Goal: Task Accomplishment & Management: Use online tool/utility

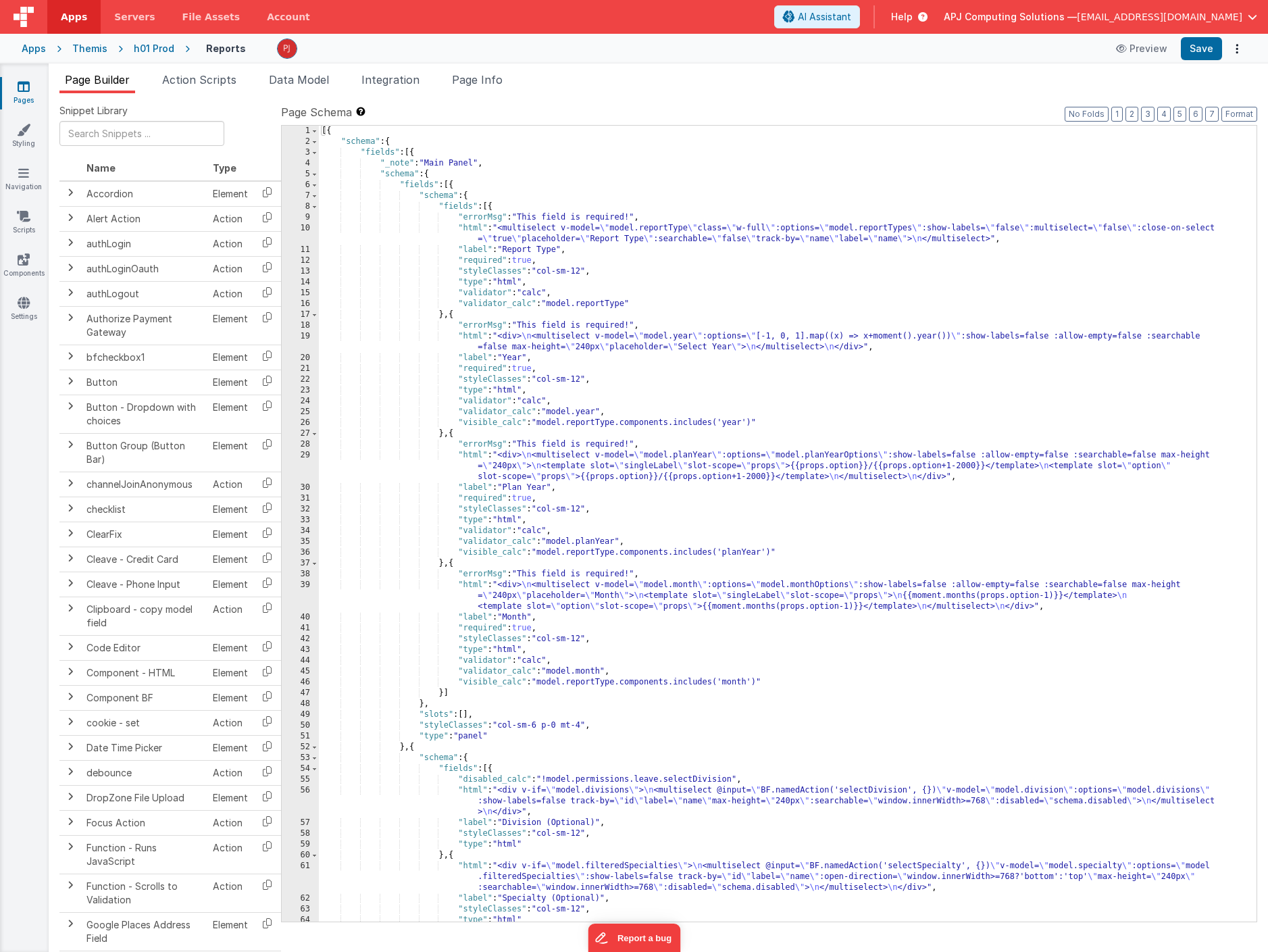
click at [157, 44] on div "h01 Prod" at bounding box center [154, 49] width 41 height 14
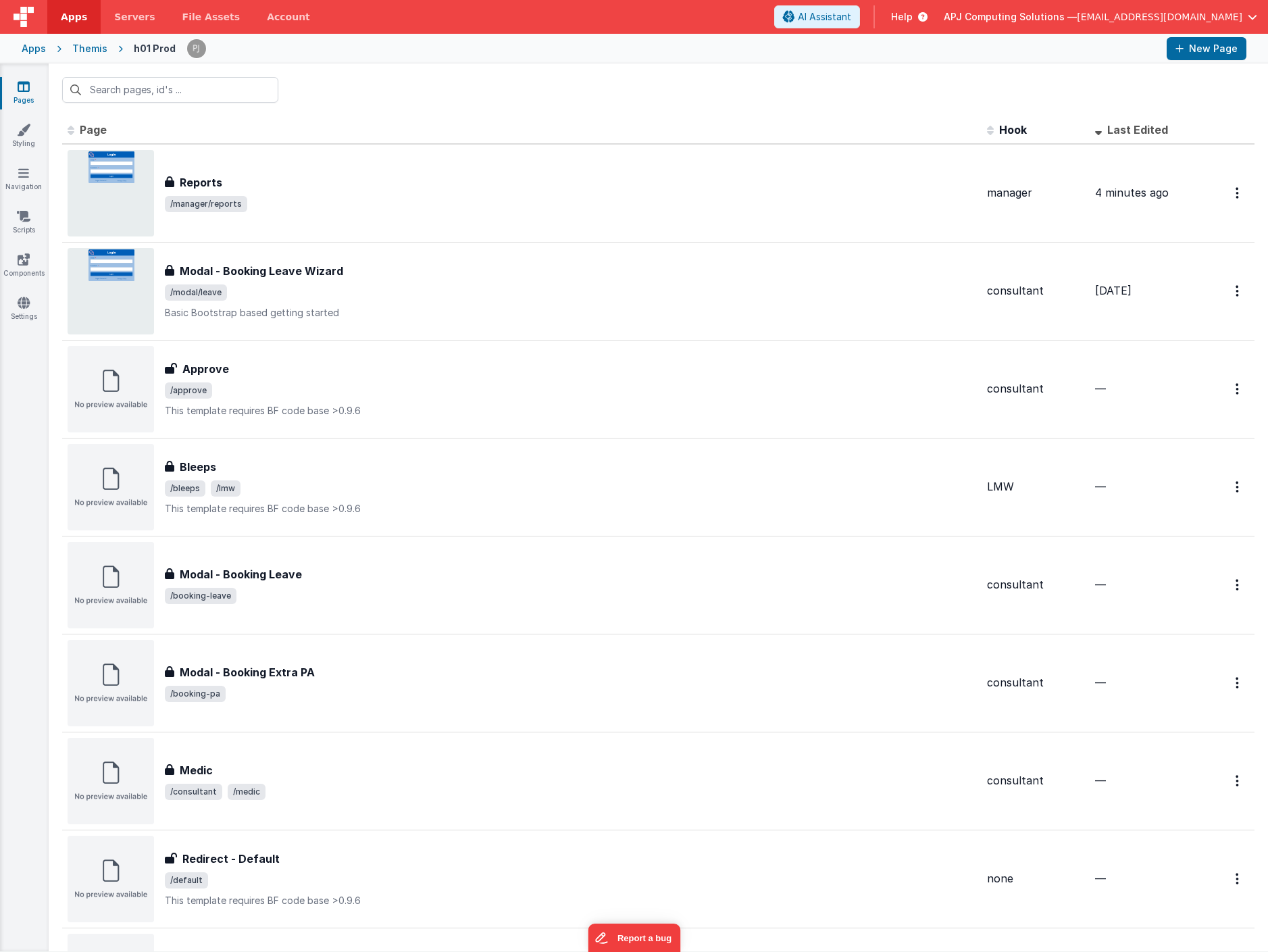
click at [92, 49] on div "Themis" at bounding box center [90, 49] width 35 height 14
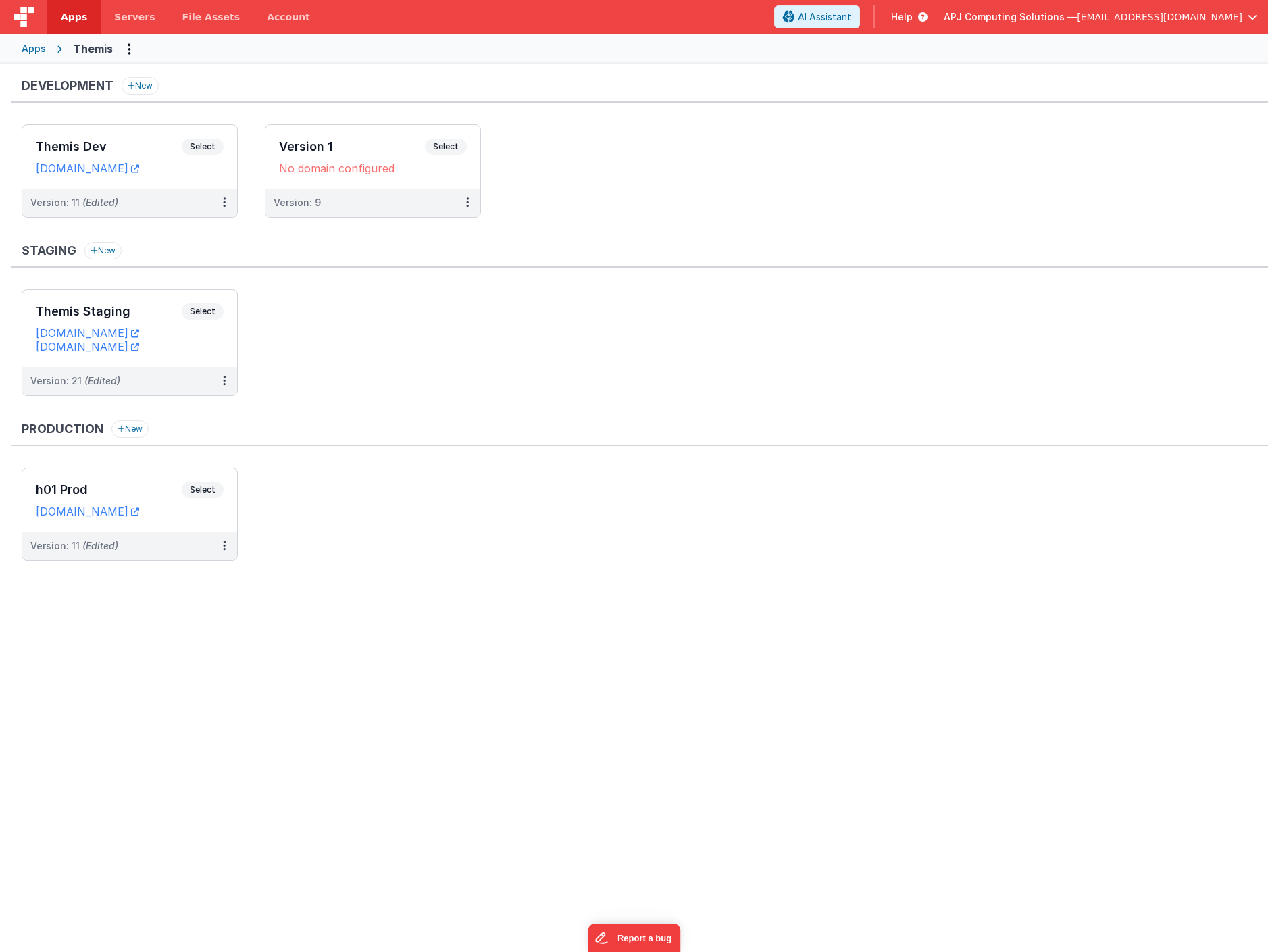
click at [224, 638] on div "Development New Themis Dev Select URLs [DOMAIN_NAME] Version: 11 (Edited) Versi…" at bounding box center [634, 506] width 1268 height 884
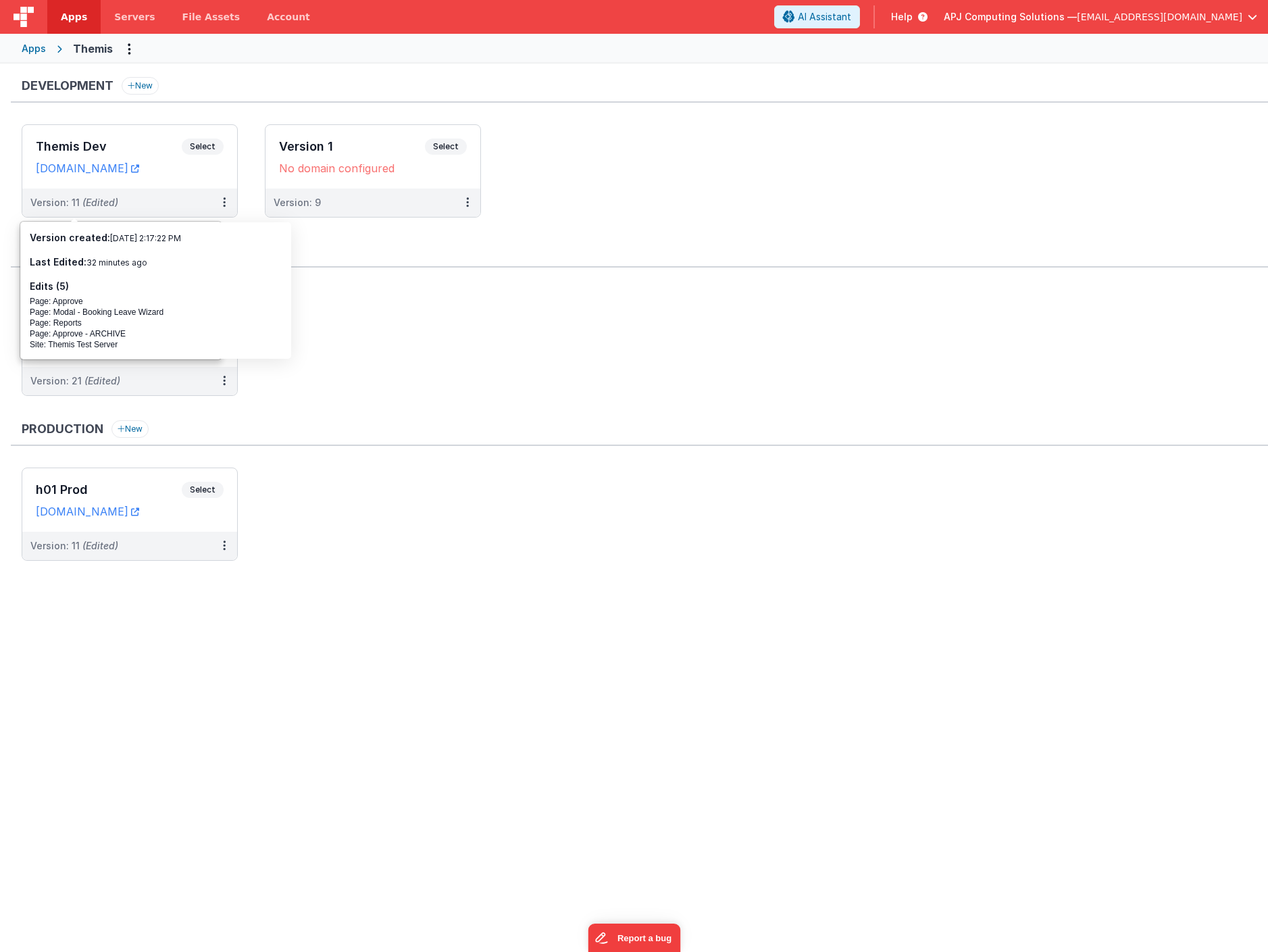
click at [402, 351] on ul "Themis Staging Select URLs [DOMAIN_NAME] [DOMAIN_NAME] Version: 21 (Edited)" at bounding box center [645, 349] width 1246 height 120
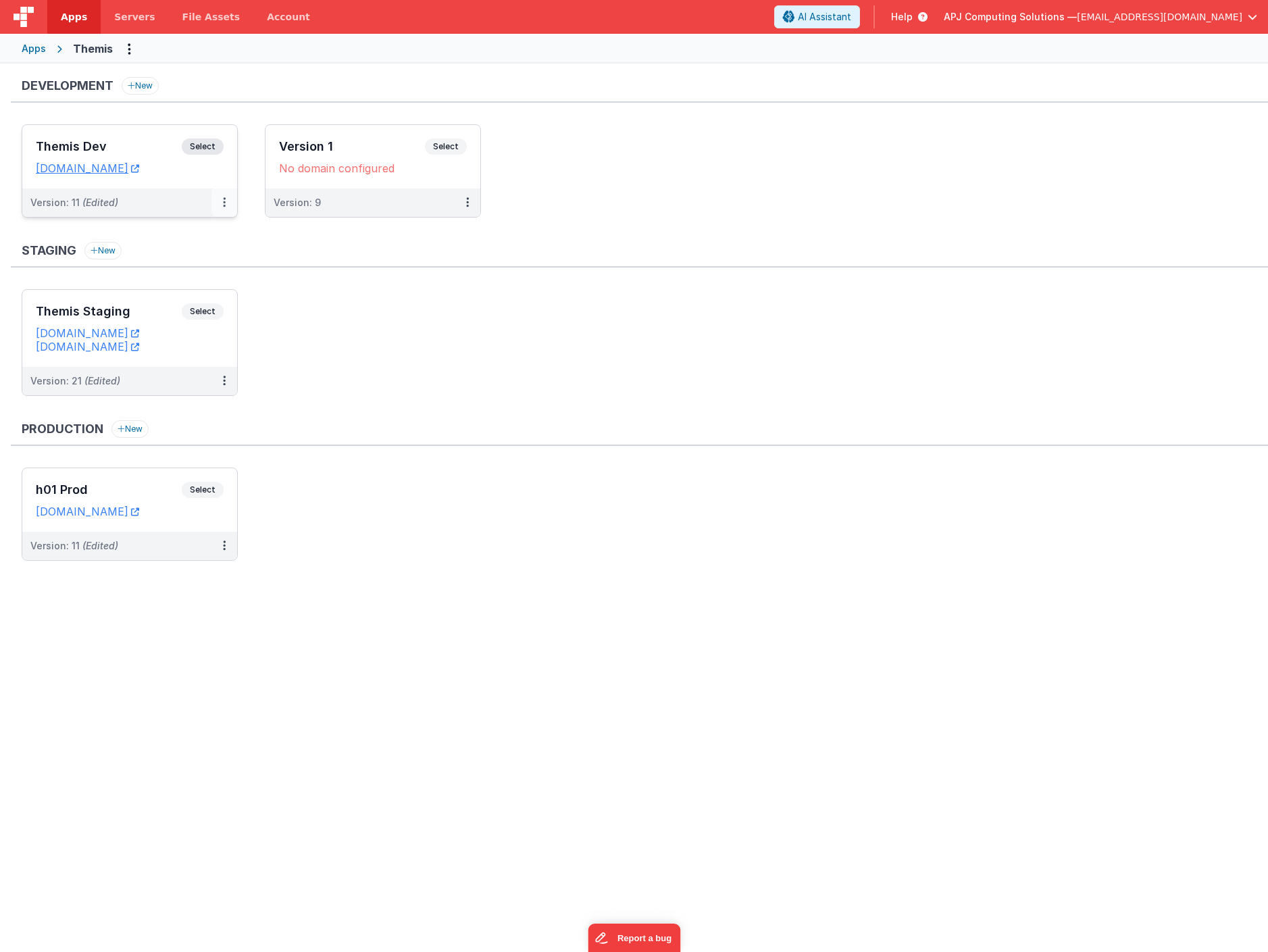
click at [223, 202] on icon at bounding box center [224, 202] width 2 height 1
click at [149, 234] on link "Edit" at bounding box center [177, 233] width 119 height 25
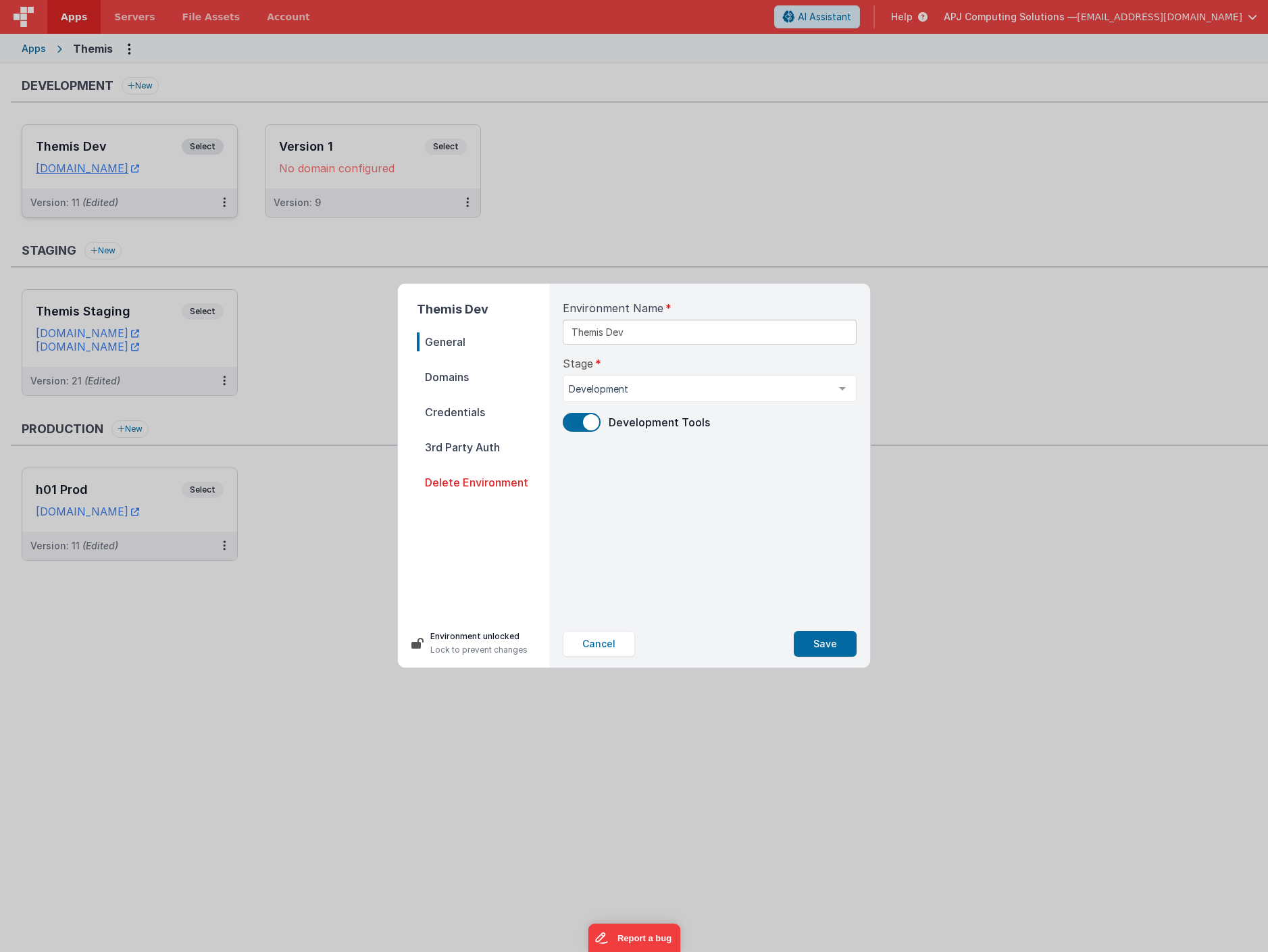
click at [438, 373] on span "Domains" at bounding box center [483, 377] width 132 height 19
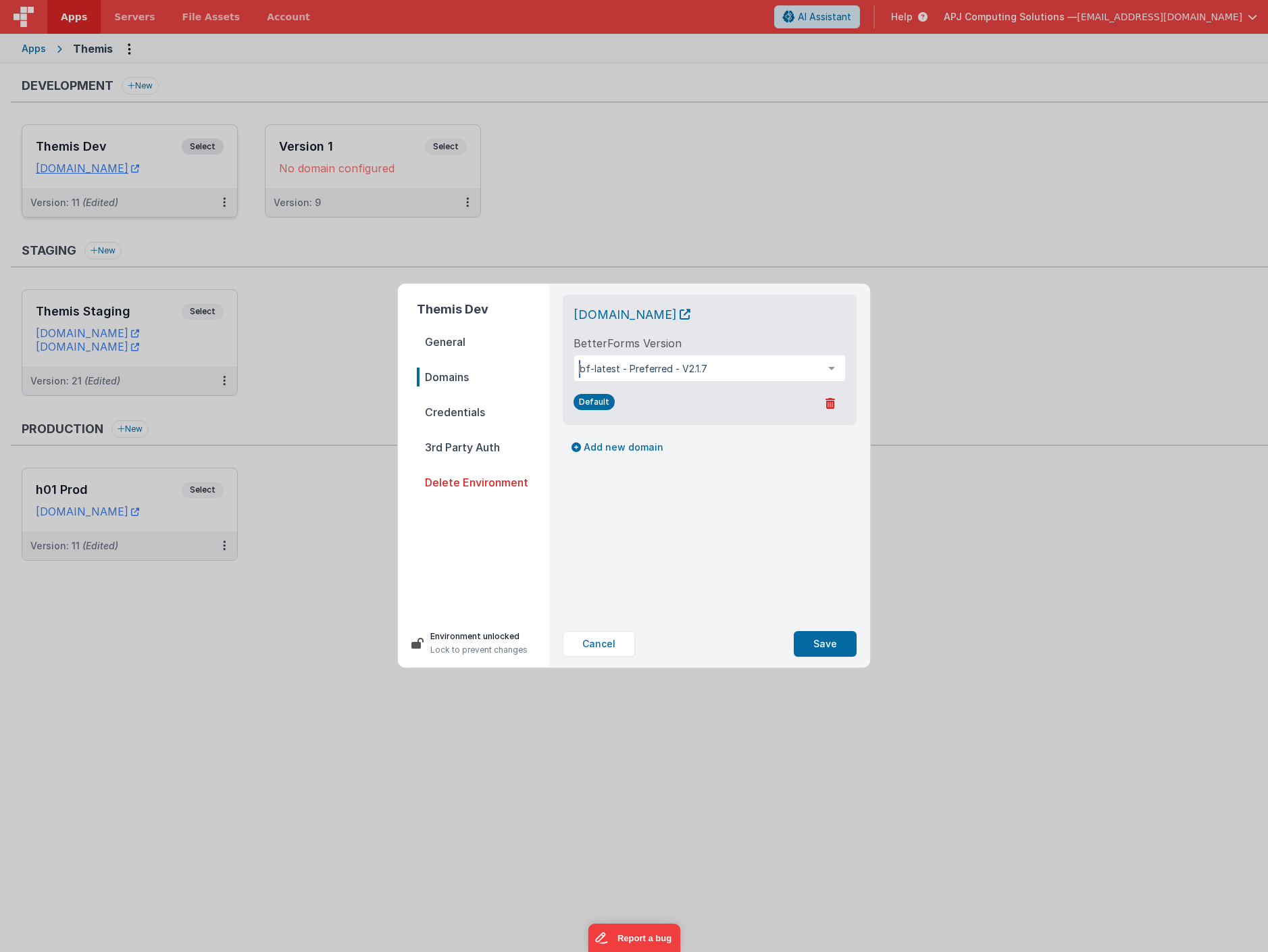
click at [832, 372] on div at bounding box center [832, 368] width 27 height 25
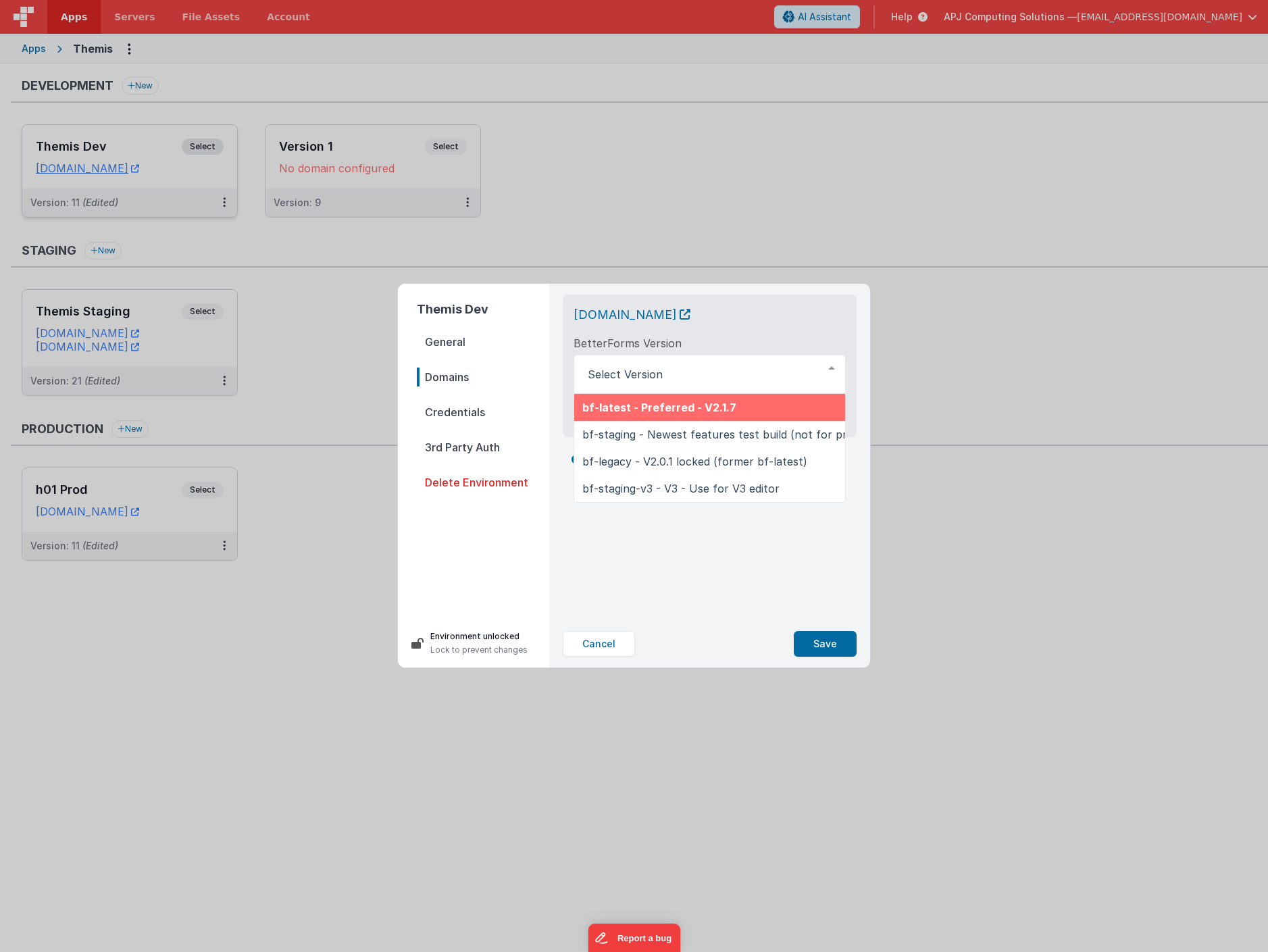
click at [818, 298] on div "[DOMAIN_NAME] BetterForms Version bf-latest - Preferred - V2.1.7 bf-staging - N…" at bounding box center [709, 366] width 294 height 143
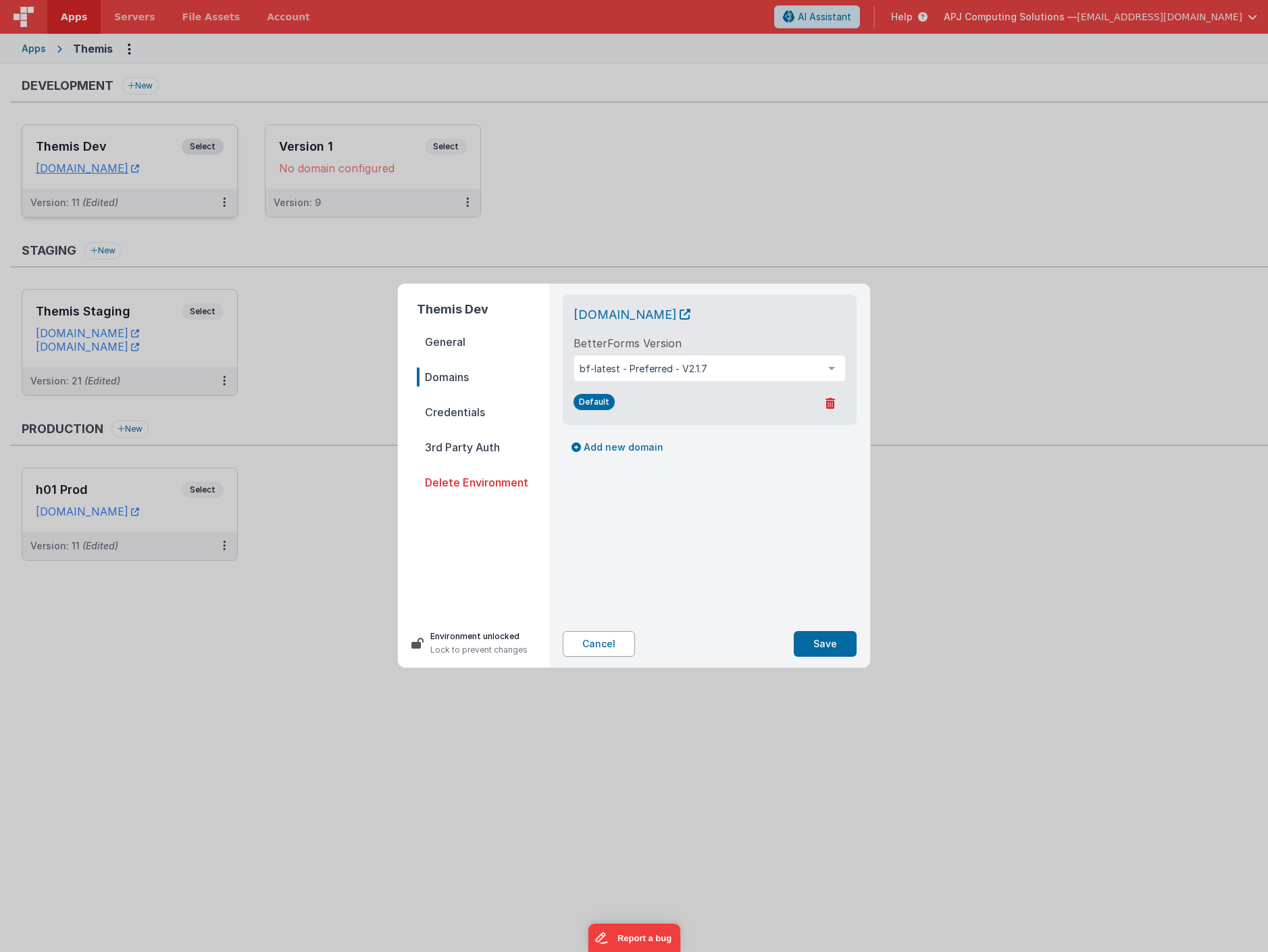
click at [584, 648] on button "Cancel" at bounding box center [599, 644] width 73 height 25
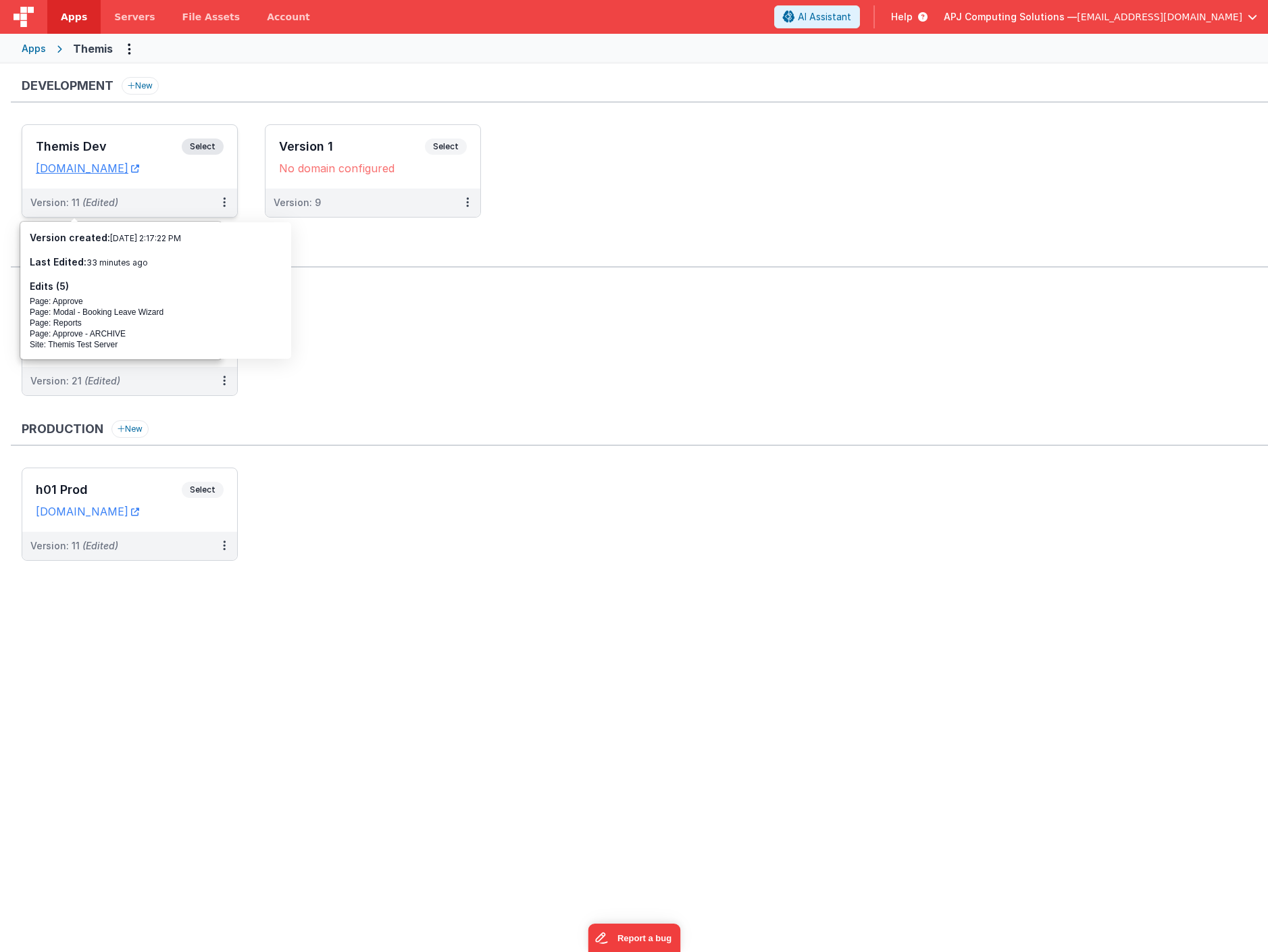
click at [395, 306] on ul "Themis Staging Select URLs [DOMAIN_NAME] [DOMAIN_NAME] Version: 21 (Edited)" at bounding box center [645, 349] width 1246 height 120
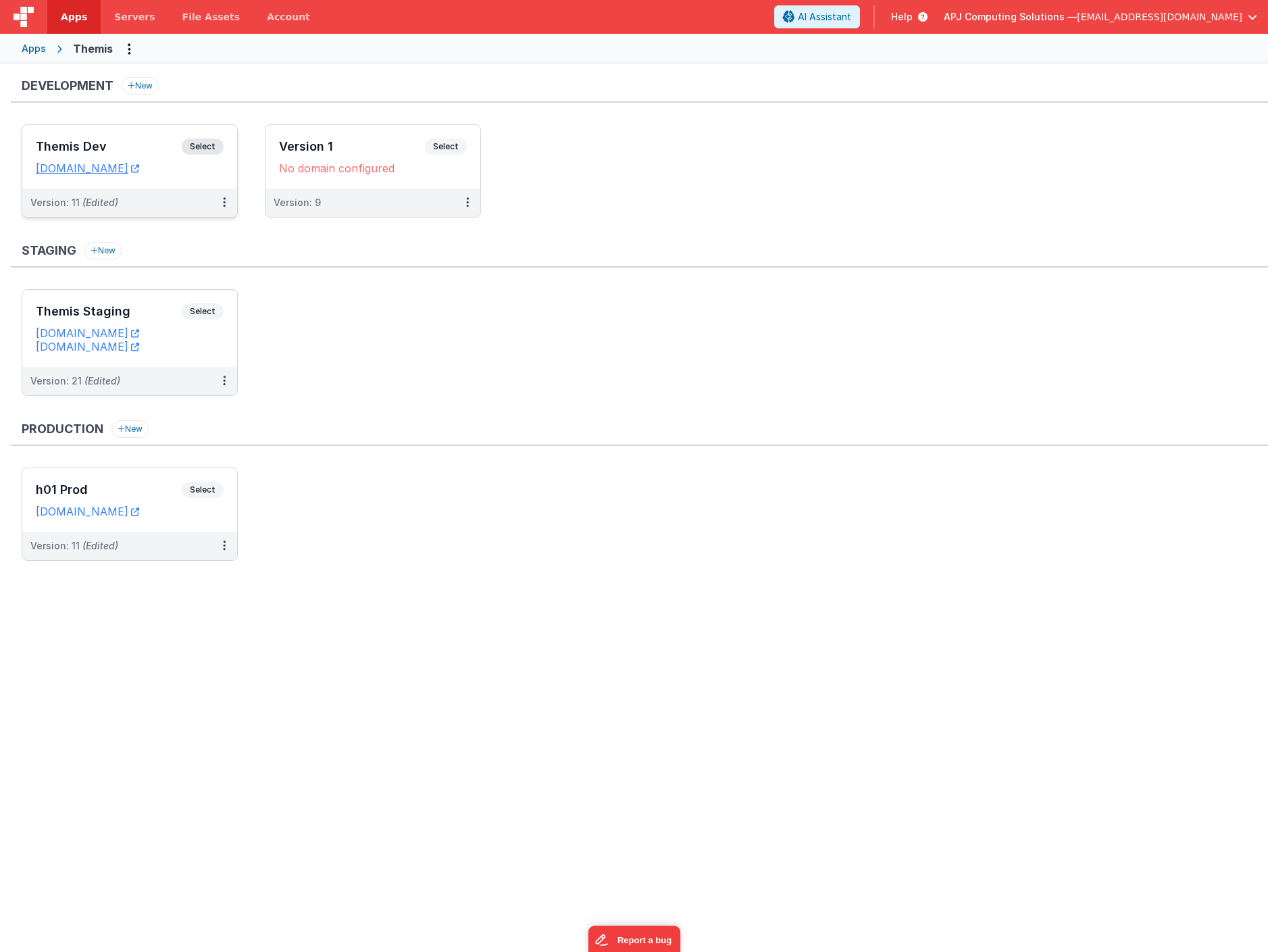
click at [438, 370] on ul "Themis Staging Select URLs [DOMAIN_NAME] [DOMAIN_NAME] Version: 21 (Edited)" at bounding box center [645, 349] width 1246 height 120
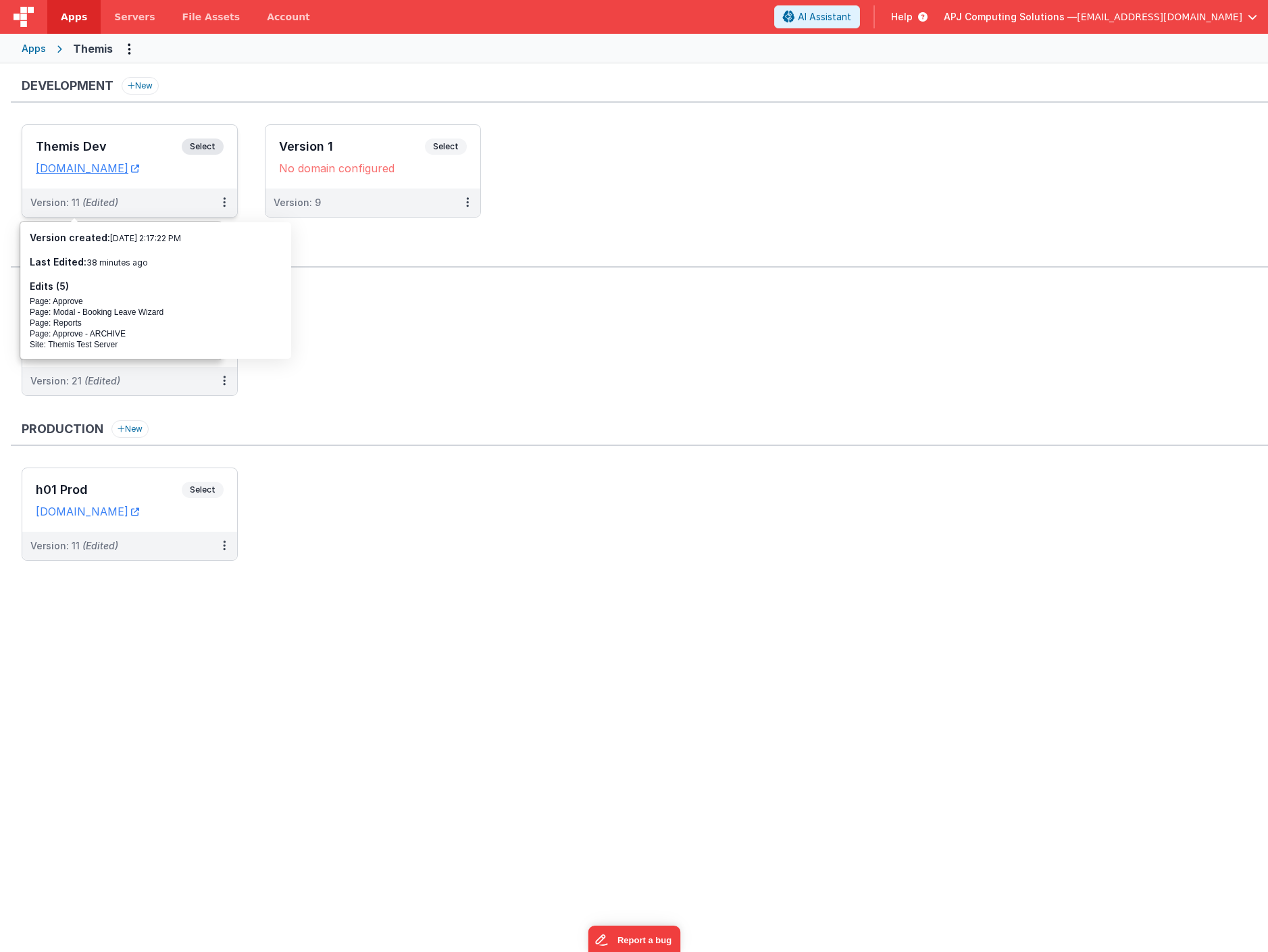
click at [460, 366] on ul "Themis Staging Select URLs [DOMAIN_NAME] [DOMAIN_NAME] Version: 21 (Edited)" at bounding box center [645, 349] width 1246 height 120
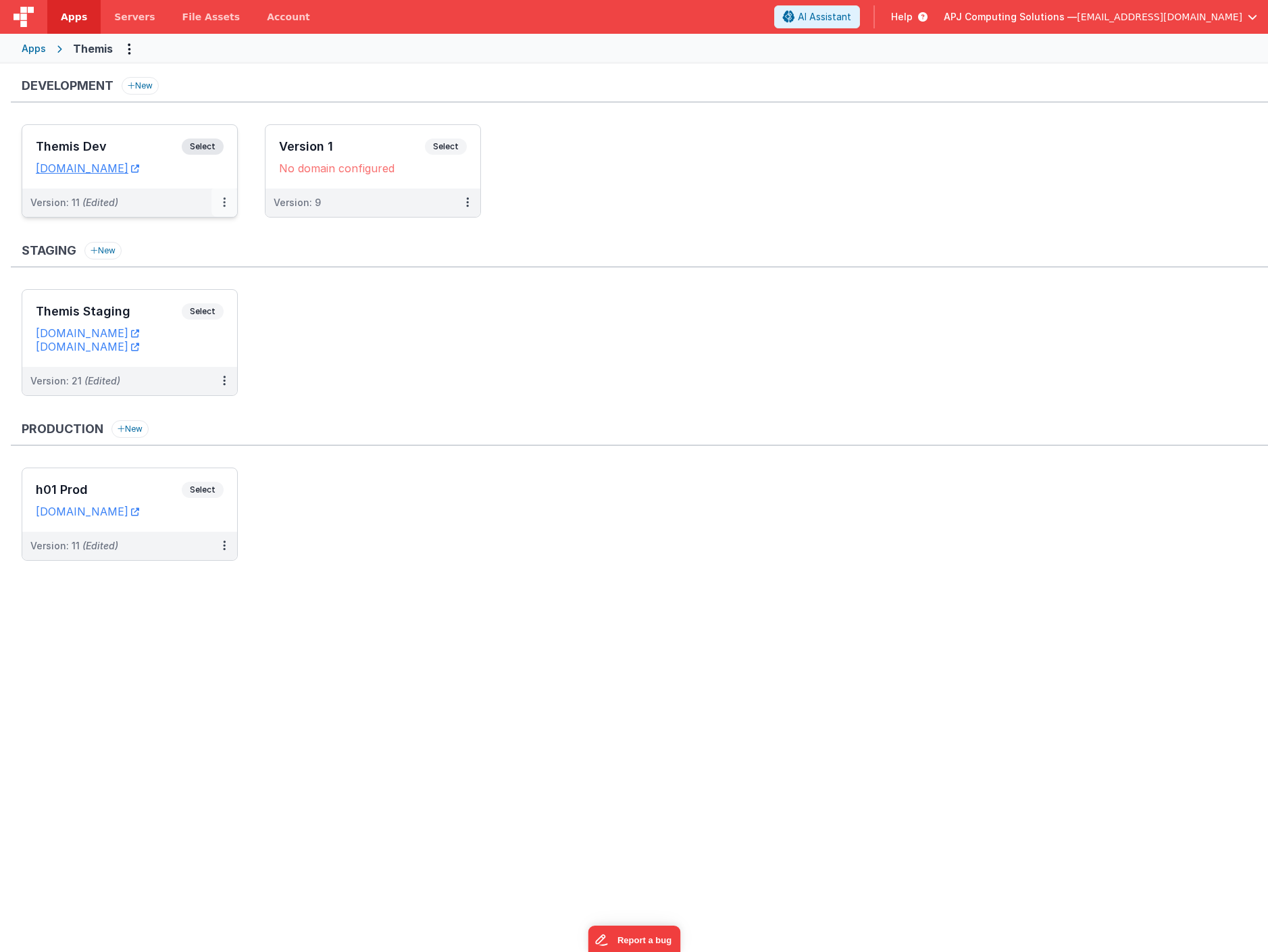
click at [225, 202] on icon at bounding box center [224, 202] width 2 height 1
click at [65, 202] on div at bounding box center [634, 476] width 1268 height 952
click at [65, 202] on div "Version: 11 (Edited)" at bounding box center [74, 202] width 88 height 14
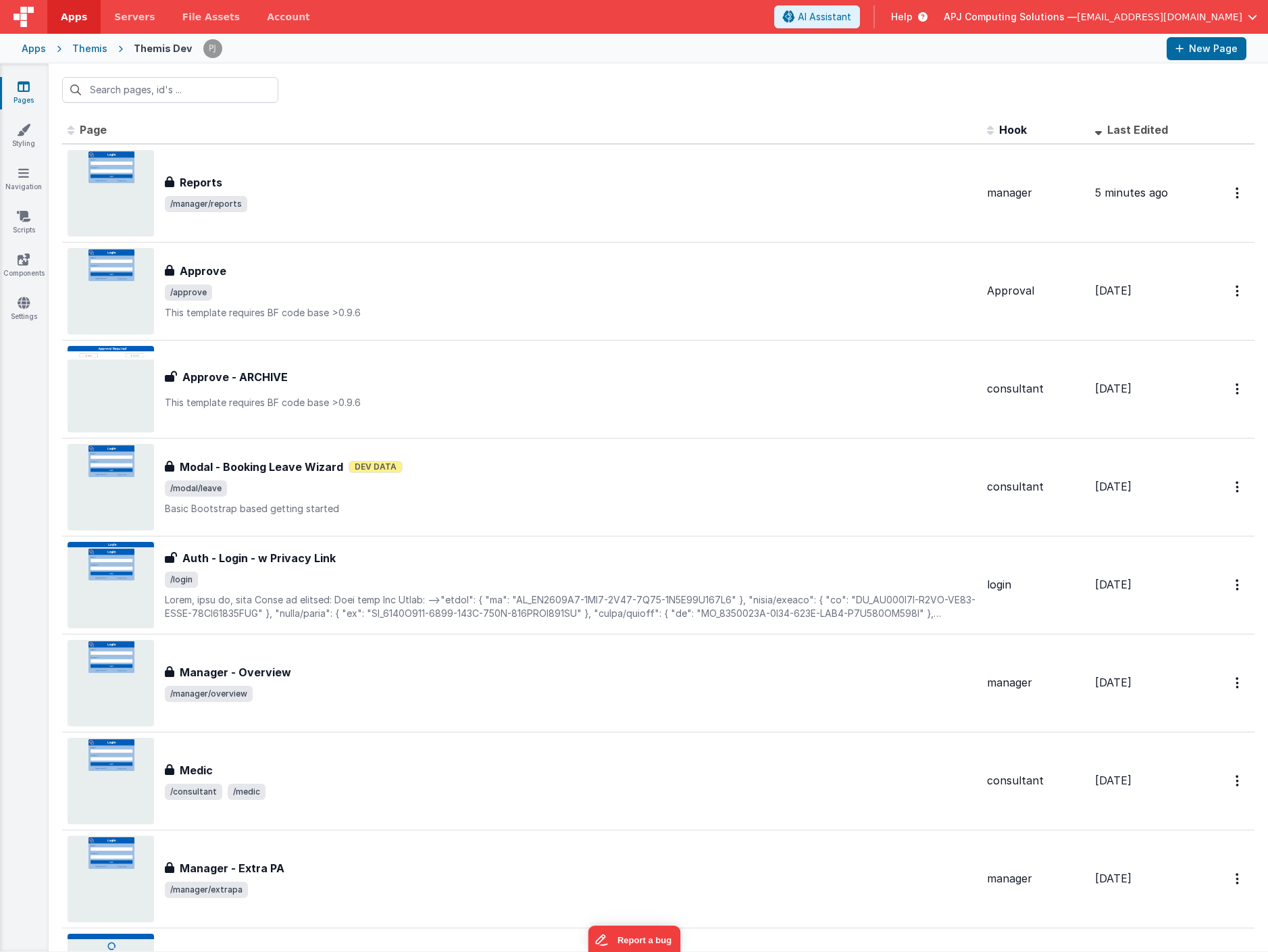
click at [88, 50] on div "Themis" at bounding box center [90, 49] width 35 height 14
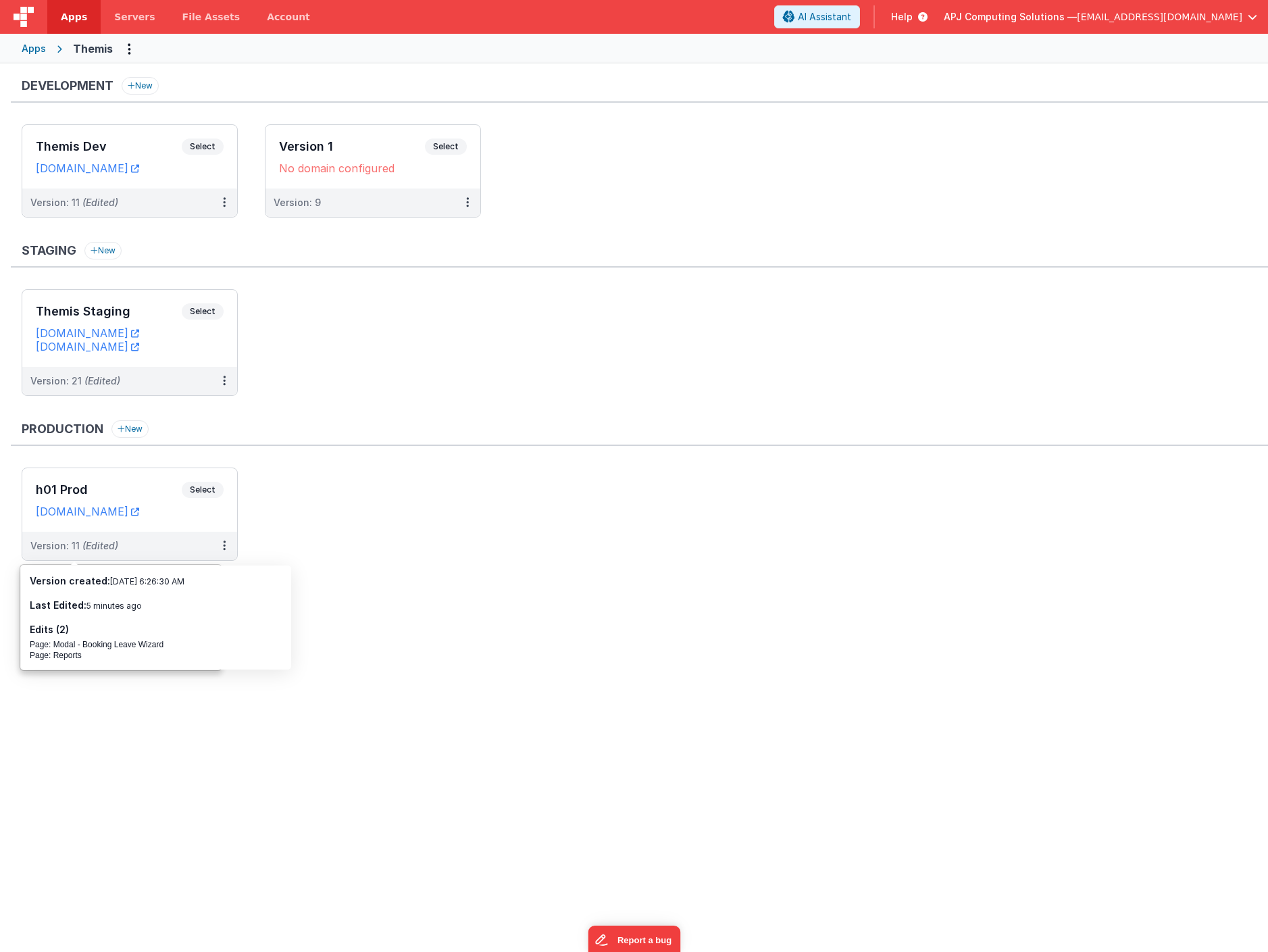
click at [362, 513] on ul "h01 Prod Select URLs [DOMAIN_NAME] Version: 11 (Edited)" at bounding box center [645, 521] width 1246 height 107
click at [393, 312] on ul "Themis Staging Select URLs [DOMAIN_NAME] [DOMAIN_NAME] Version: 21 (Edited)" at bounding box center [645, 349] width 1246 height 120
click at [374, 328] on ul "Themis Staging Select URLs [DOMAIN_NAME] [DOMAIN_NAME] Version: 21 (Edited)" at bounding box center [645, 349] width 1246 height 120
click at [200, 146] on span "Select" at bounding box center [202, 147] width 42 height 16
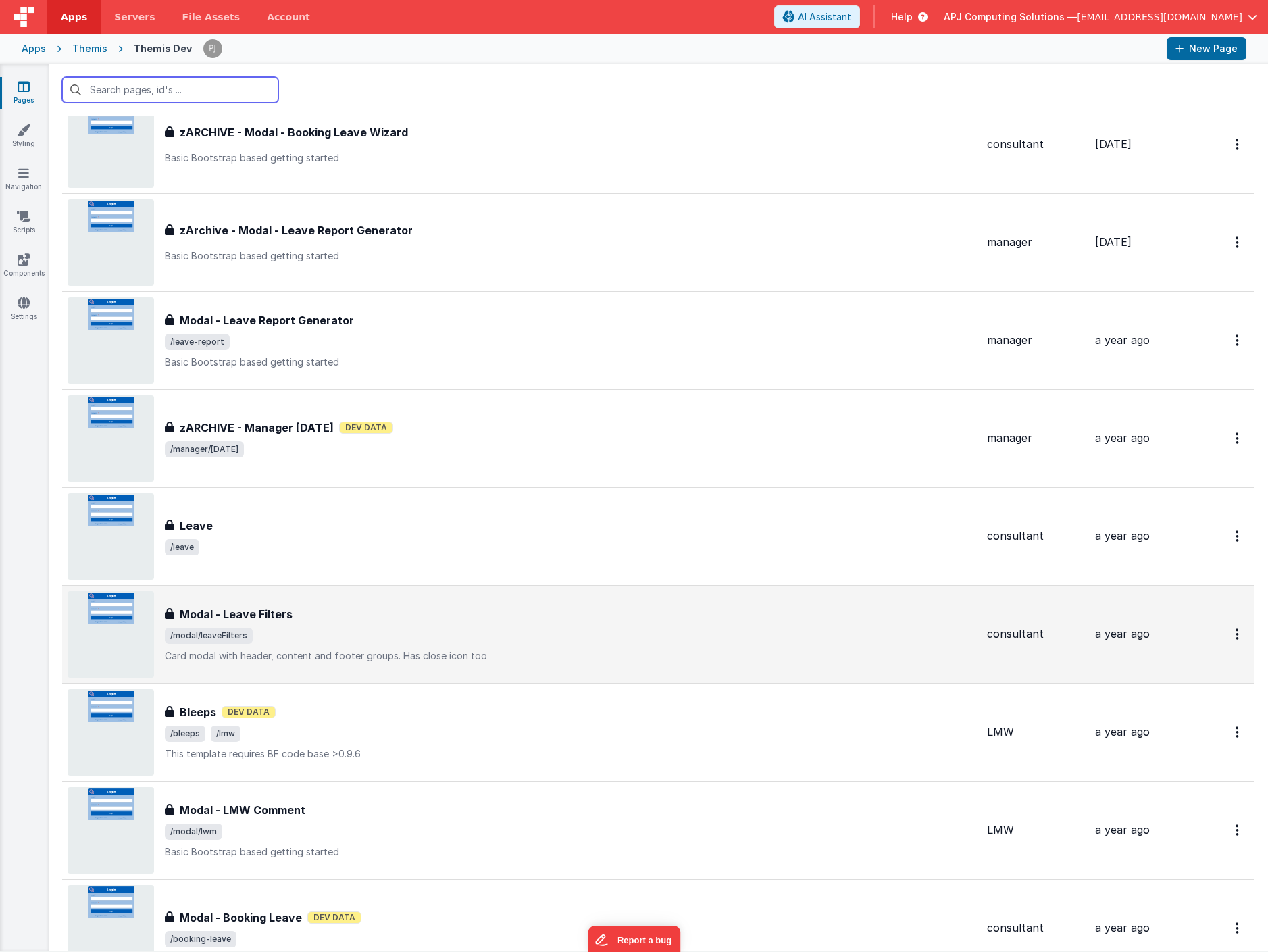
scroll to position [1042, 0]
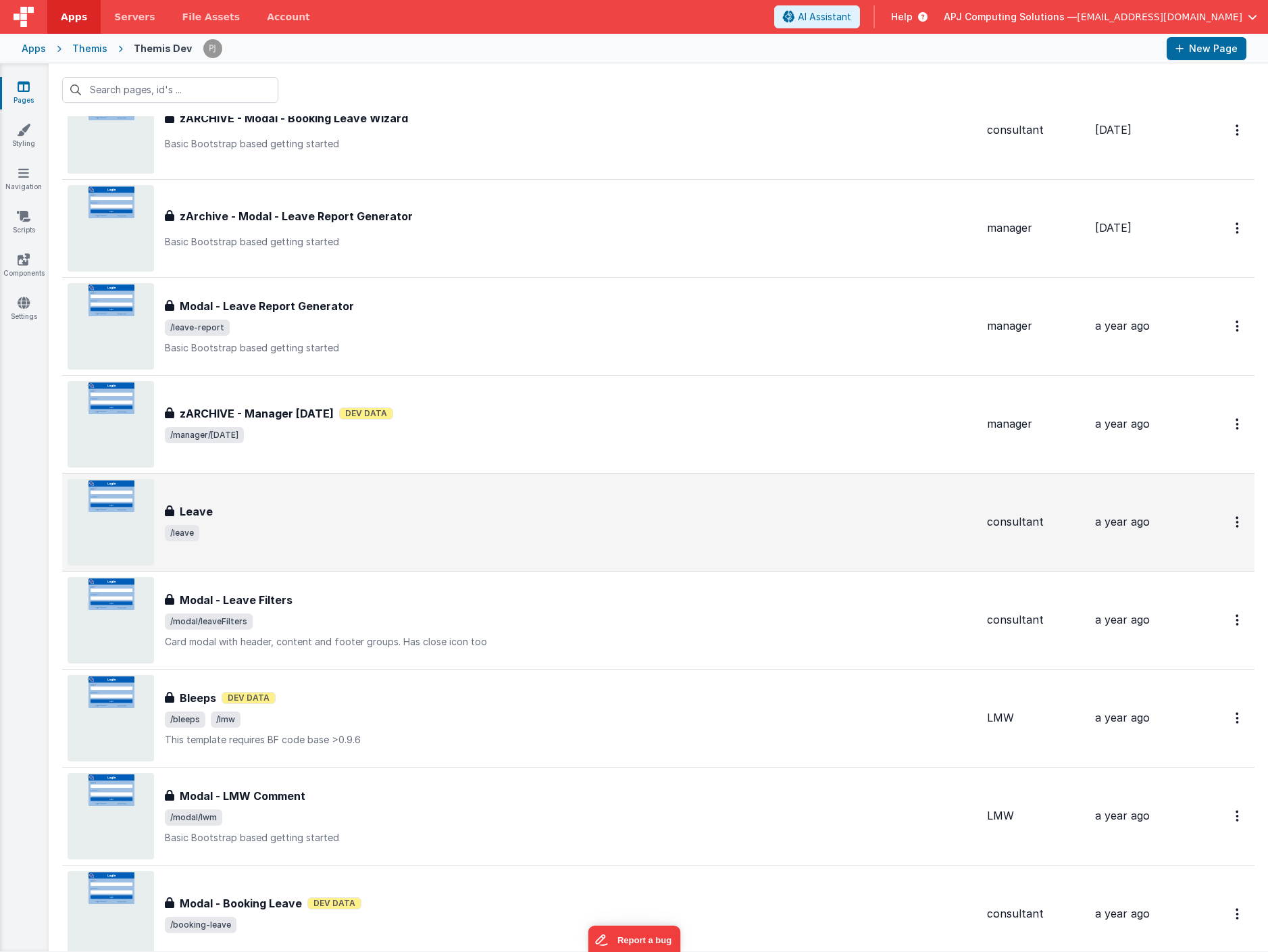
click at [191, 511] on h3 "Leave" at bounding box center [197, 511] width 33 height 16
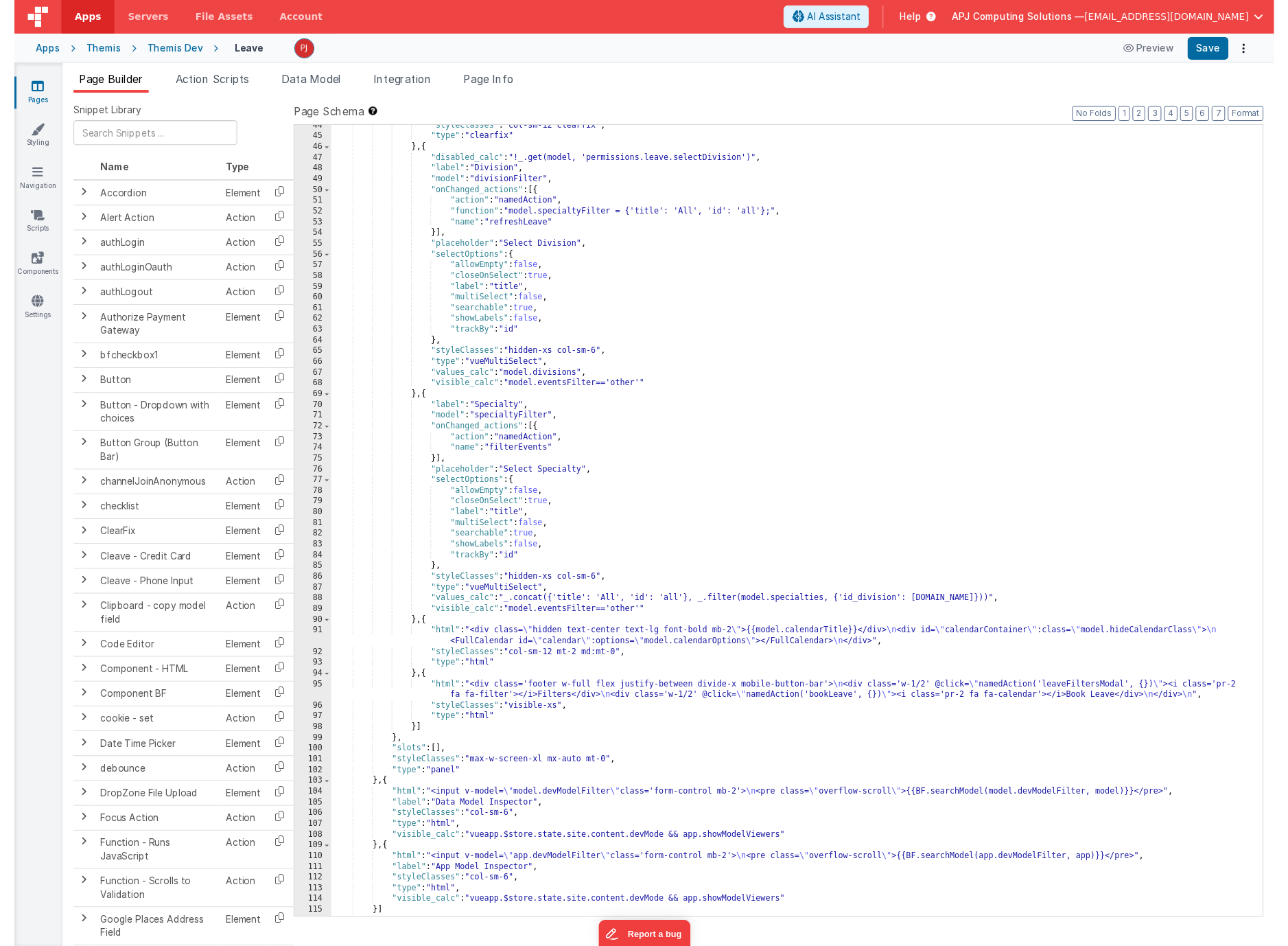
scroll to position [565, 0]
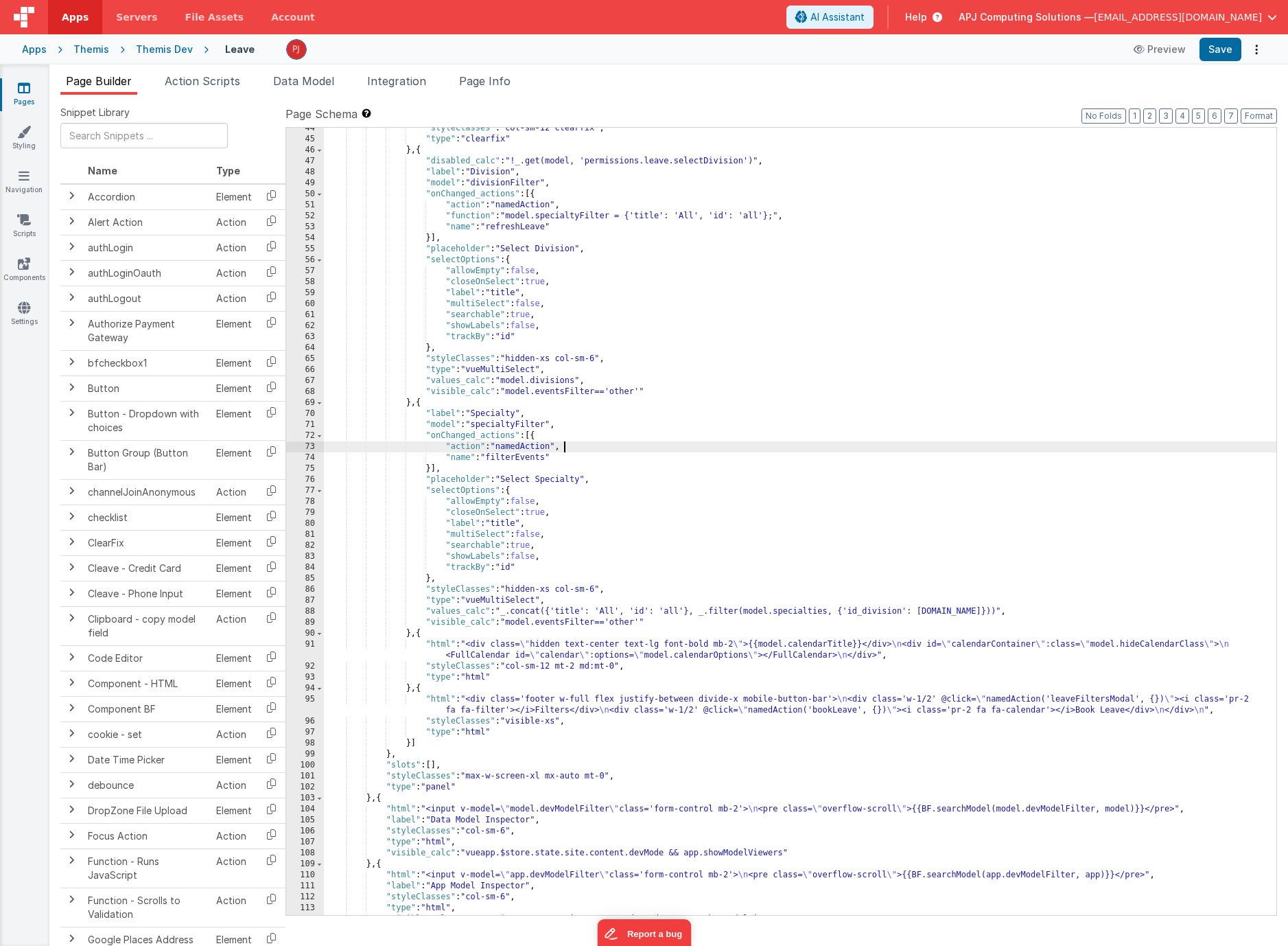
click at [755, 445] on div ""styleClasses" : "col-sm-12 clearfix" , "type" : "clearfix" } , { "disabled_cal…" at bounding box center [800, 528] width 953 height 810
click at [821, 345] on div ""styleClasses" : "col-sm-12 clearfix" , "type" : "clearfix" } , { "disabled_cal…" at bounding box center [800, 528] width 953 height 810
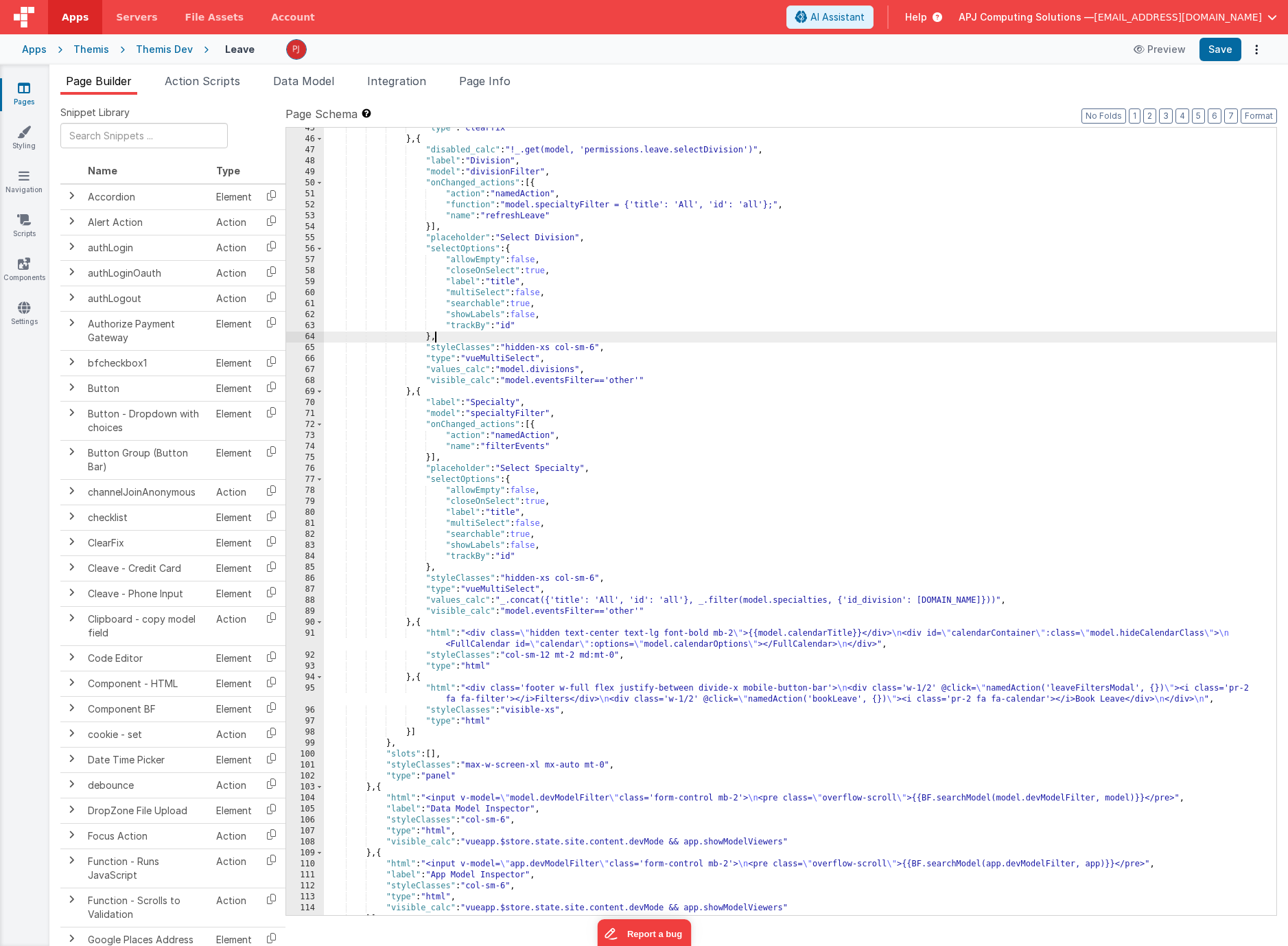
scroll to position [607, 0]
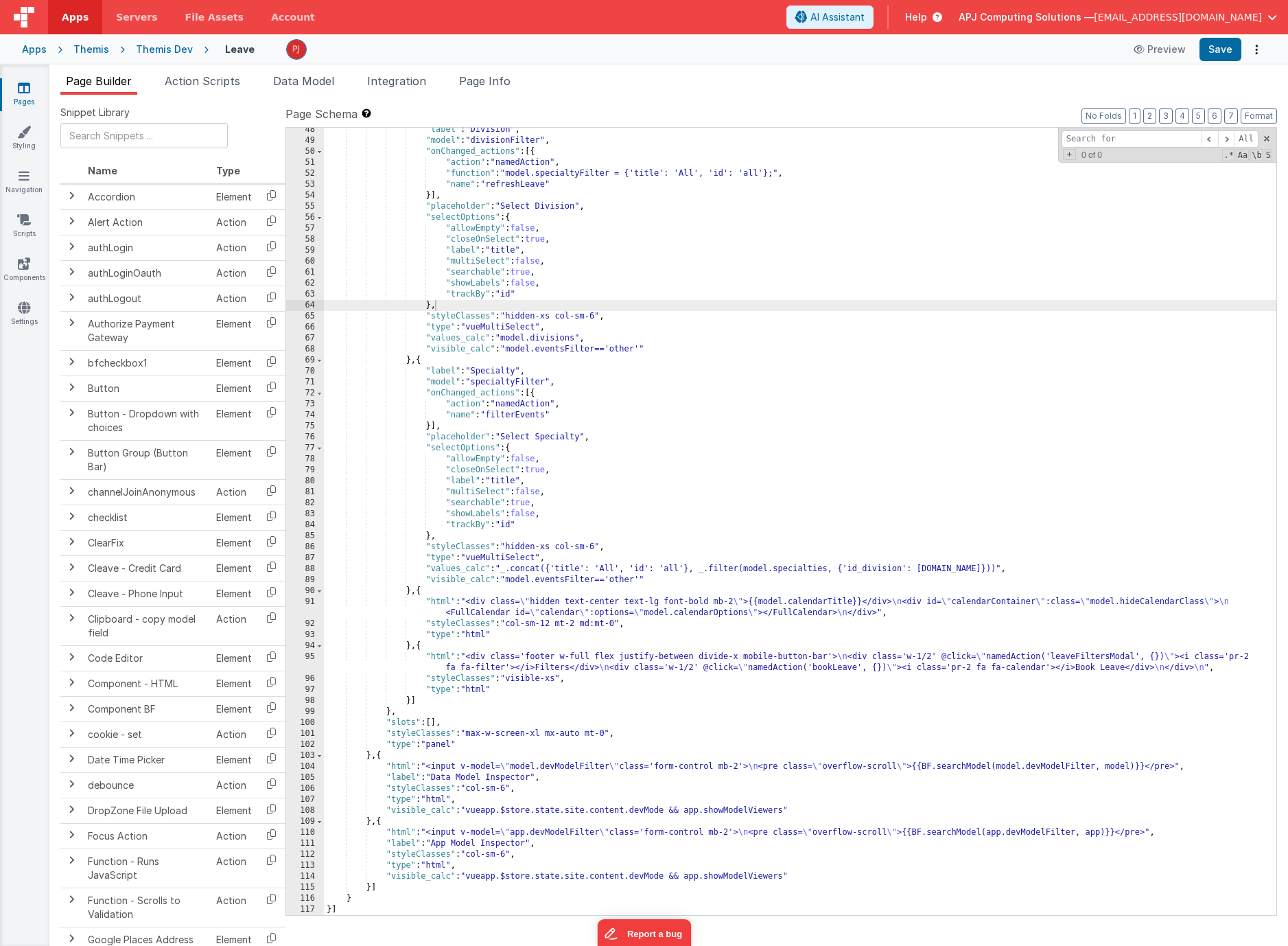
click at [1099, 140] on input at bounding box center [1132, 138] width 140 height 17
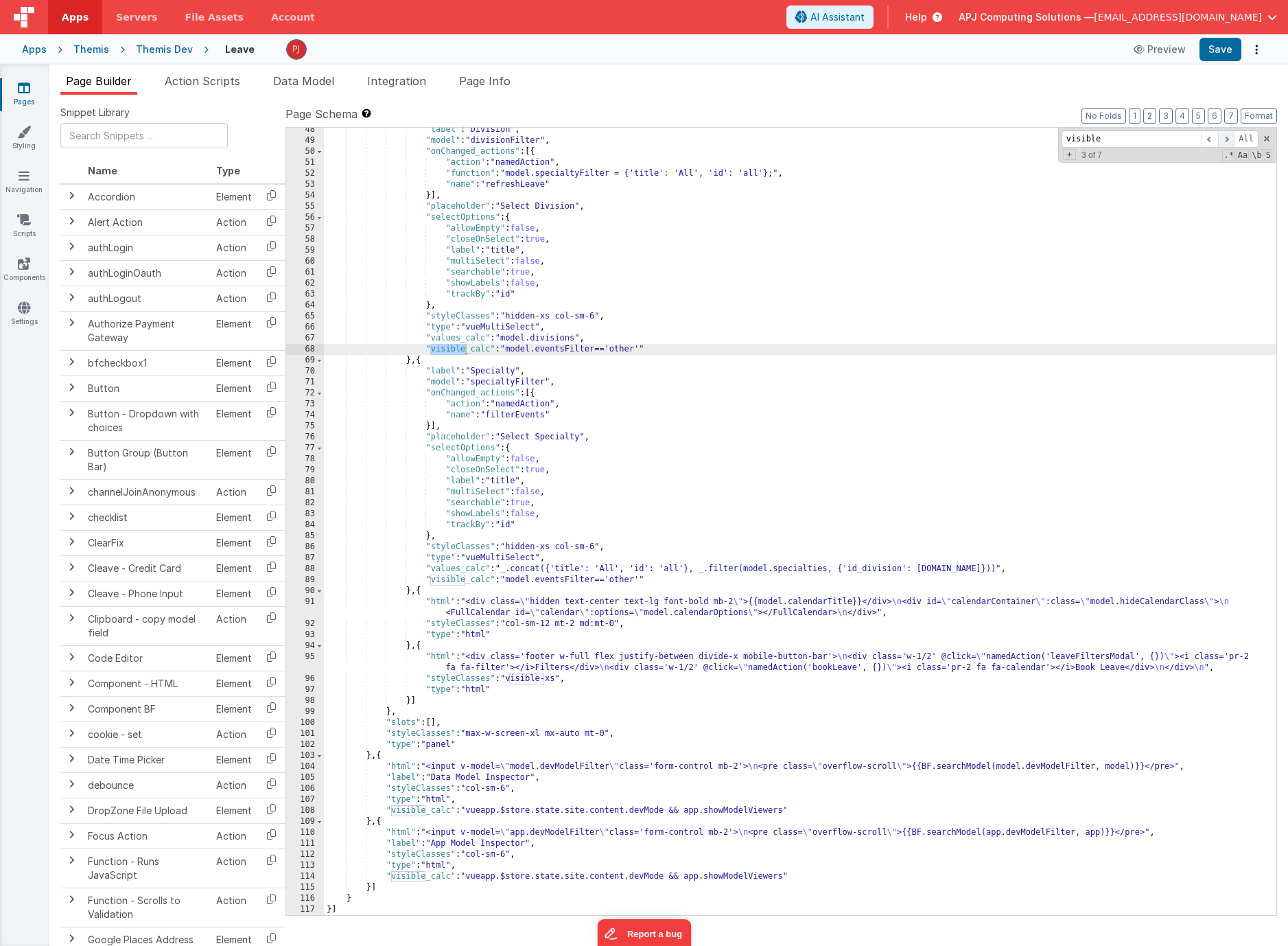
type input "visible"
click at [1229, 138] on span at bounding box center [1226, 138] width 16 height 17
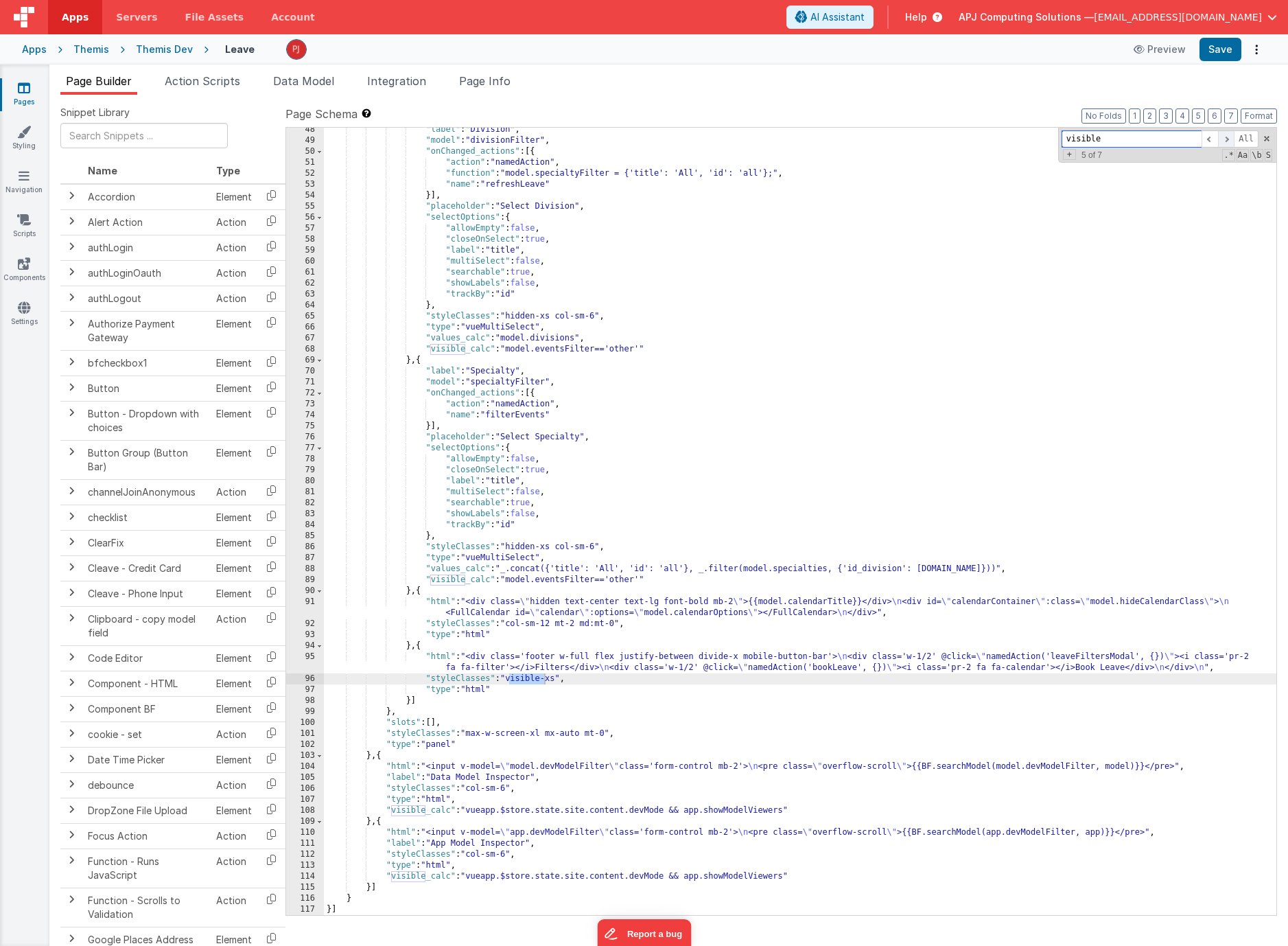
click at [1229, 138] on span at bounding box center [1226, 138] width 16 height 17
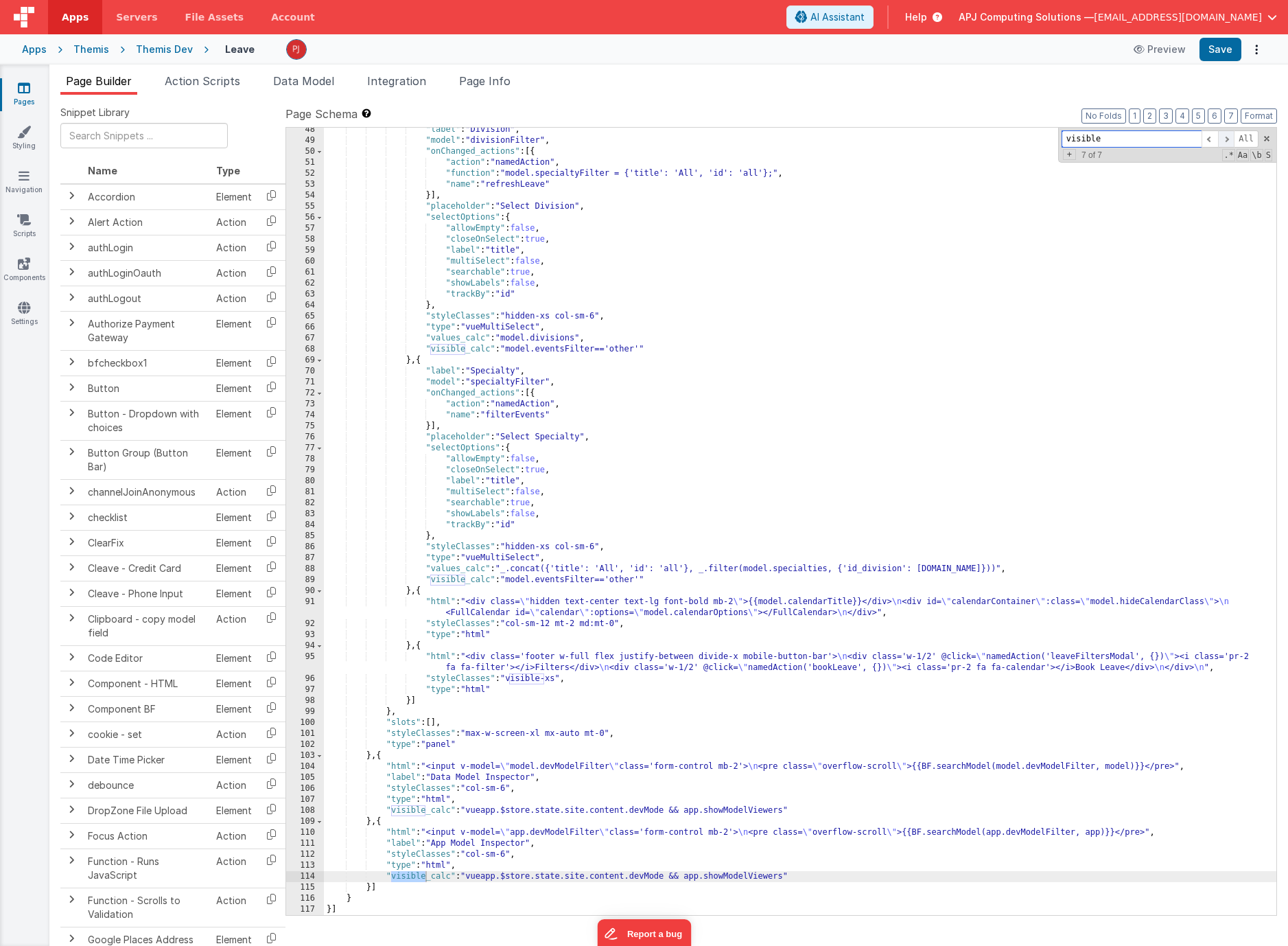
click at [1229, 138] on span at bounding box center [1226, 138] width 16 height 17
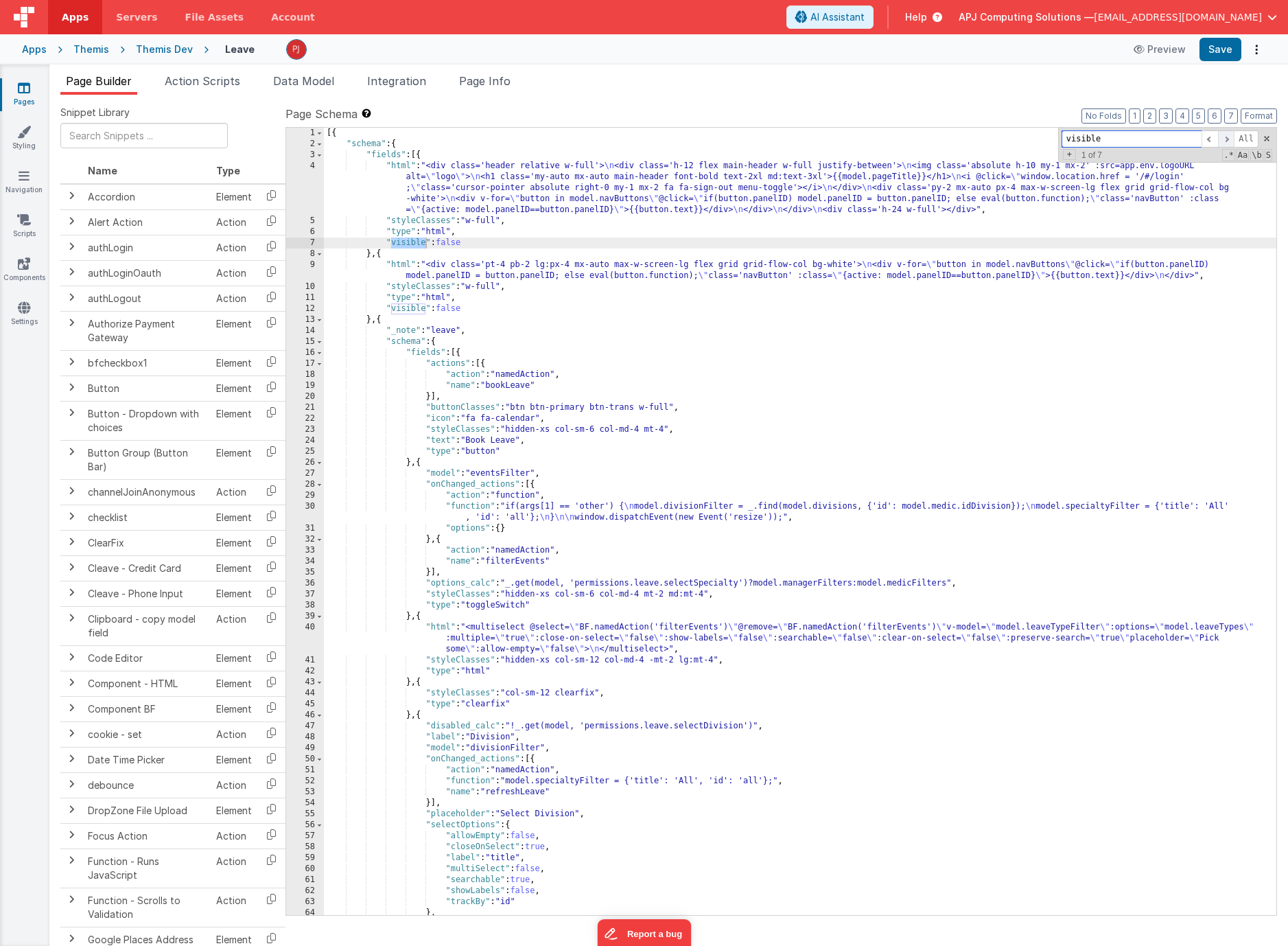
scroll to position [0, 0]
click at [1229, 138] on span at bounding box center [1226, 138] width 16 height 17
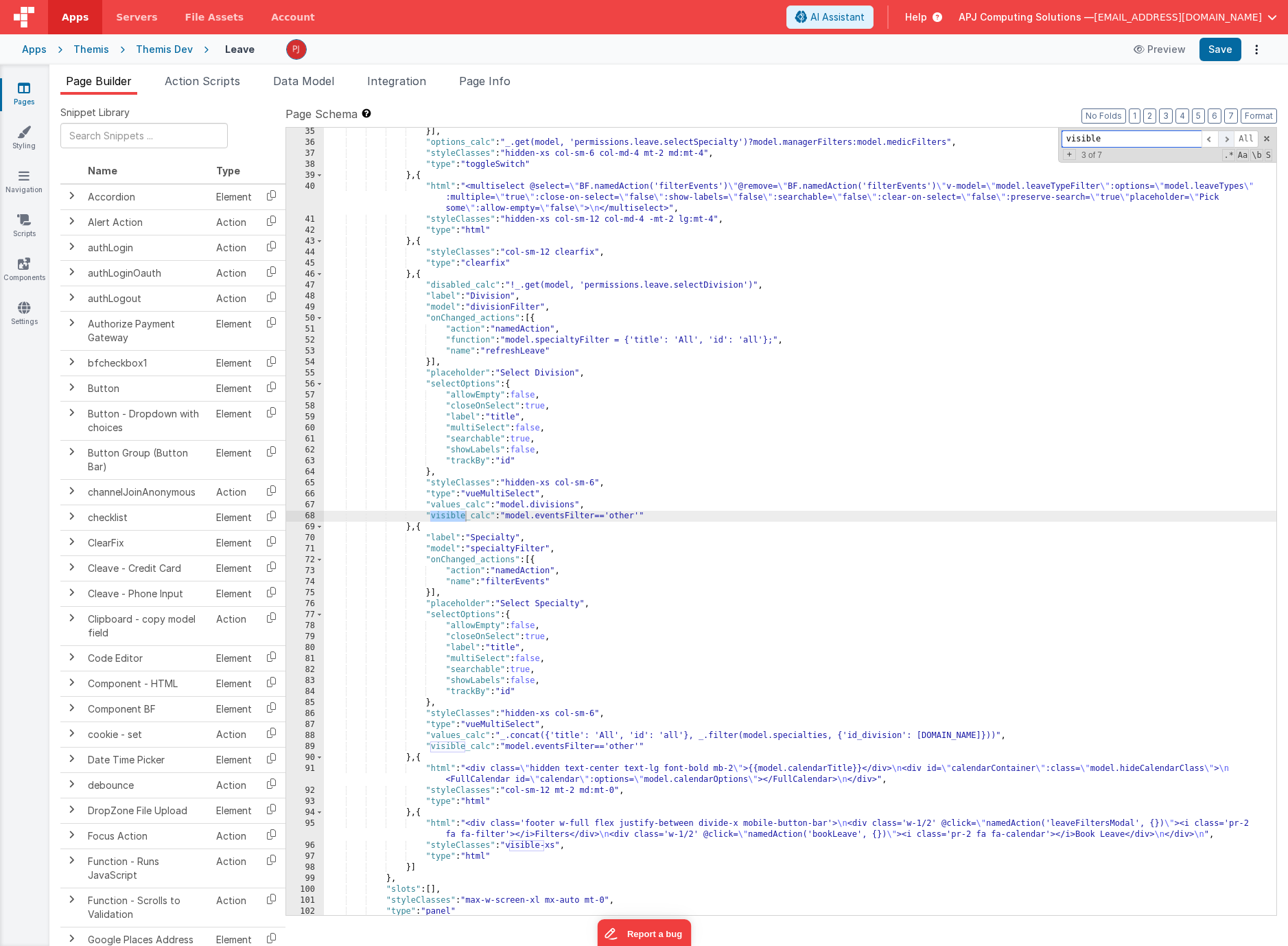
scroll to position [441, 0]
click at [1229, 138] on span at bounding box center [1226, 138] width 16 height 17
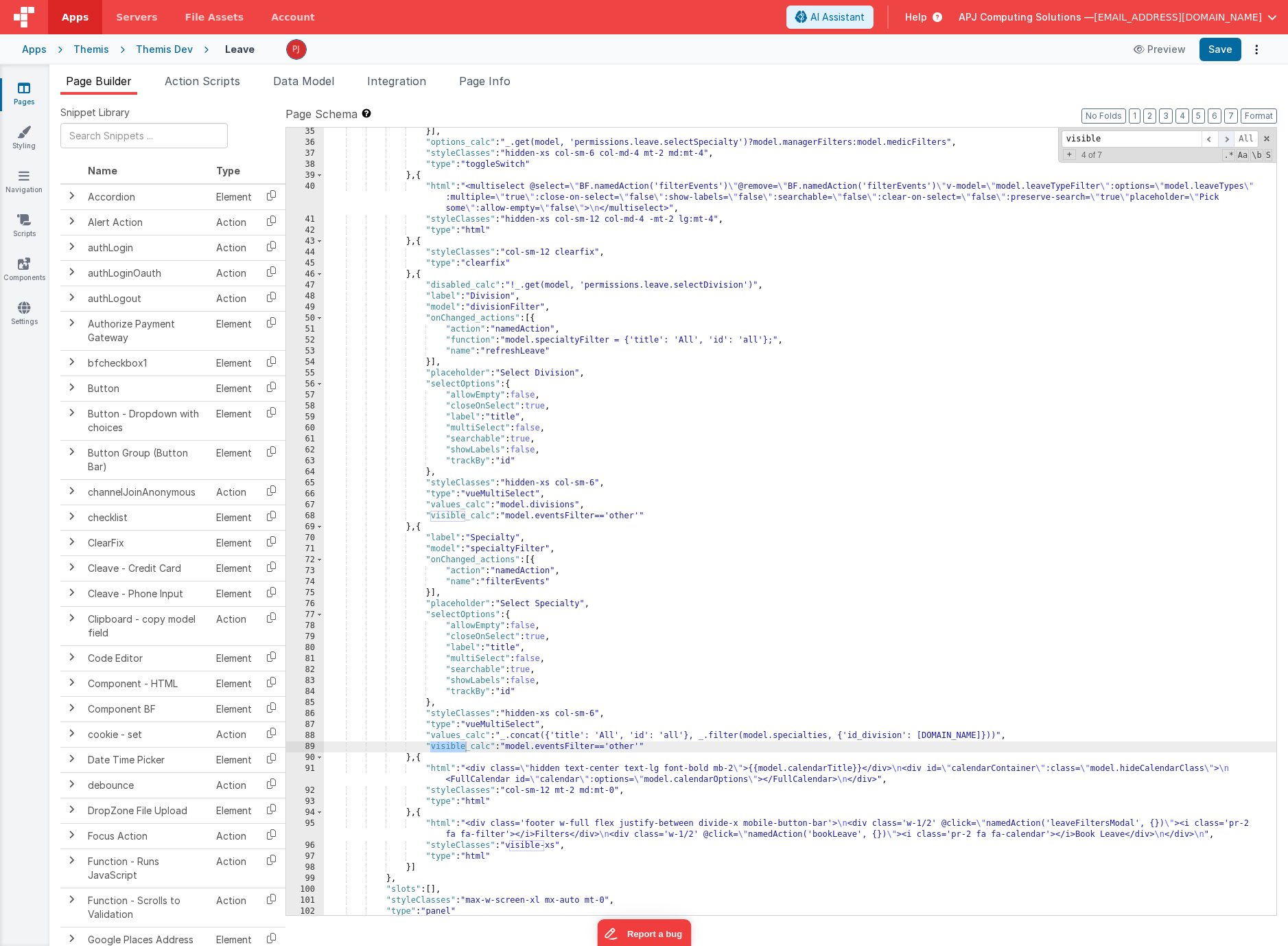
click at [1229, 138] on span at bounding box center [1226, 138] width 16 height 17
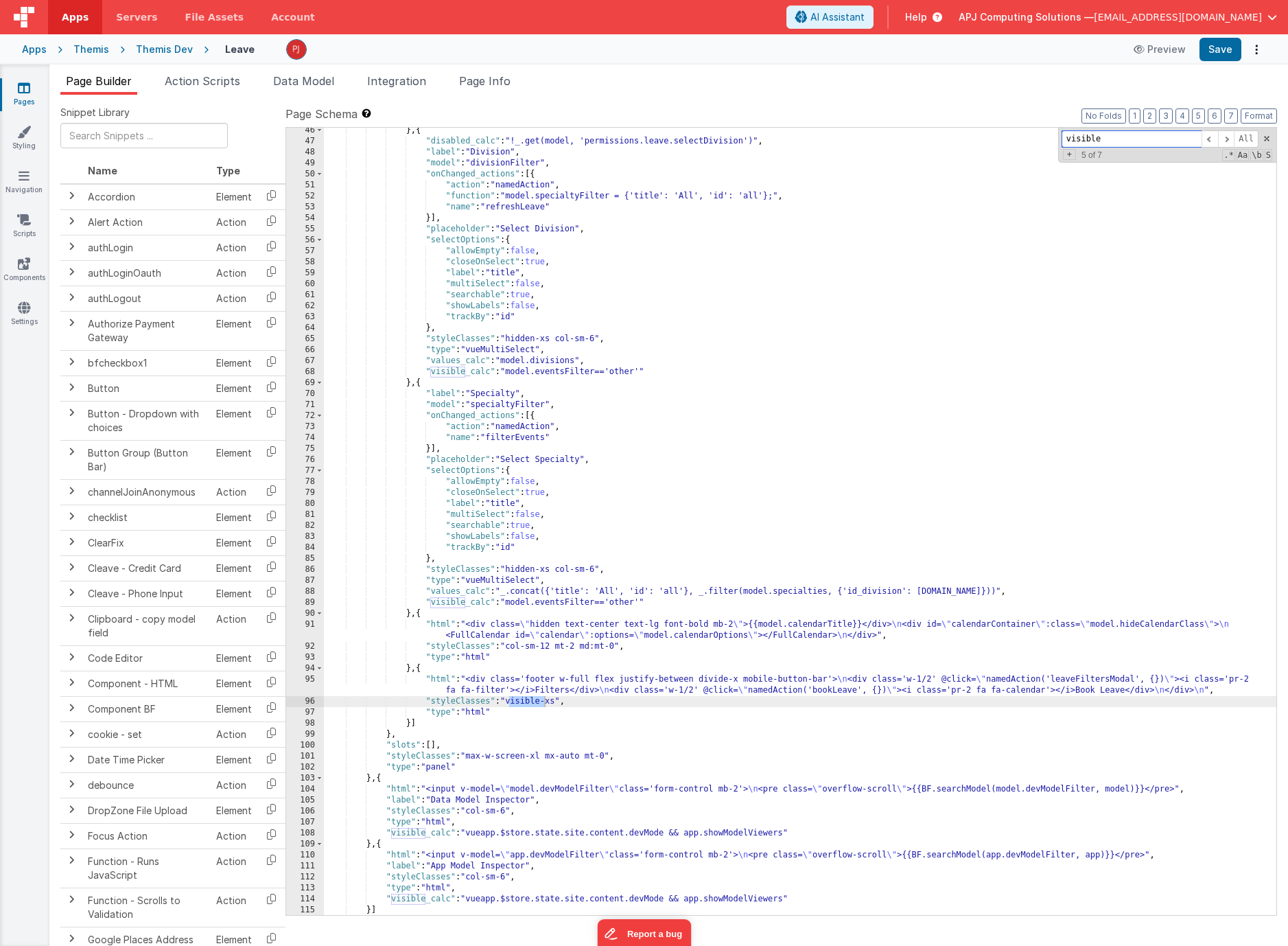
scroll to position [585, 0]
click at [772, 633] on div "} , { "disabled_calc" : "!_.get(model, 'permissions.leave.selectDivision')" , "…" at bounding box center [800, 530] width 953 height 810
click at [307, 633] on div "91" at bounding box center [305, 630] width 38 height 22
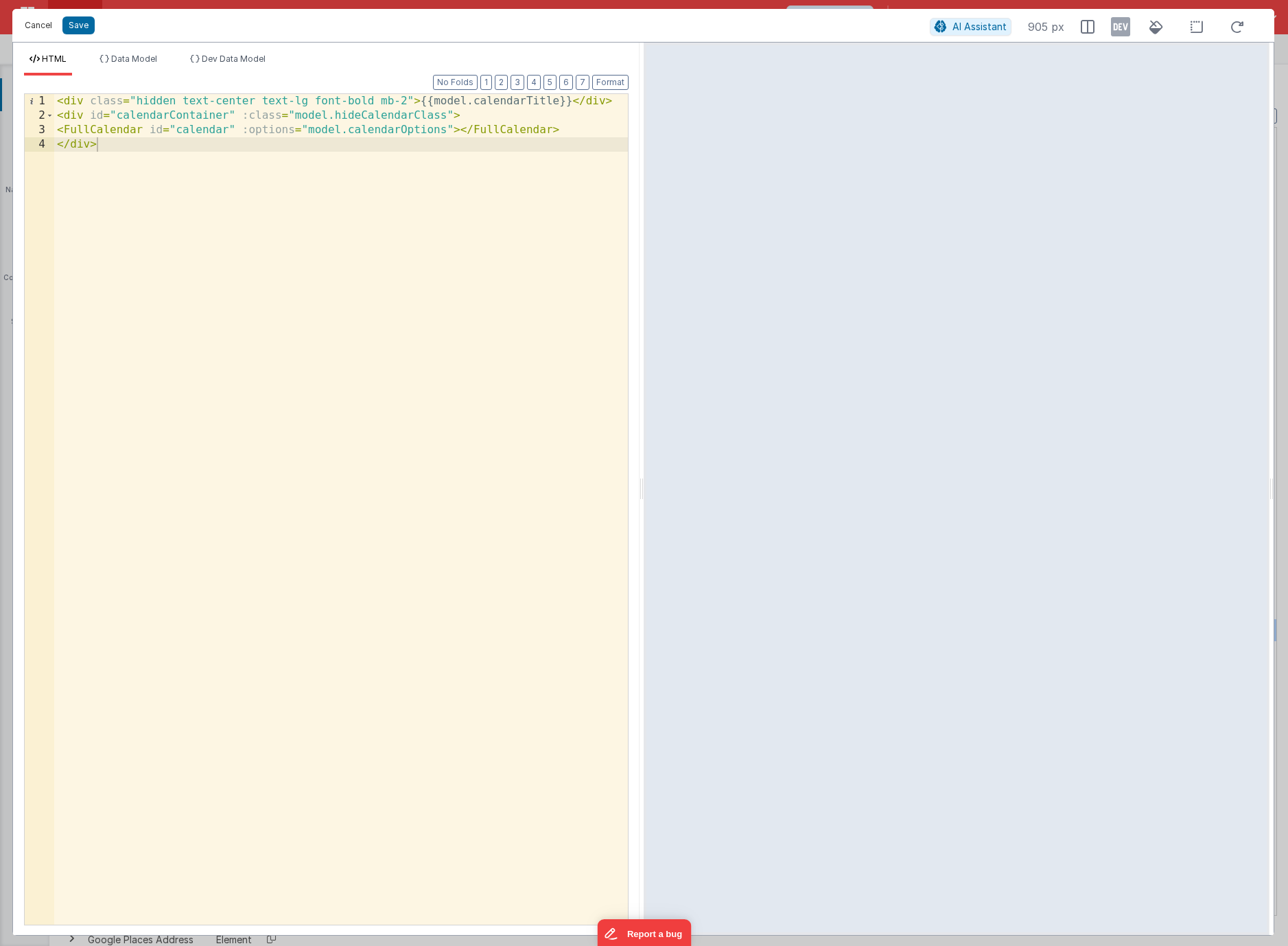
click at [38, 19] on button "Cancel" at bounding box center [38, 26] width 41 height 19
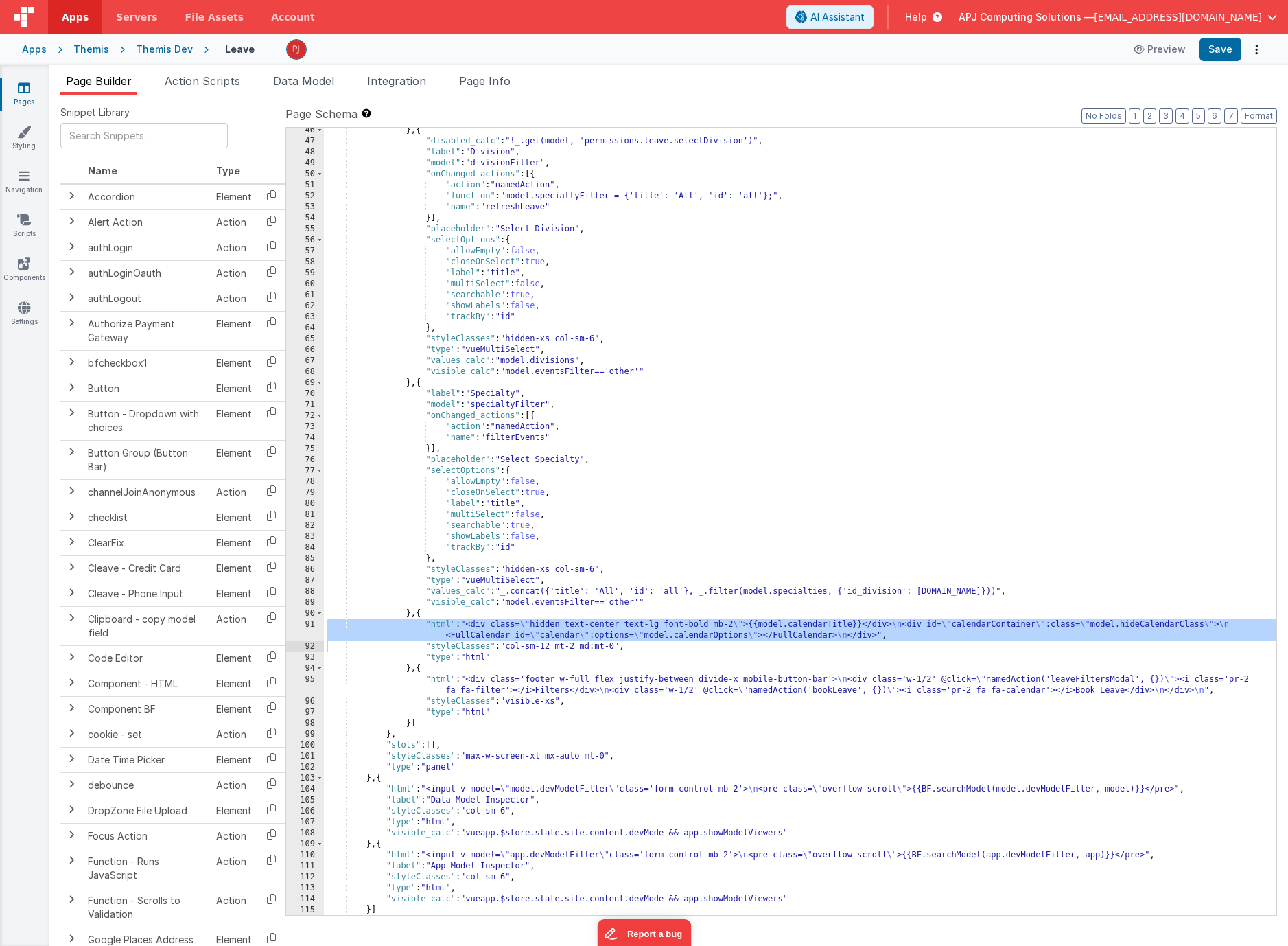
click at [159, 45] on div "Themis Dev" at bounding box center [164, 49] width 57 height 14
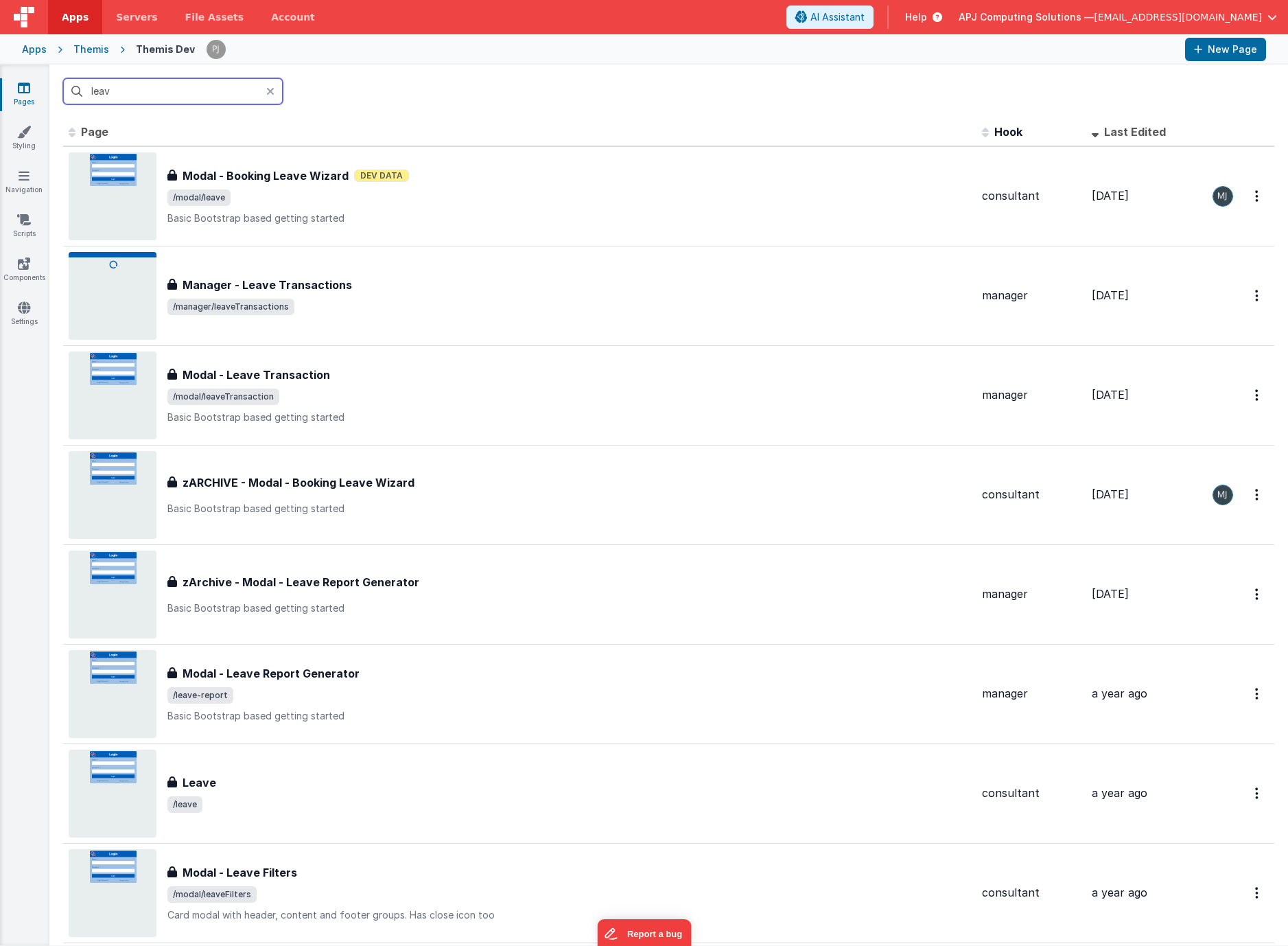
type input "leave"
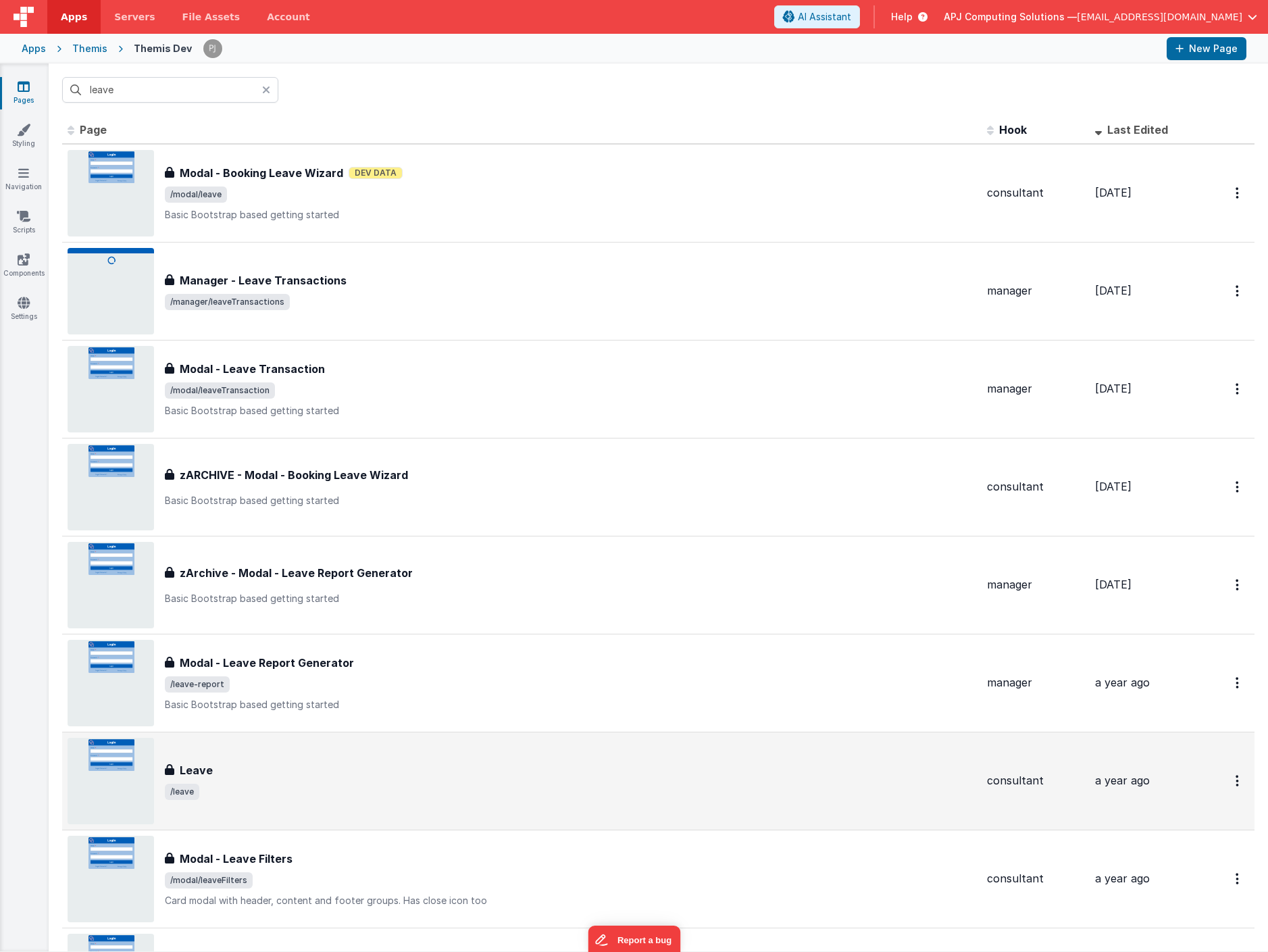
click at [214, 758] on div "Leave Leave /leave" at bounding box center [522, 781] width 909 height 87
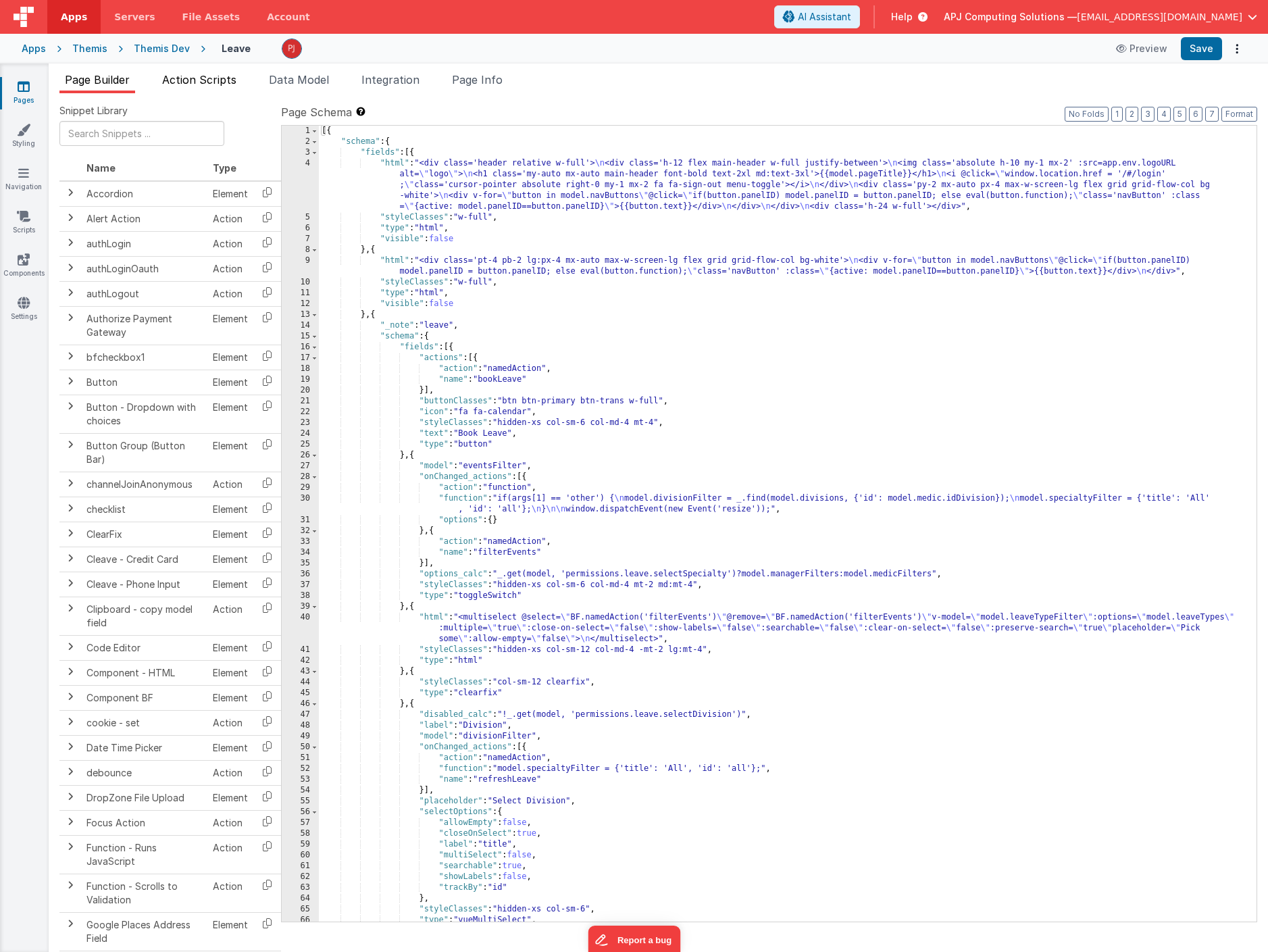
click at [195, 76] on span "Action Scripts" at bounding box center [198, 80] width 74 height 14
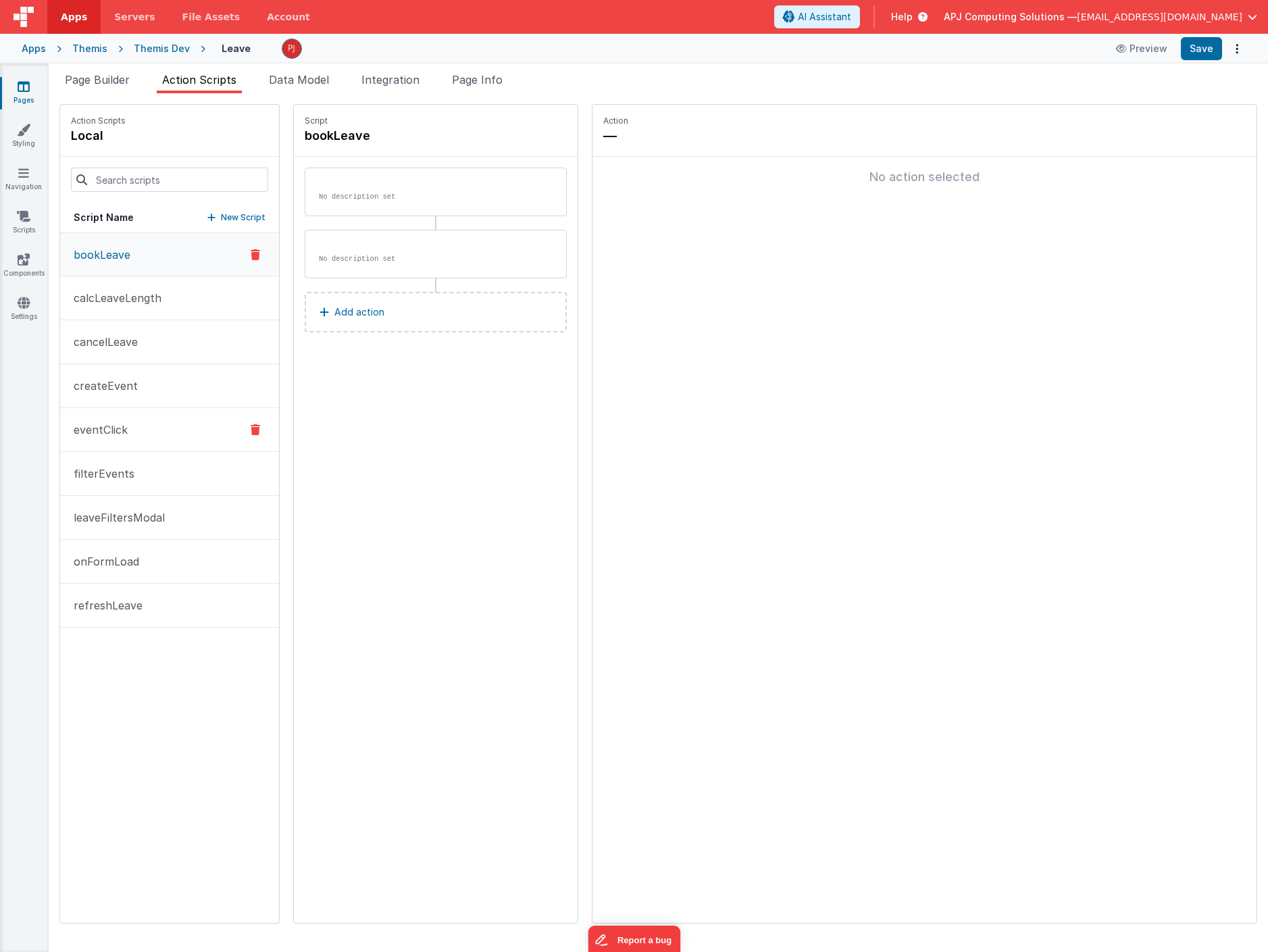
click at [90, 427] on p "eventClick" at bounding box center [96, 429] width 62 height 16
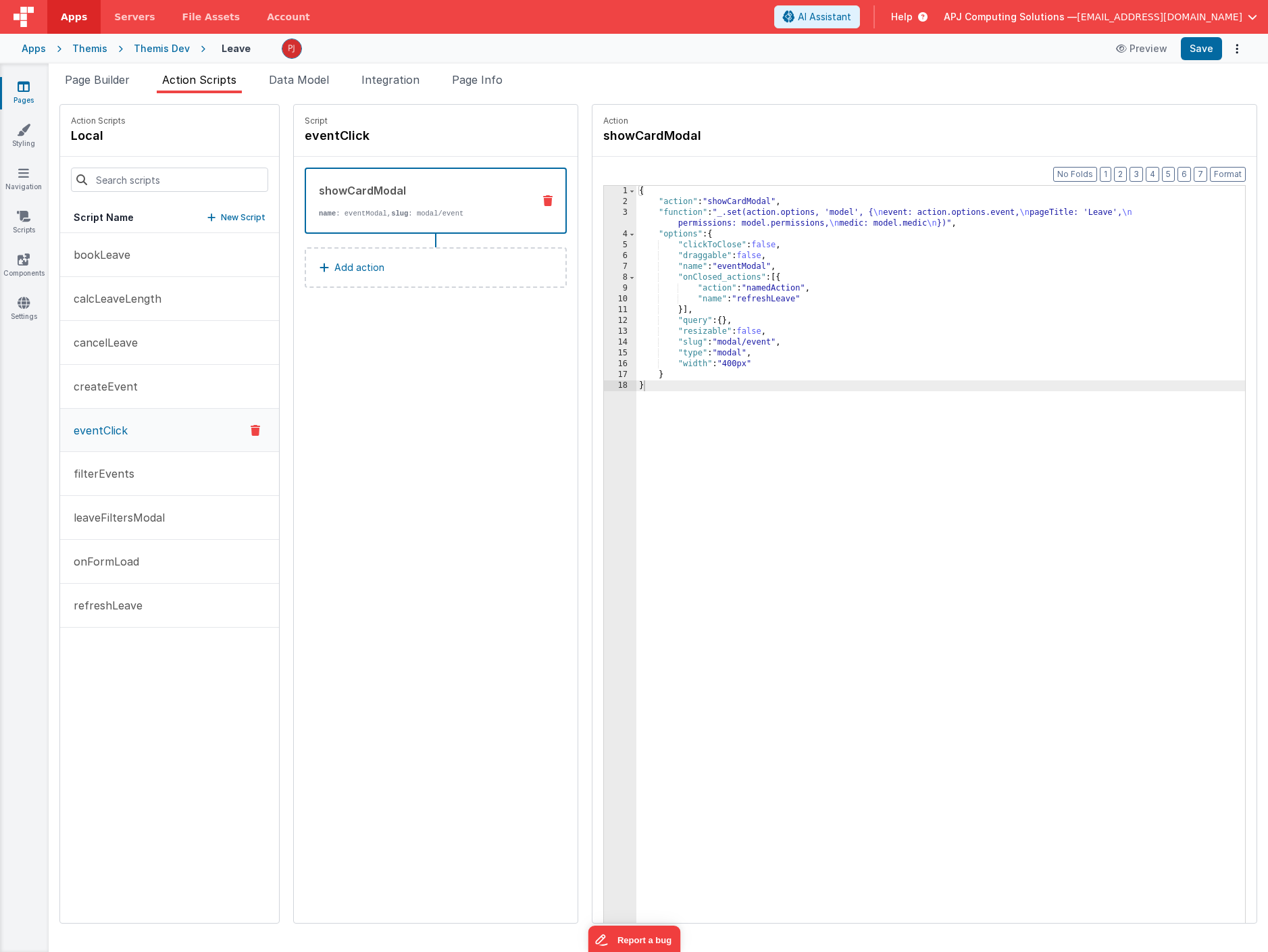
click at [374, 186] on div "showCardModal" at bounding box center [420, 190] width 203 height 16
click at [1028, 219] on div "{ "action" : "showCardModal" , "function" : "_.set(action.options, 'model', { \…" at bounding box center [941, 586] width 609 height 801
click at [92, 49] on div "Themis" at bounding box center [90, 49] width 35 height 14
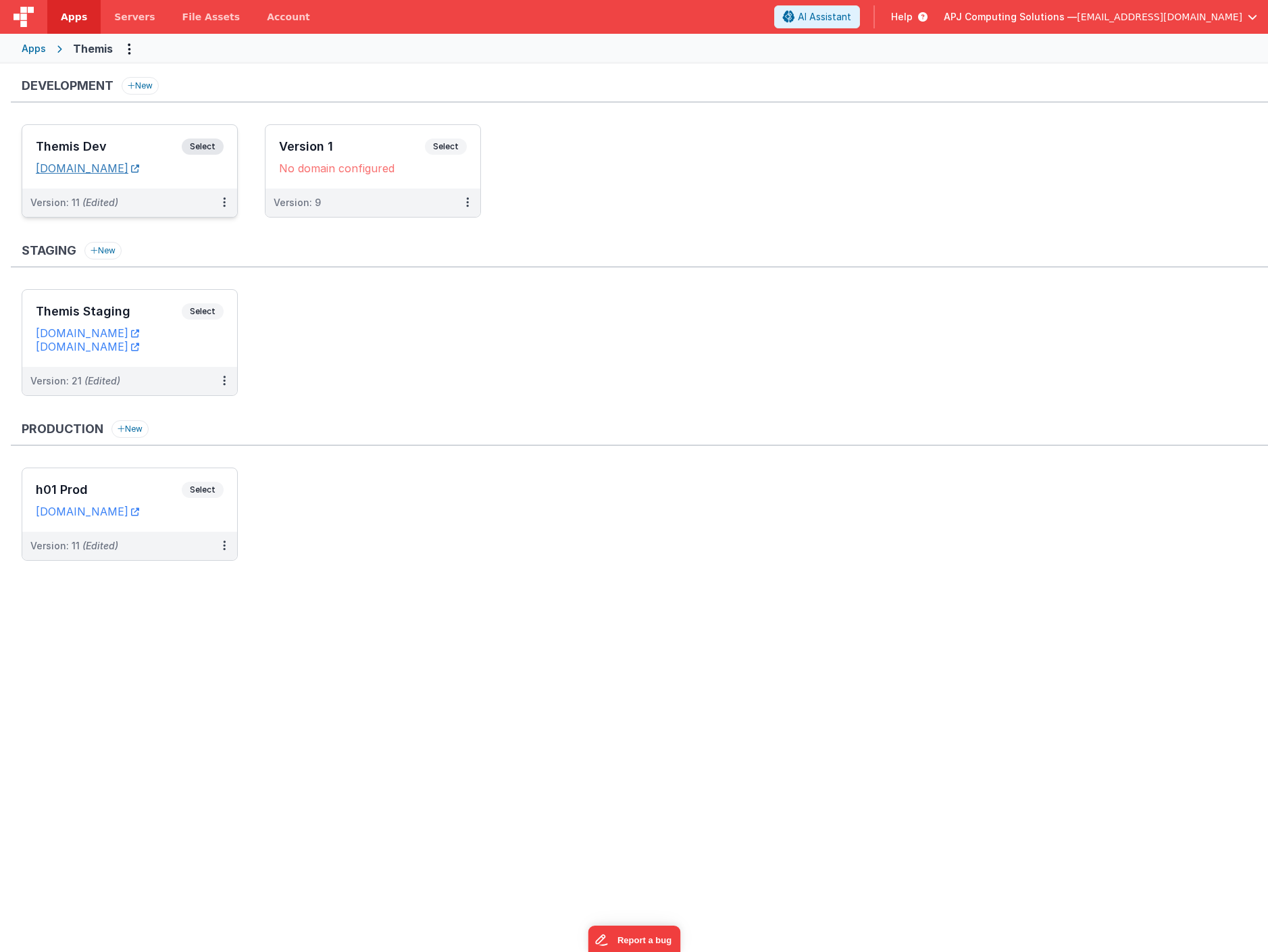
click at [130, 167] on link "[DOMAIN_NAME]" at bounding box center [88, 168] width 104 height 14
click at [203, 144] on span "Select" at bounding box center [202, 147] width 42 height 16
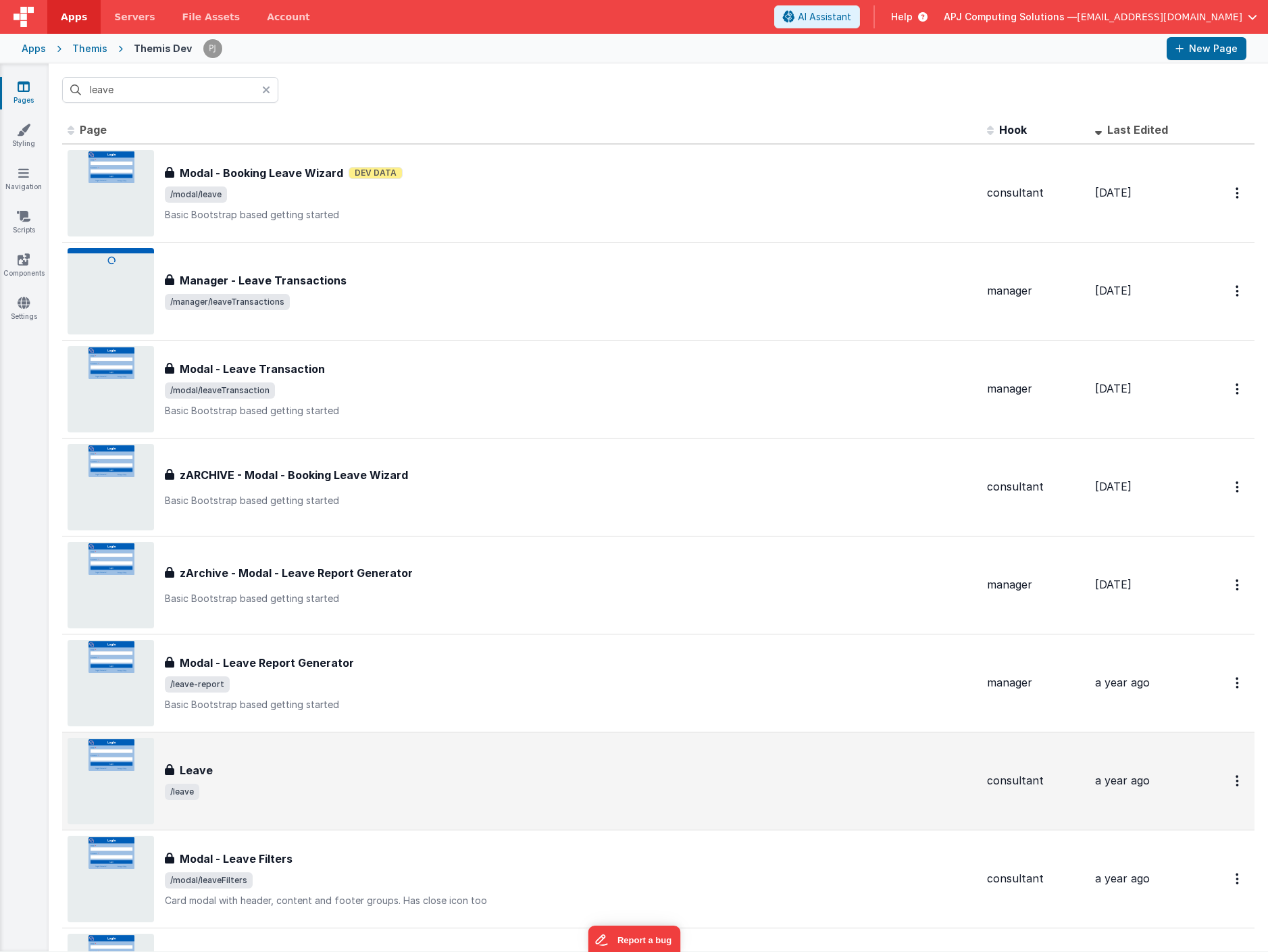
click at [128, 768] on img at bounding box center [111, 781] width 87 height 87
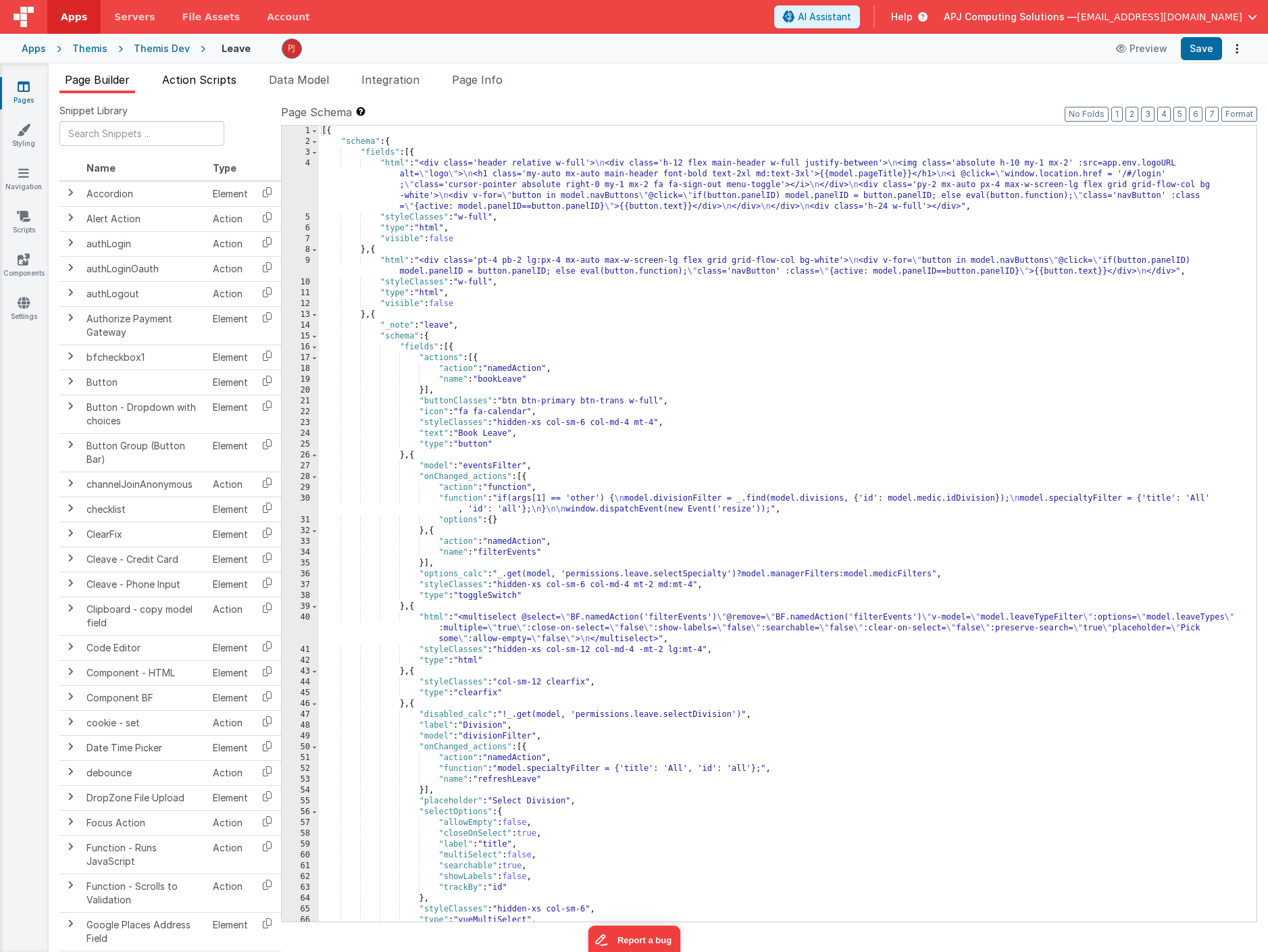
click at [210, 79] on span "Action Scripts" at bounding box center [198, 80] width 74 height 14
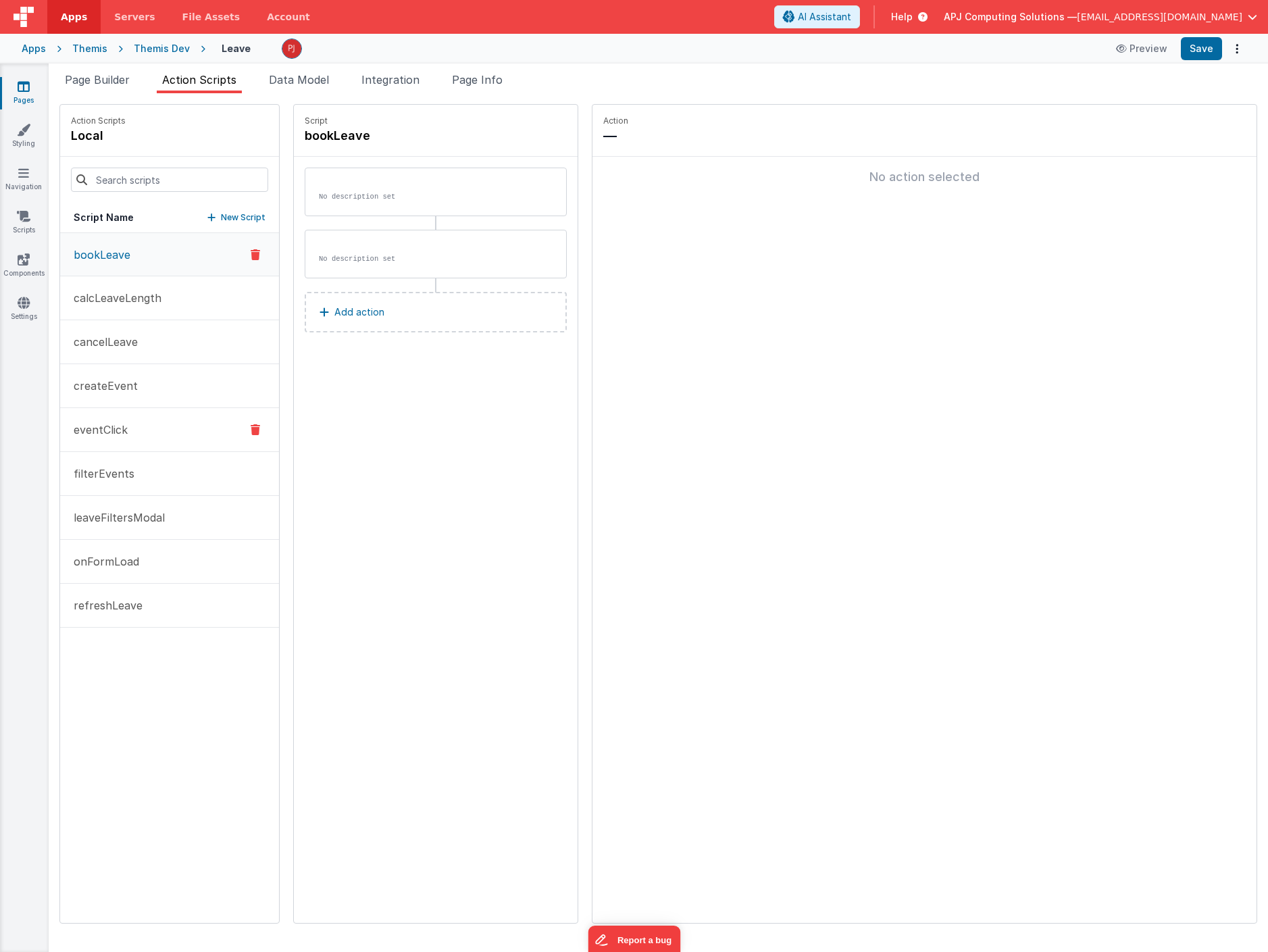
click at [95, 433] on p "eventClick" at bounding box center [96, 429] width 62 height 16
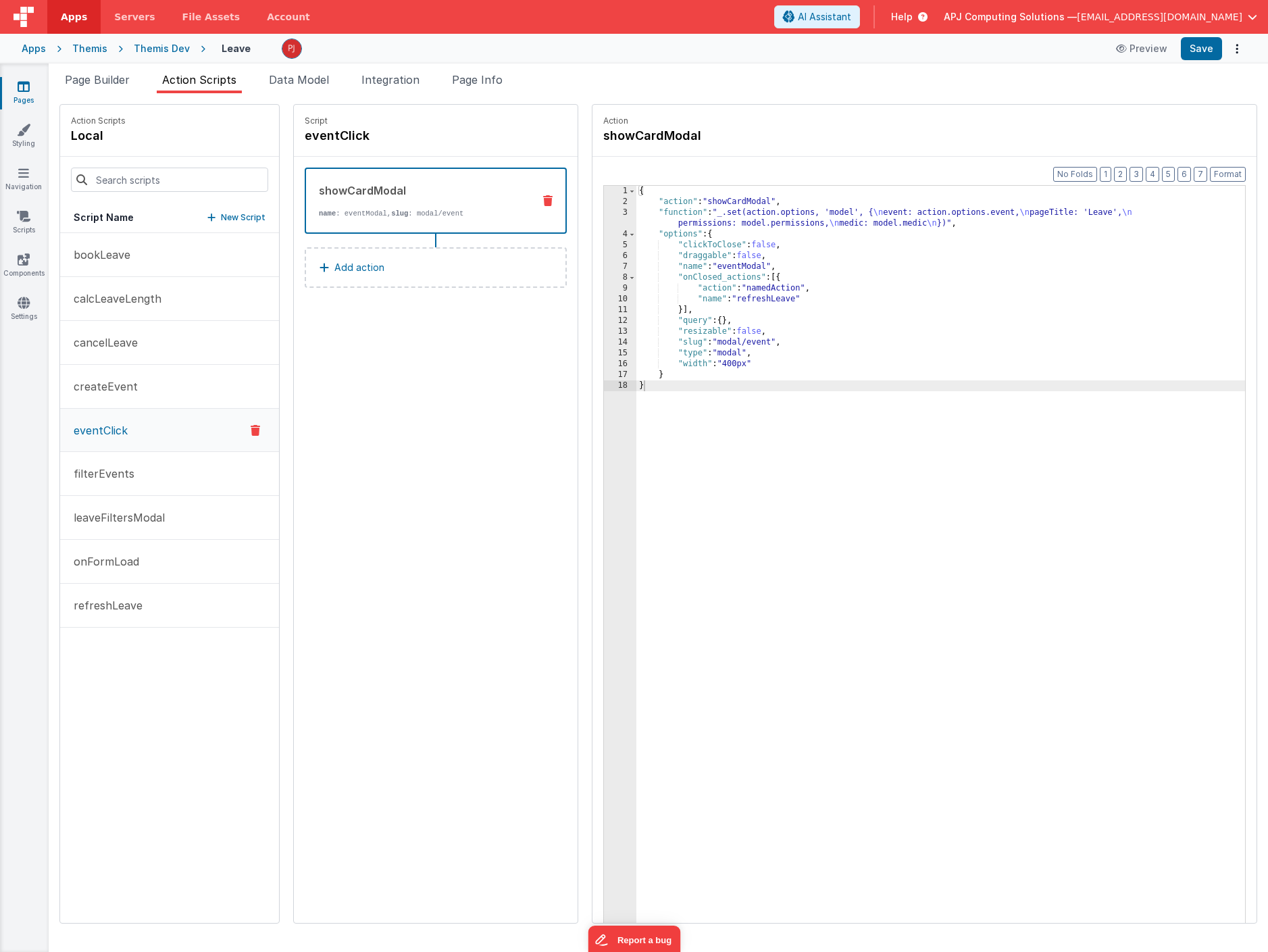
click at [371, 208] on p "name : eventModal, slug : modal/event" at bounding box center [420, 214] width 203 height 11
click at [800, 220] on div "{ "action" : "showCardModal" , "function" : "_.set(action.options, 'model', { \…" at bounding box center [941, 586] width 609 height 801
click at [1027, 215] on div "{ "action" : "showCardModal" , "function" : "_.set(action.options, 'model', { \…" at bounding box center [941, 586] width 609 height 801
click at [1056, 212] on div "{ "action" : "showCardModal" , "function" : "_.set(action.options, 'model', { \…" at bounding box center [941, 586] width 609 height 801
click at [797, 224] on div "{ "action" : "showCardModal" , "function" : "_.set(action.options, 'model', { \…" at bounding box center [941, 586] width 609 height 801
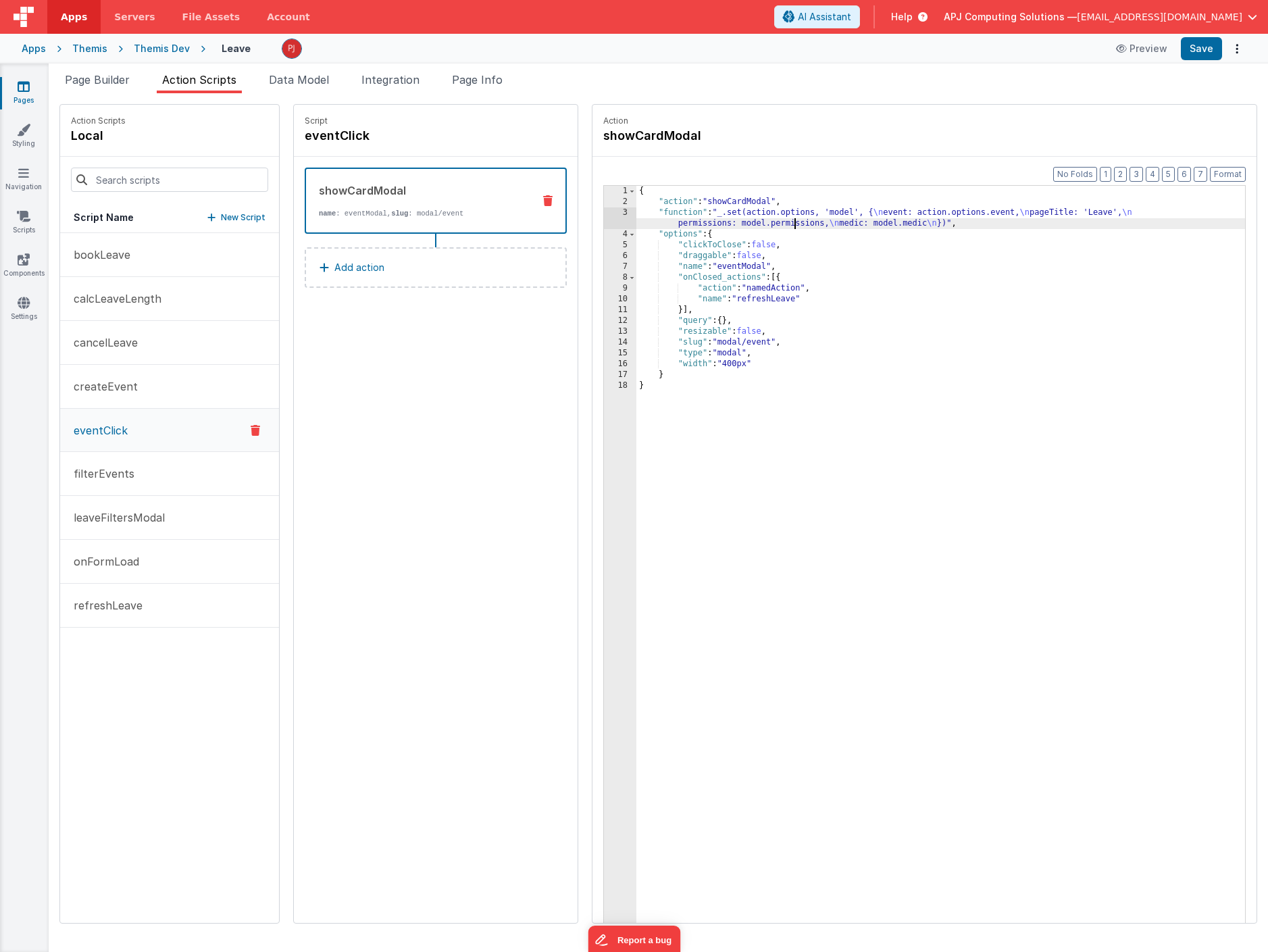
click at [1007, 214] on div "{ "action" : "showCardModal" , "function" : "_.set(action.options, 'model', { \…" at bounding box center [941, 586] width 609 height 801
click at [164, 45] on div "Themis Dev" at bounding box center [162, 49] width 56 height 14
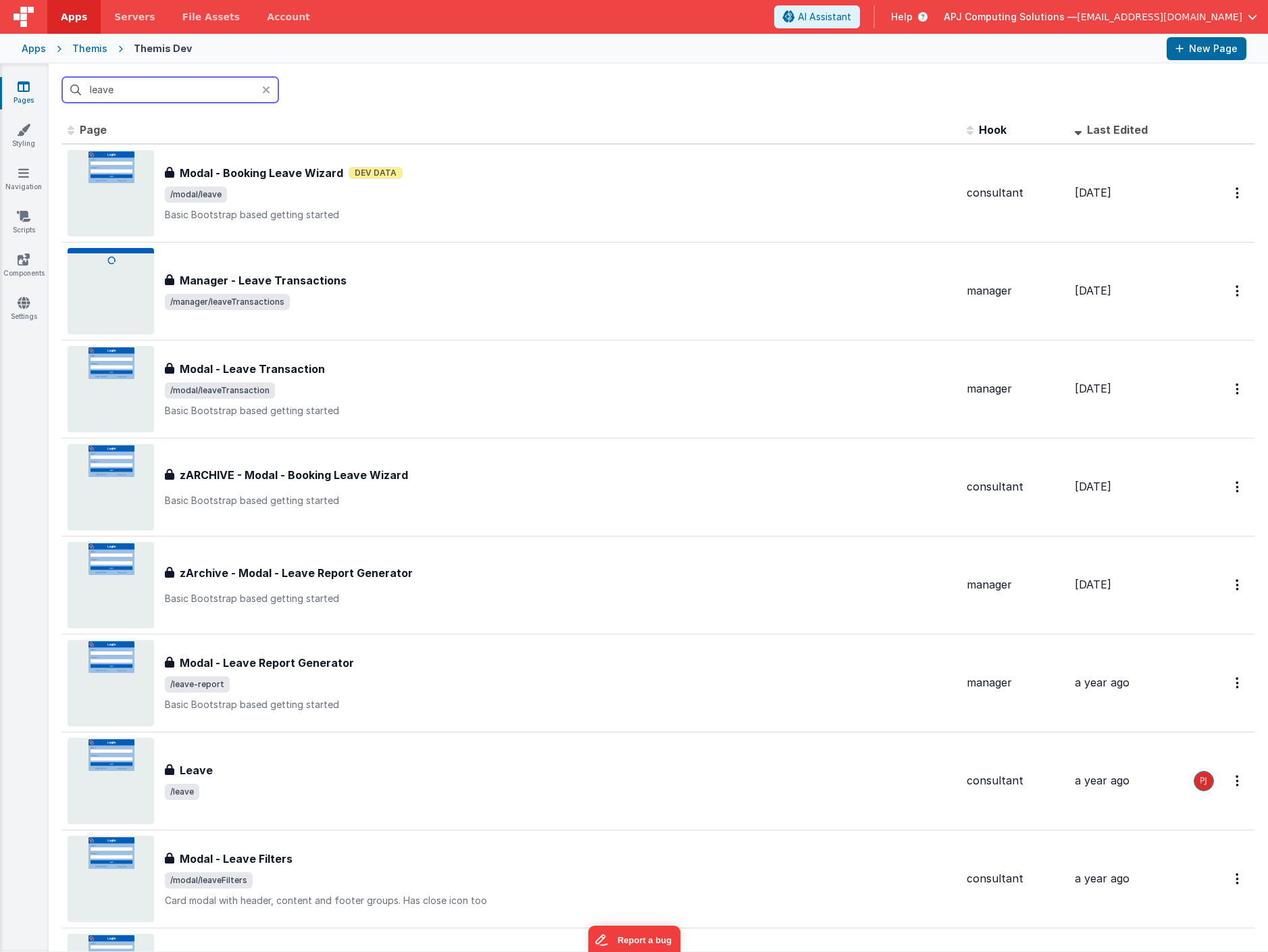
click at [123, 91] on input "leave" at bounding box center [170, 90] width 216 height 25
click at [123, 90] on input "leave" at bounding box center [170, 90] width 216 height 25
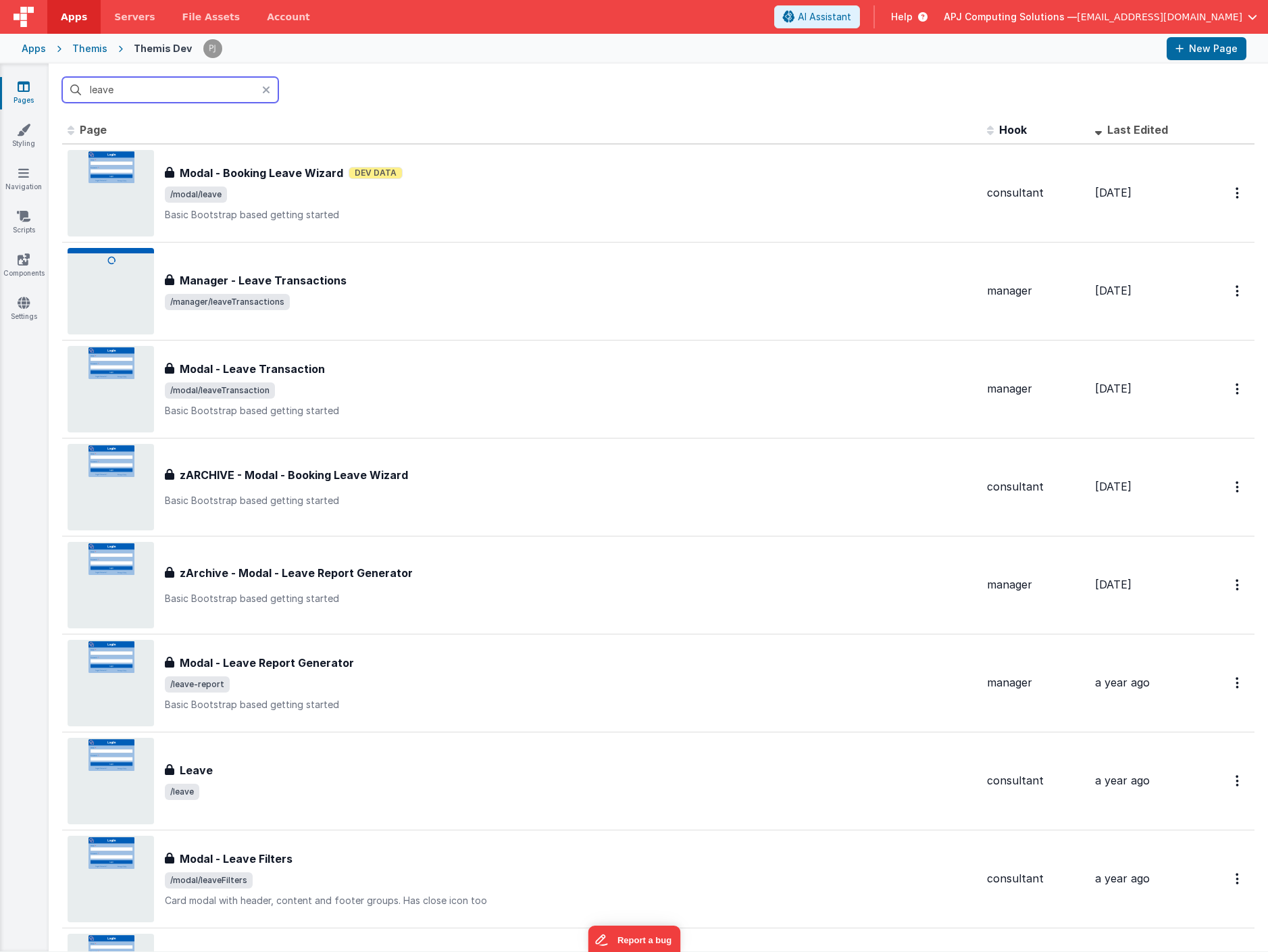
click at [123, 90] on input "leave" at bounding box center [170, 90] width 216 height 25
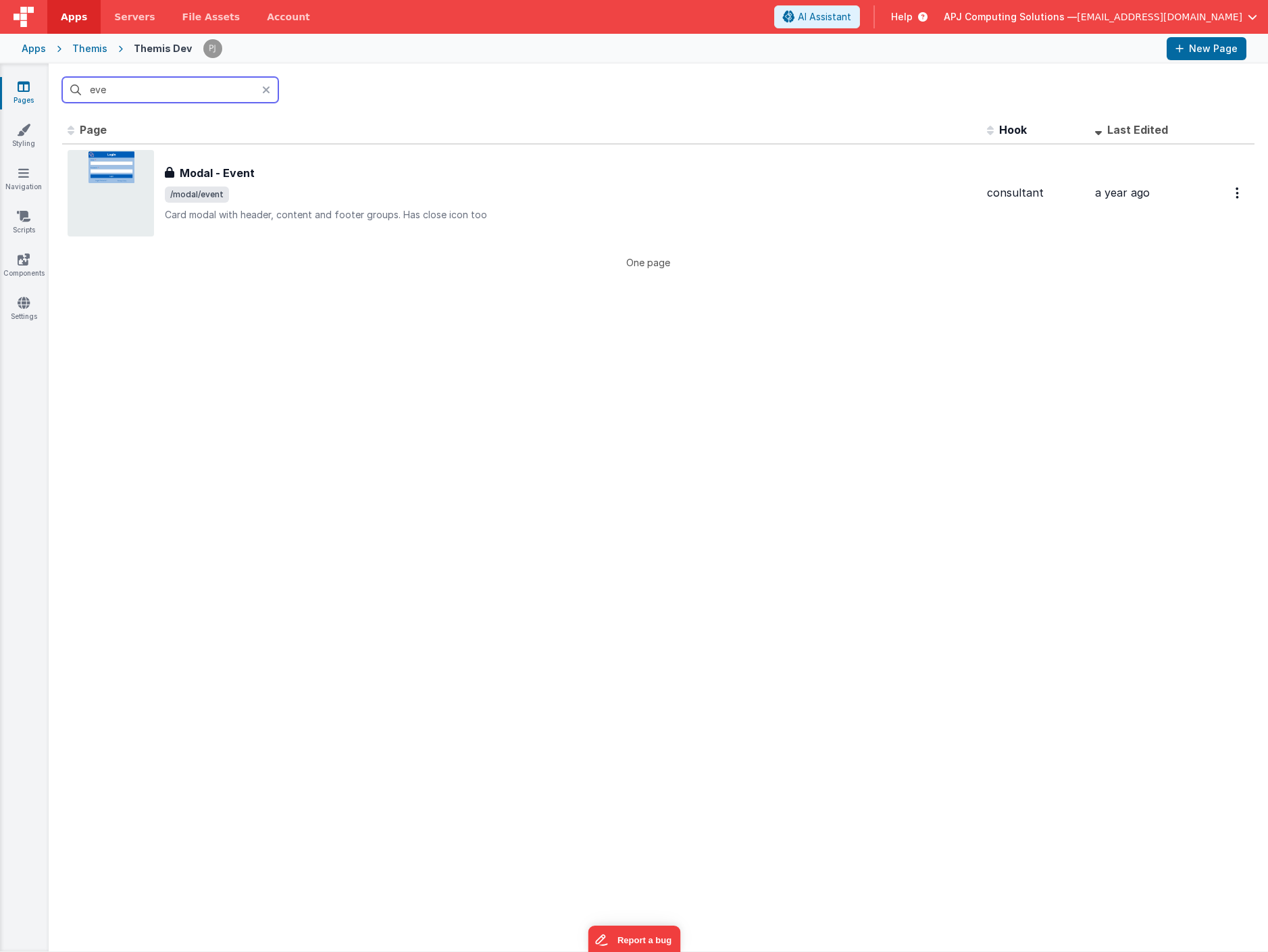
type input "even"
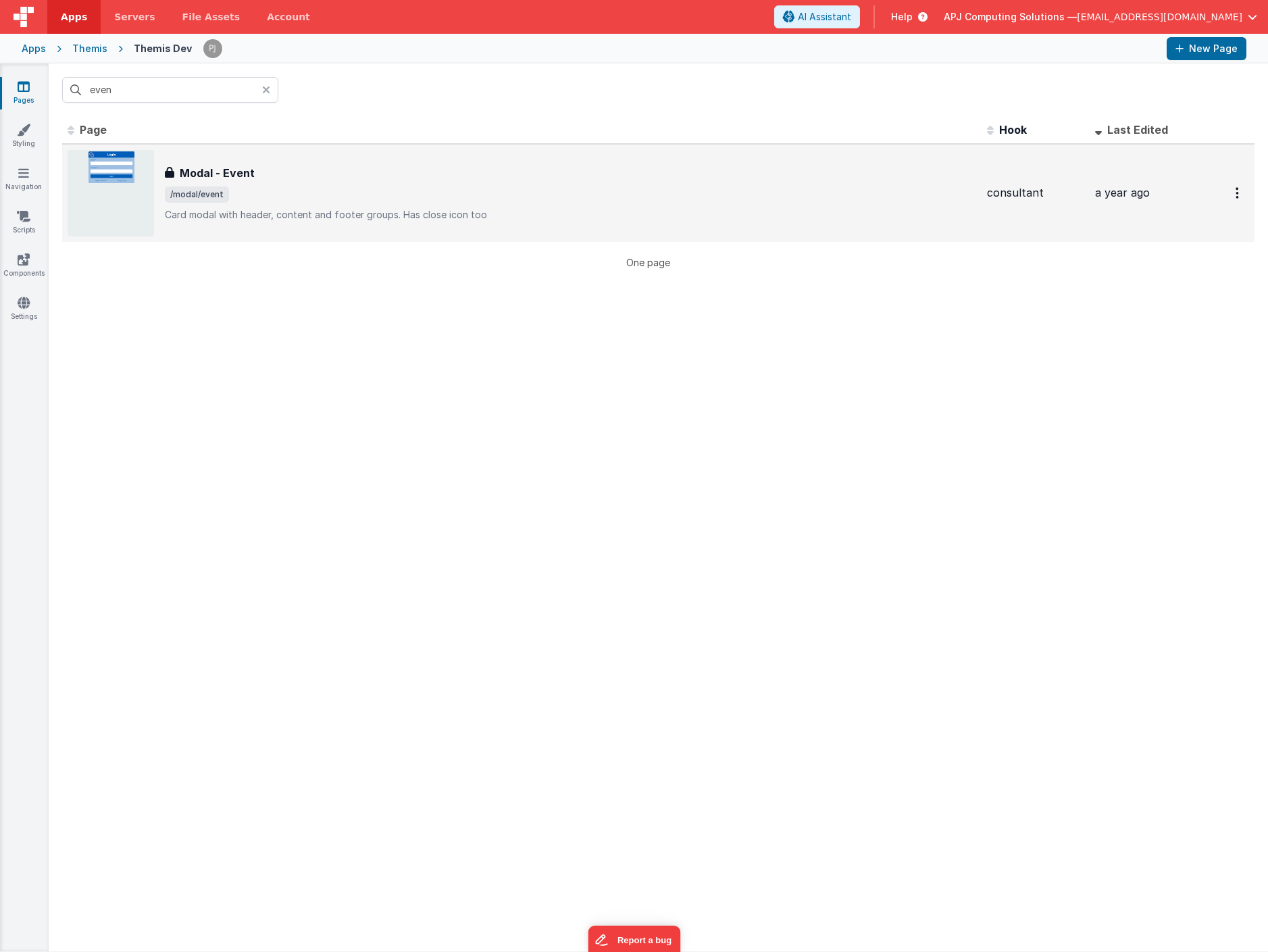
click at [116, 158] on img at bounding box center [111, 193] width 87 height 87
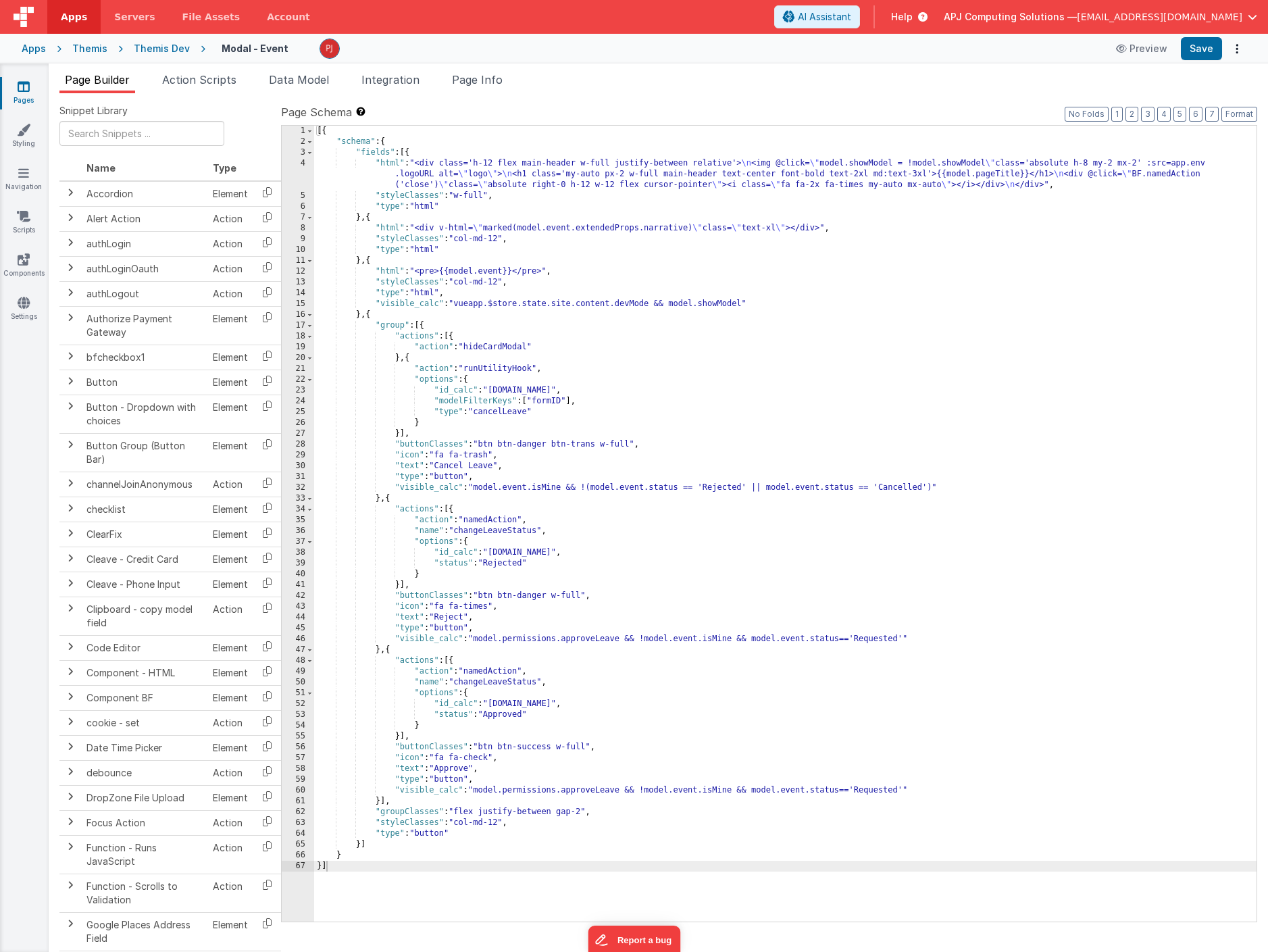
click at [774, 728] on div "[{ "schema" : { "fields" : [{ "html" : "<div class='h-12 flex main-header w-ful…" at bounding box center [785, 535] width 943 height 817
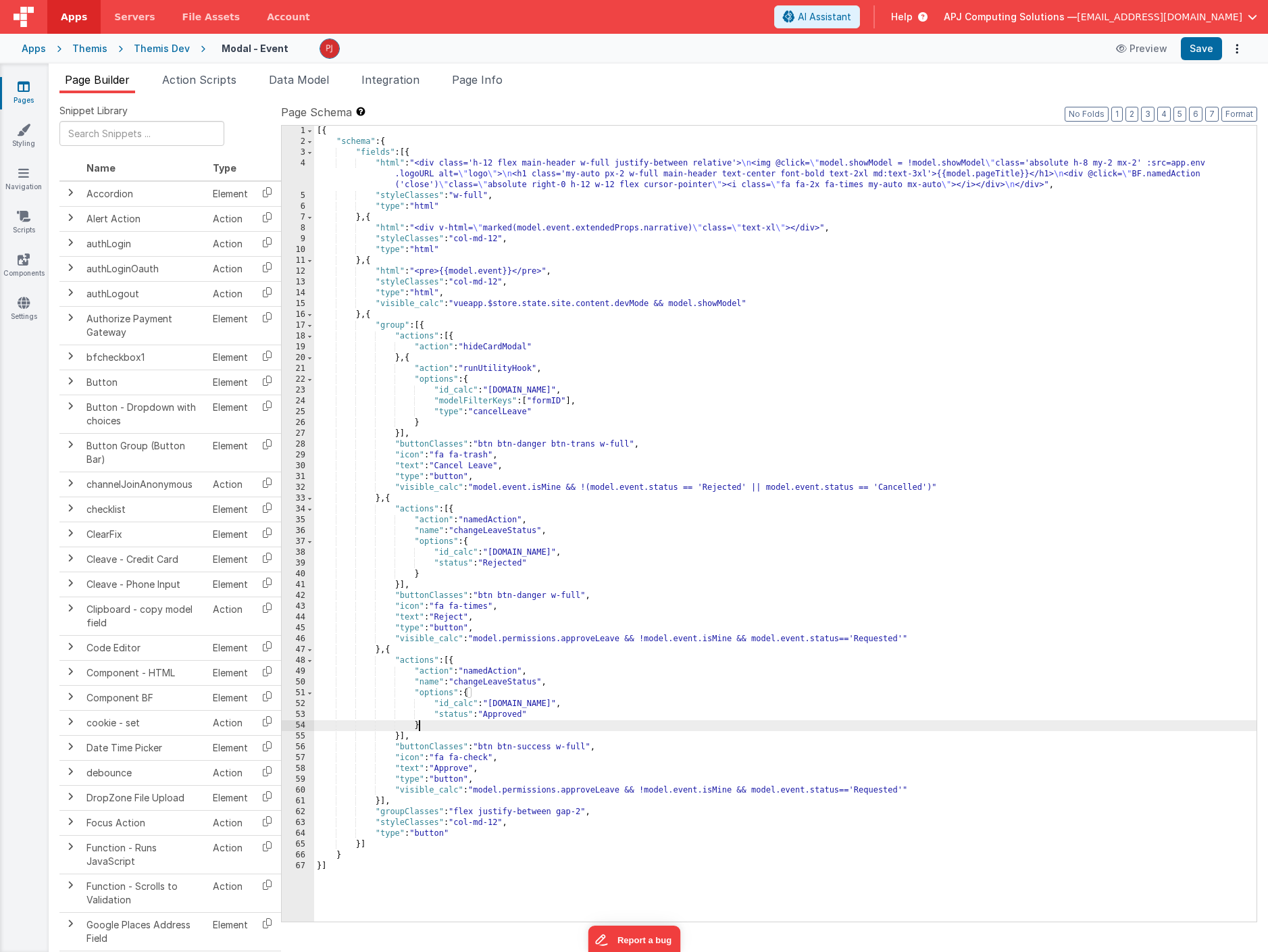
click at [158, 48] on div "Themis Dev" at bounding box center [162, 49] width 56 height 14
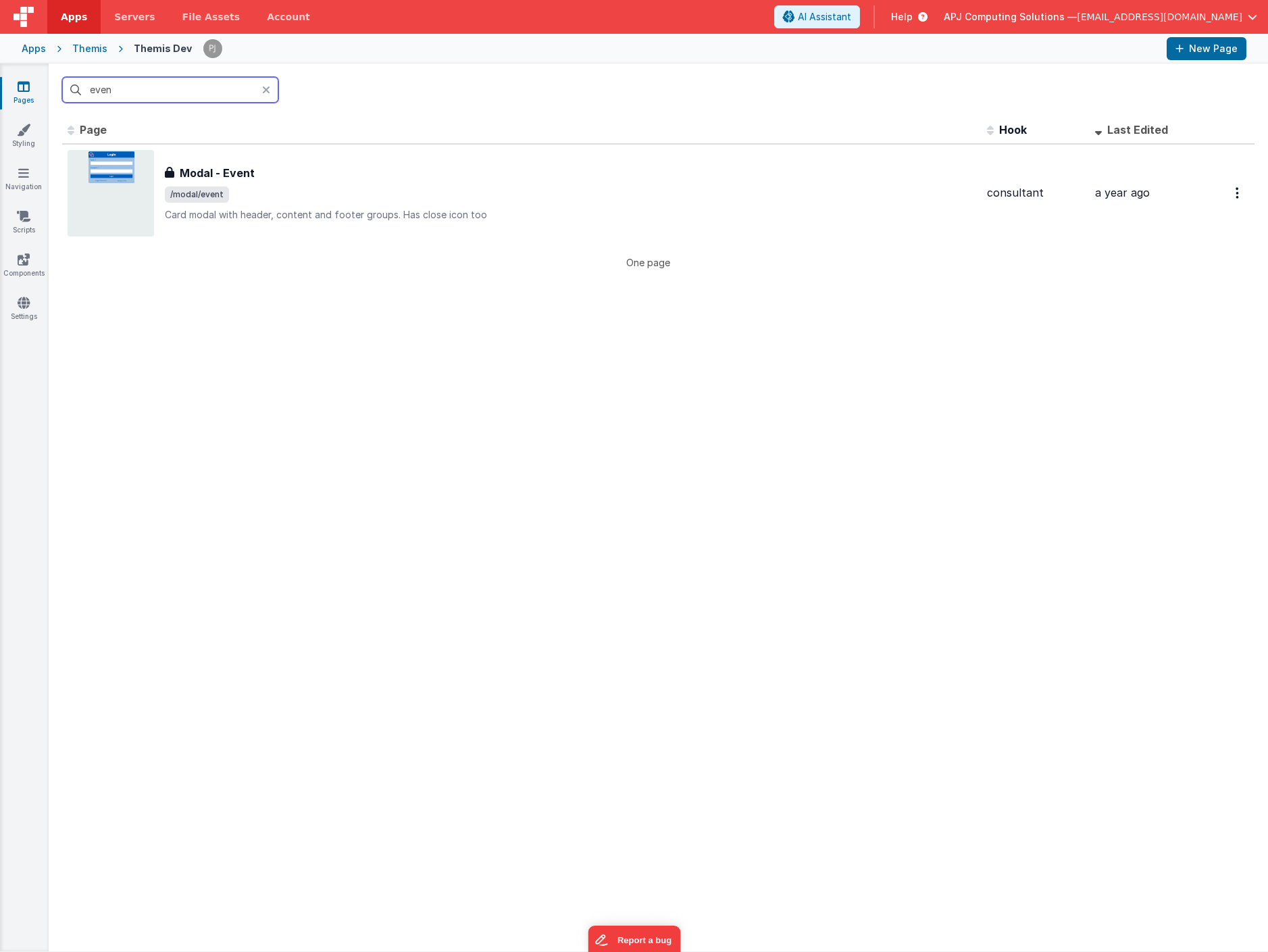
click at [124, 89] on input "even" at bounding box center [170, 90] width 216 height 25
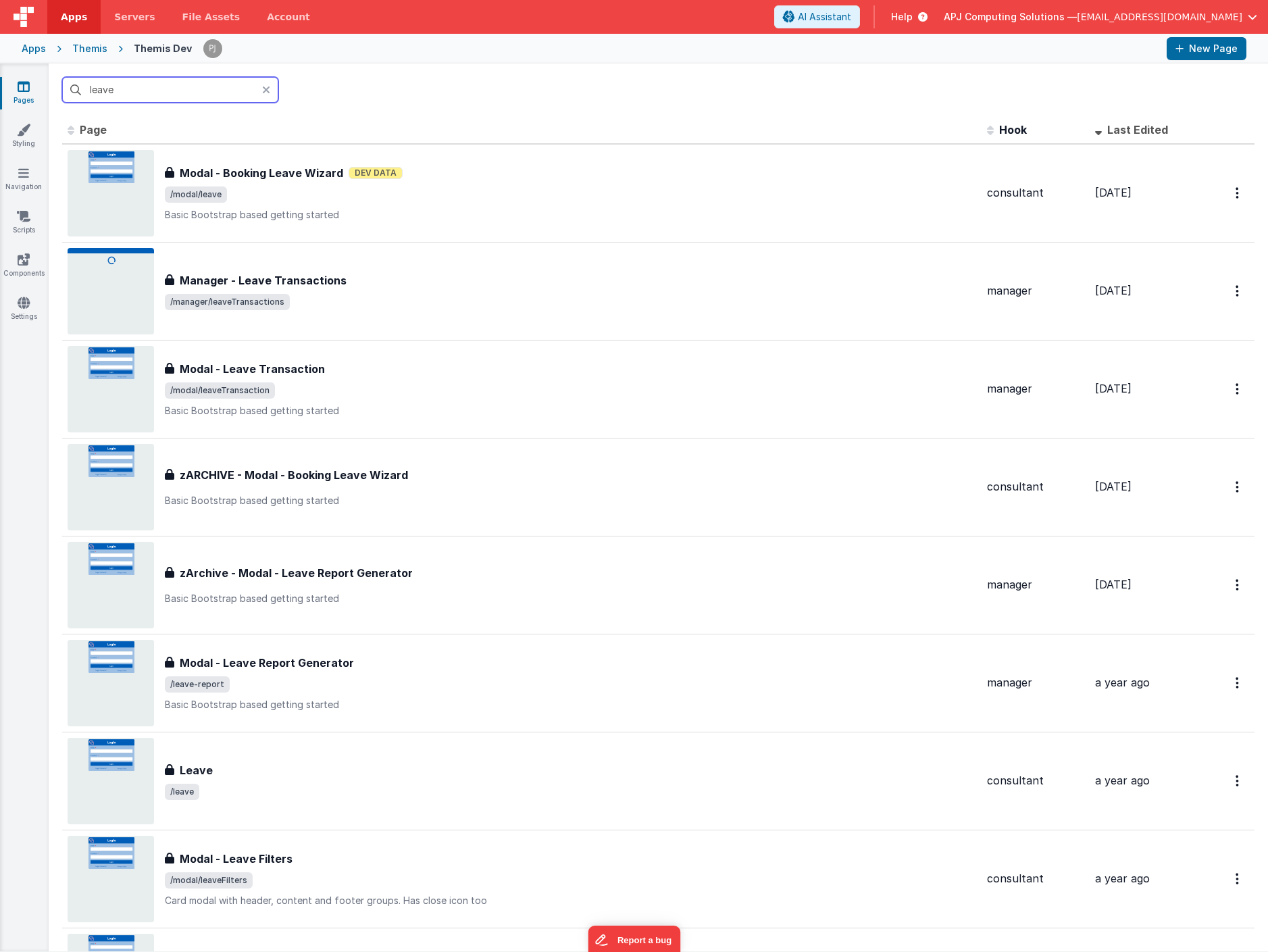
type input "leave"
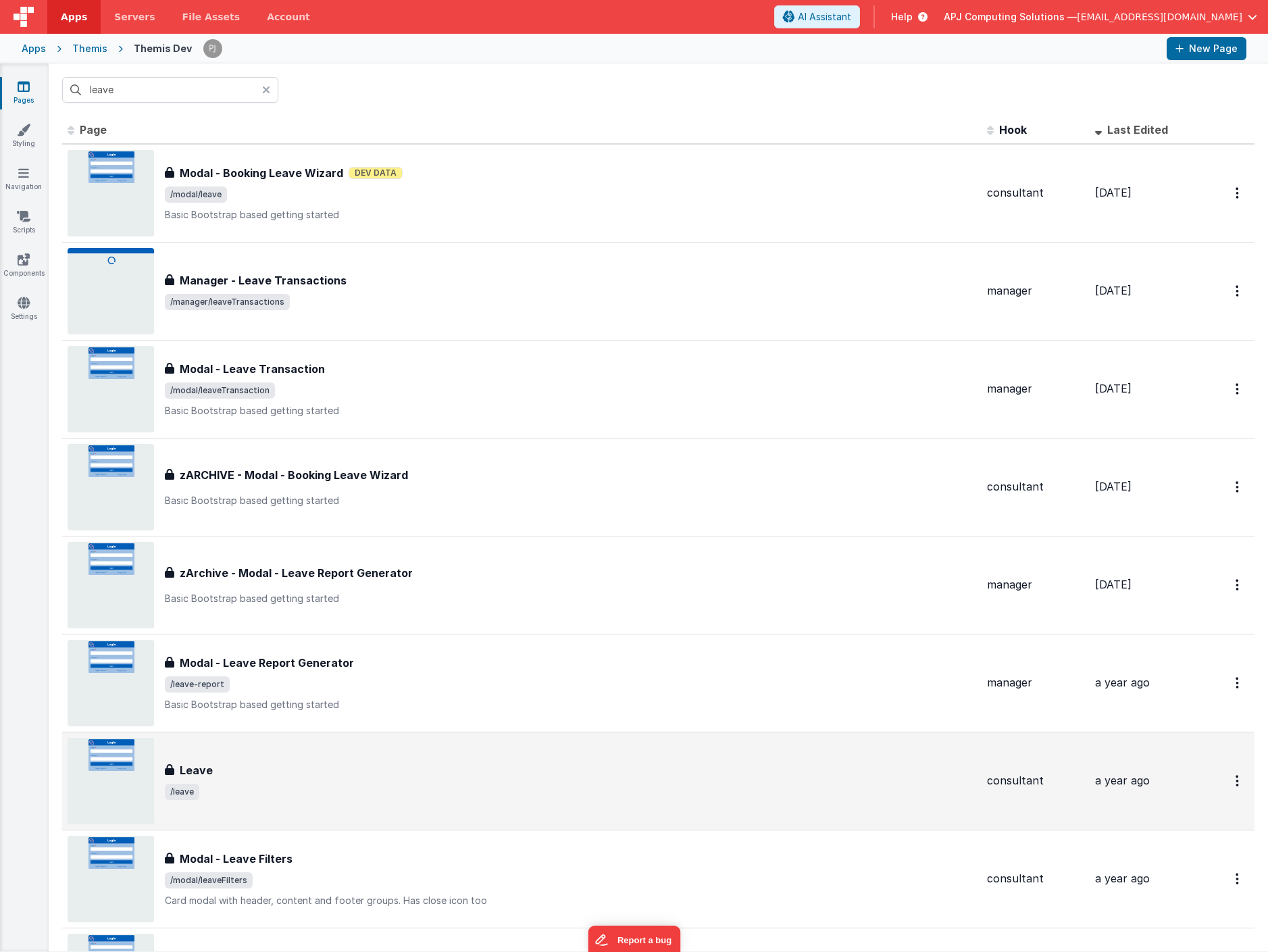
click at [122, 770] on img at bounding box center [111, 781] width 87 height 87
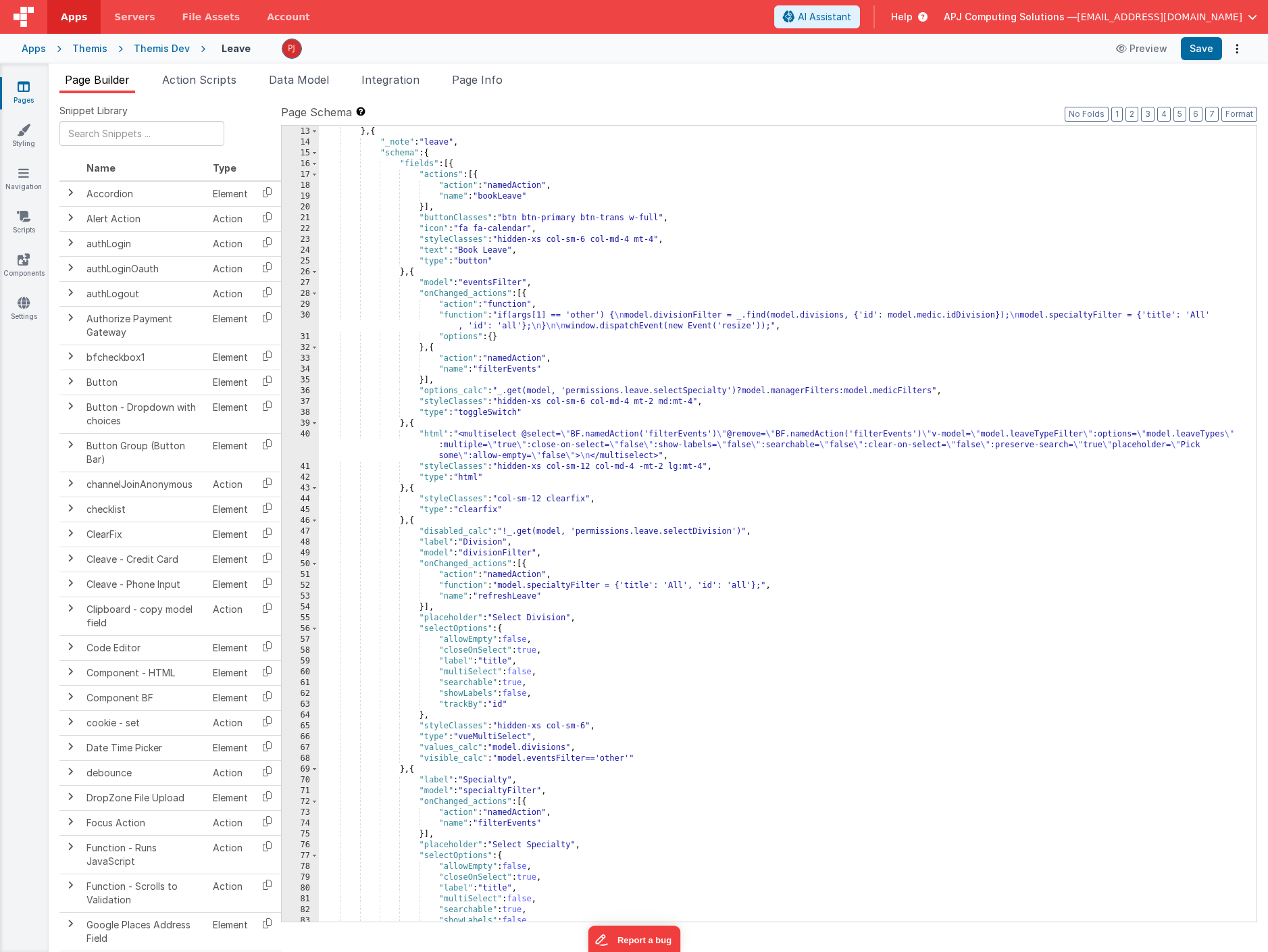
scroll to position [183, 0]
click at [205, 80] on span "Action Scripts" at bounding box center [198, 80] width 74 height 14
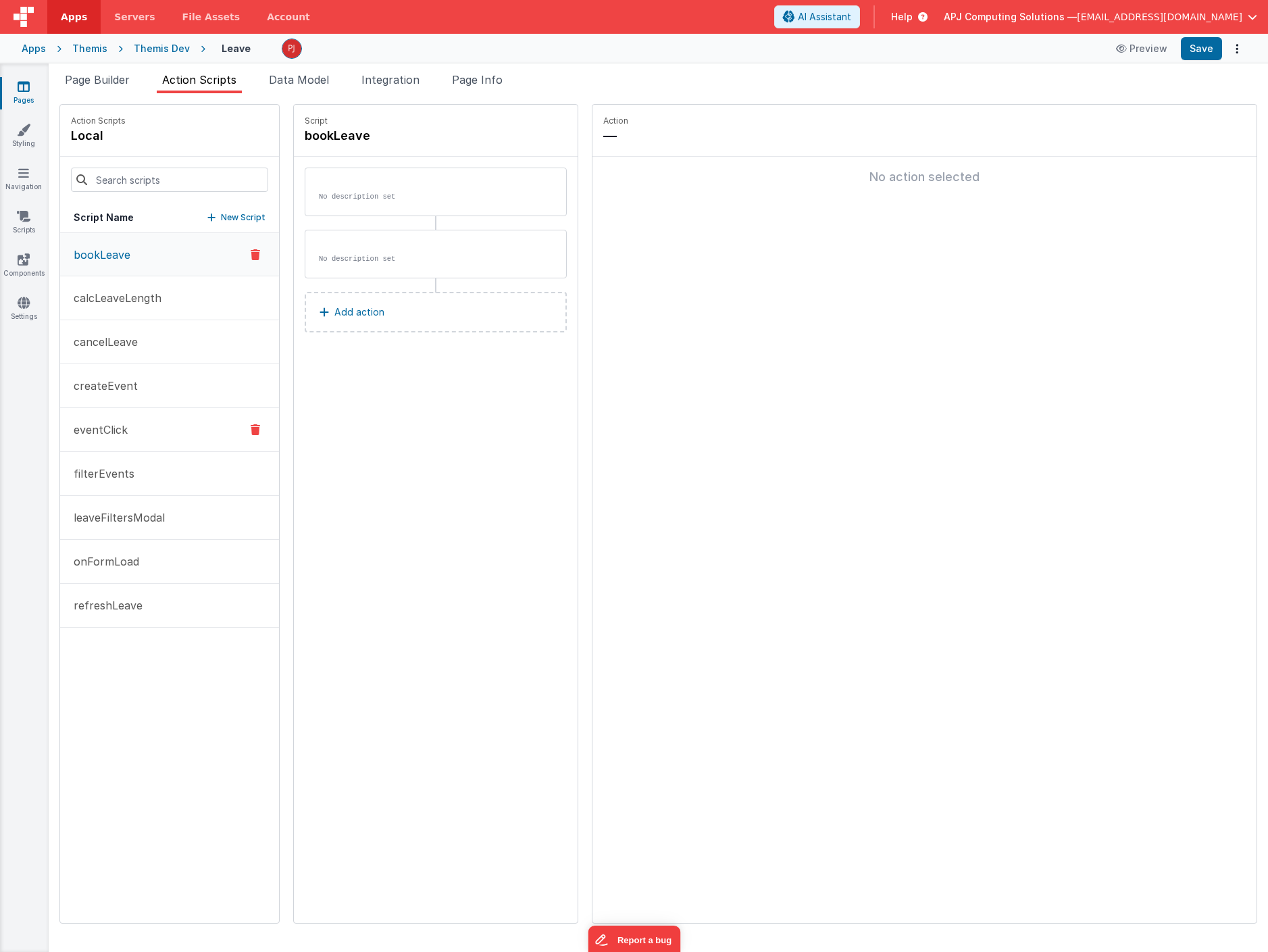
click at [119, 436] on p "eventClick" at bounding box center [96, 429] width 62 height 16
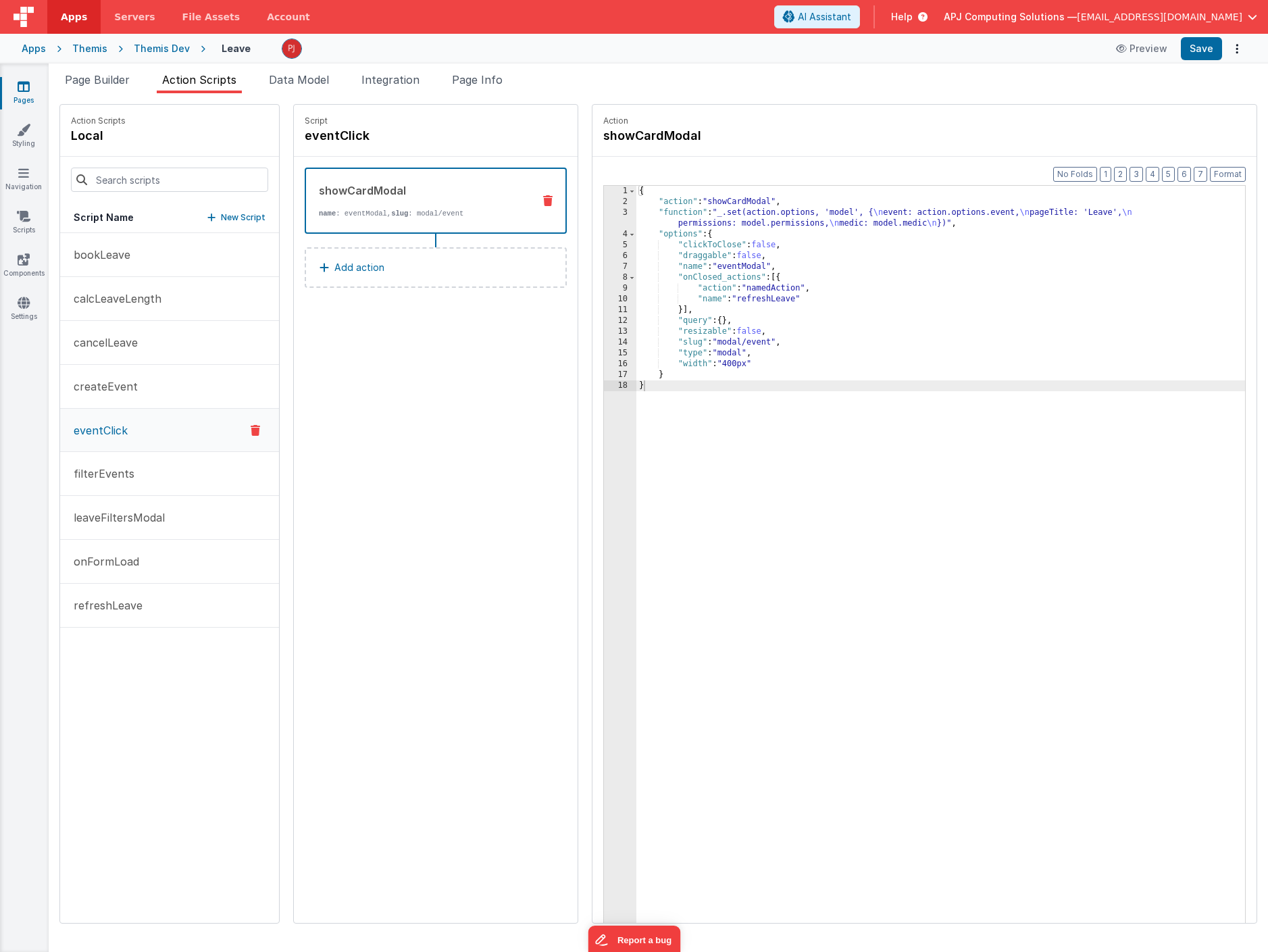
click at [929, 213] on div "{ "action" : "showCardModal" , "function" : "_.set(action.options, 'model', { \…" at bounding box center [941, 586] width 609 height 801
click at [168, 45] on div "Themis Dev" at bounding box center [162, 49] width 56 height 14
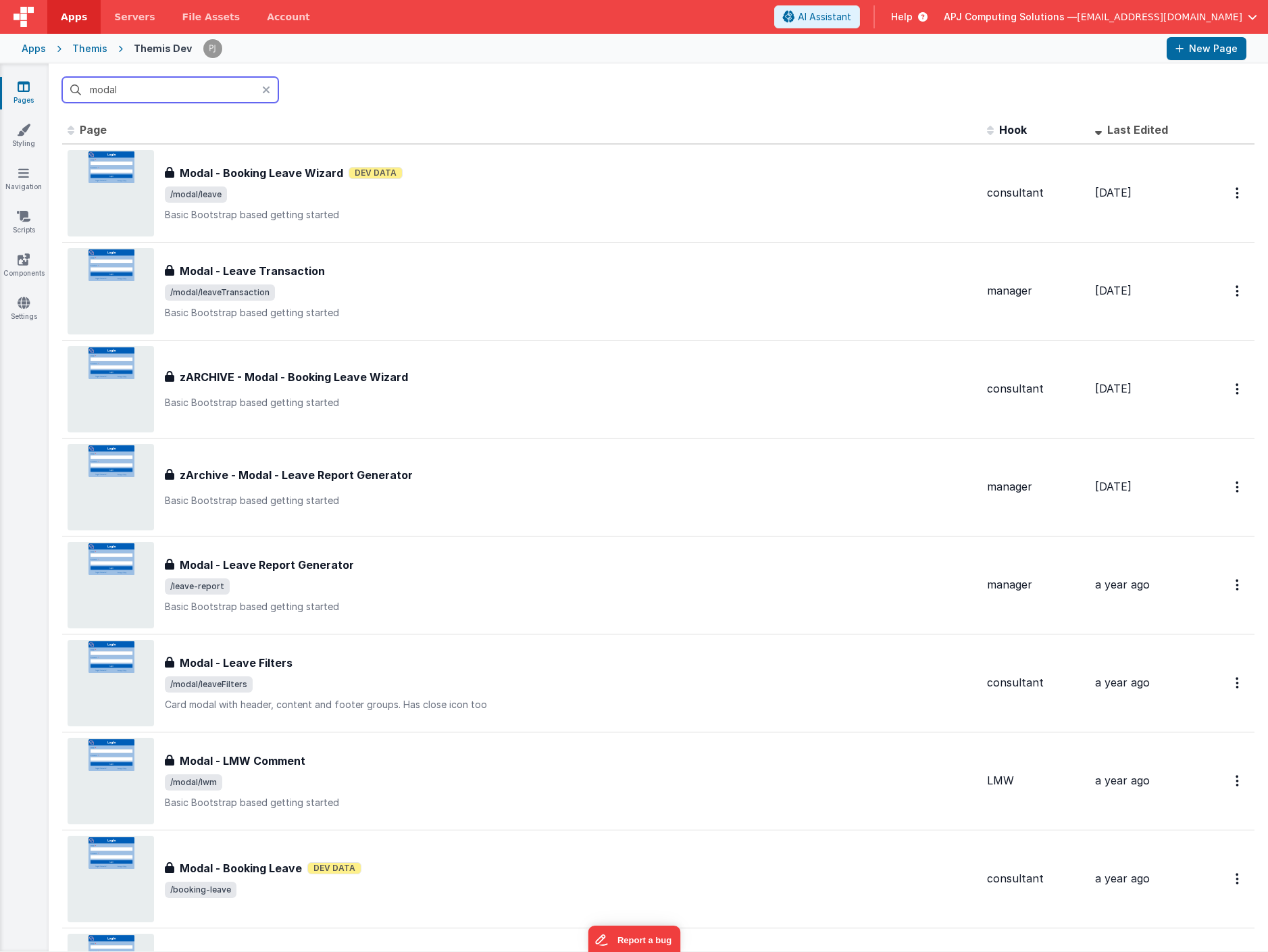
type input "modal"
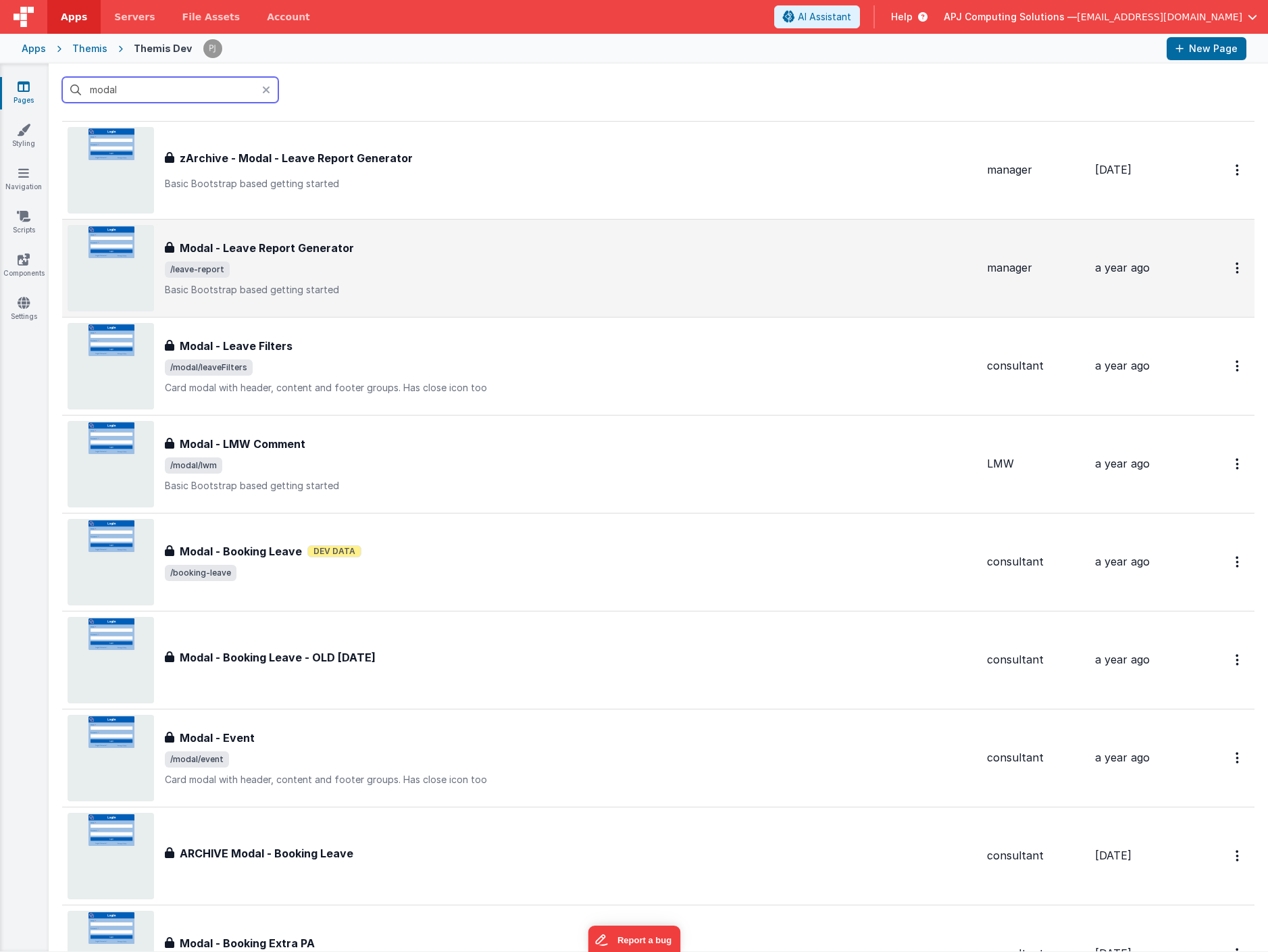
scroll to position [318, 0]
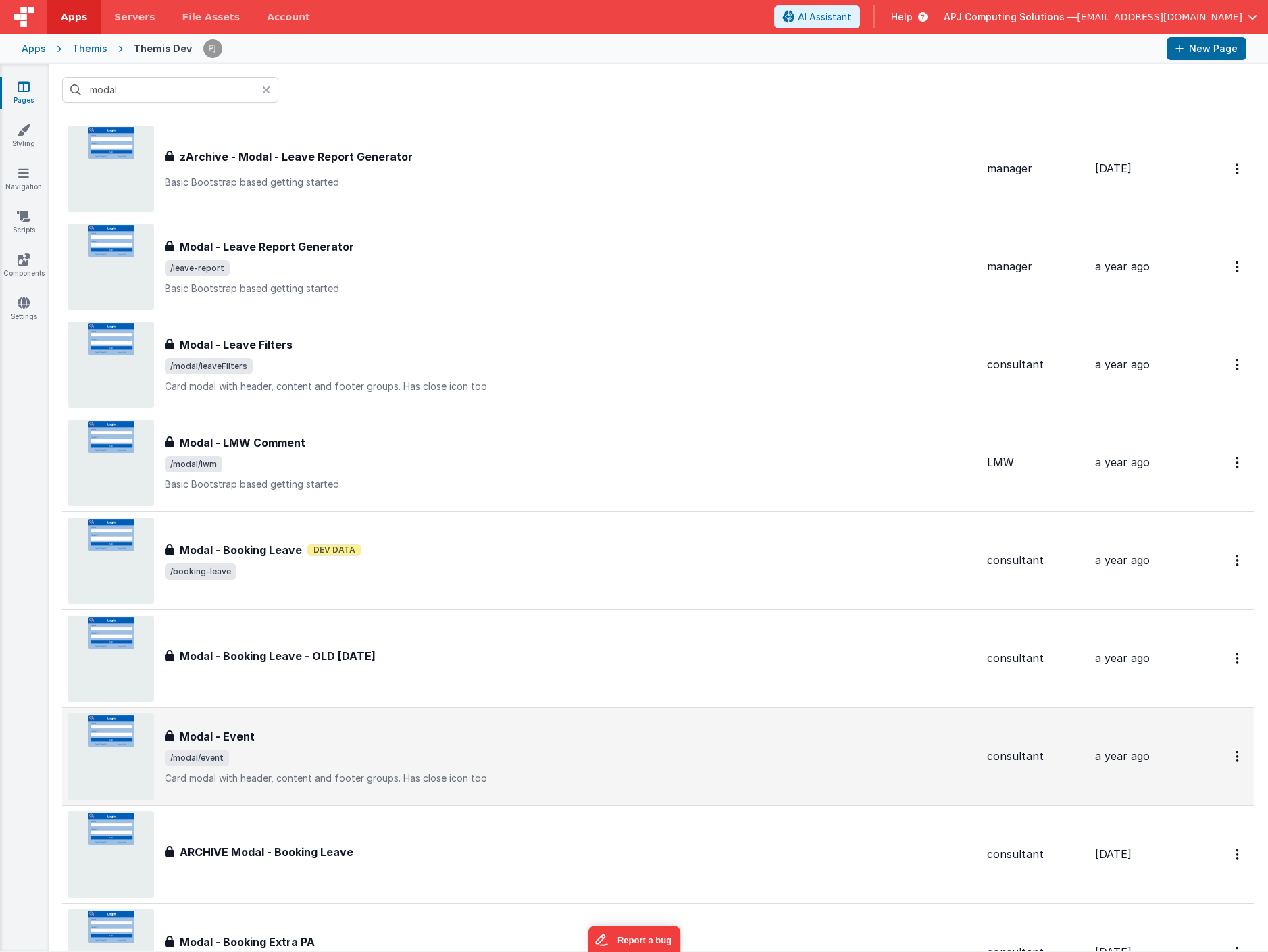
click at [214, 731] on h3 "Modal - Event" at bounding box center [218, 736] width 75 height 16
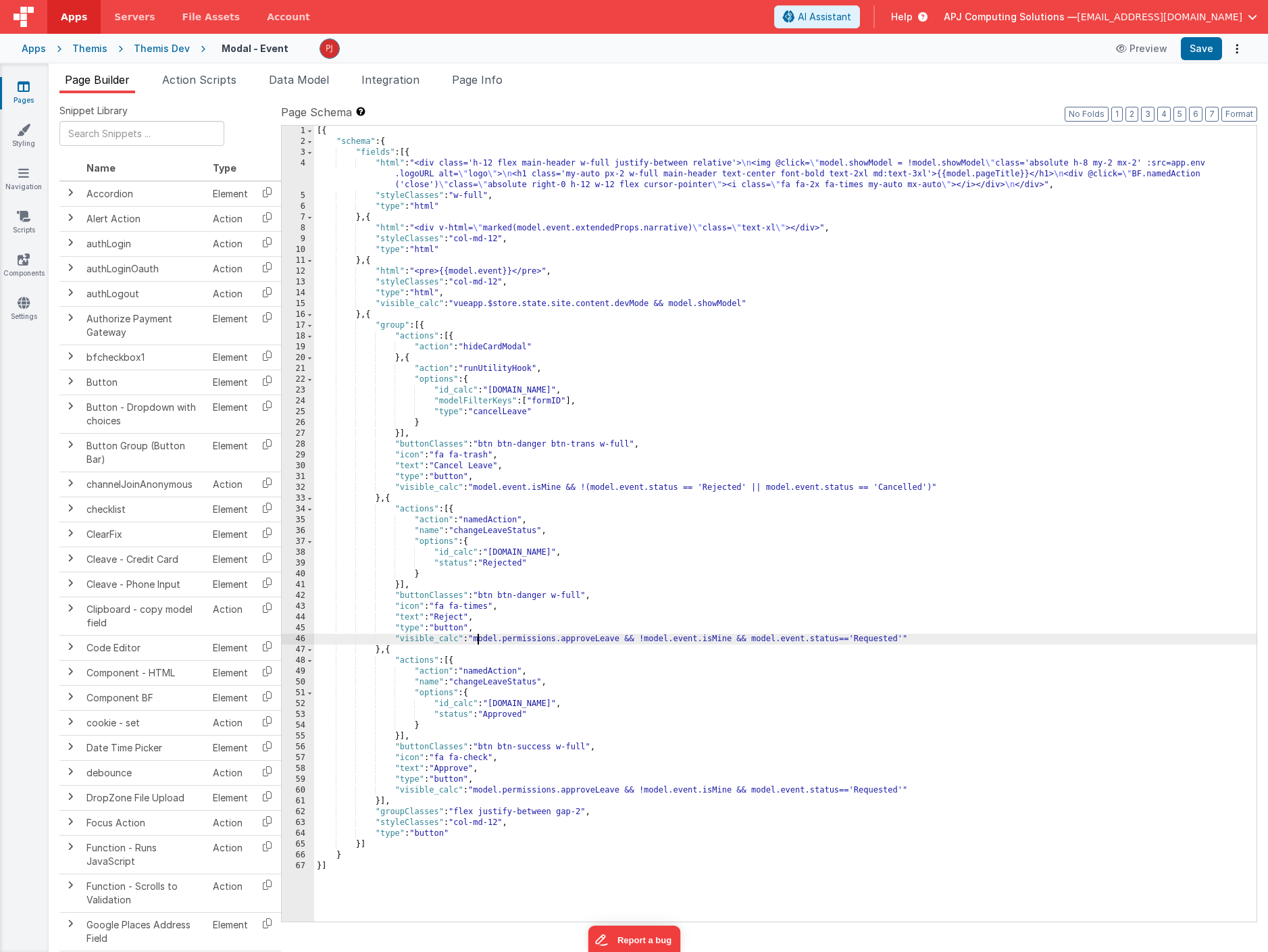
click at [477, 639] on div "[{ "schema" : { "fields" : [{ "html" : "<div class='h-12 flex main-header w-ful…" at bounding box center [785, 535] width 943 height 817
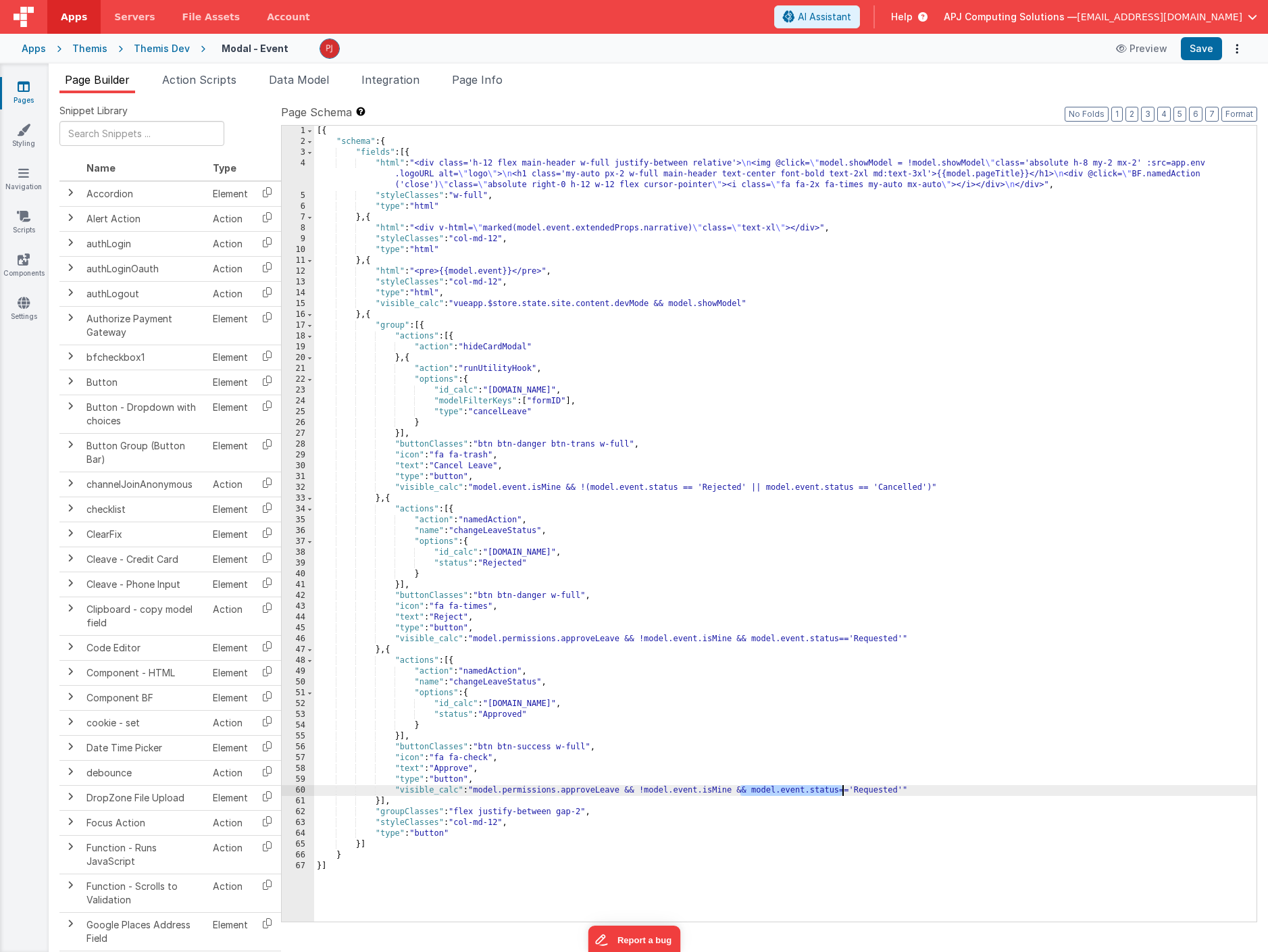
drag, startPoint x: 740, startPoint y: 790, endPoint x: 842, endPoint y: 789, distance: 102.0
click at [842, 789] on div "[{ "schema" : { "fields" : [{ "html" : "<div class='h-12 flex main-header w-ful…" at bounding box center [785, 535] width 943 height 817
click at [479, 791] on div "[{ "schema" : { "fields" : [{ "html" : "<div class='h-12 flex main-header w-ful…" at bounding box center [785, 535] width 943 height 817
paste textarea
drag, startPoint x: 552, startPoint y: 789, endPoint x: 579, endPoint y: 789, distance: 27.0
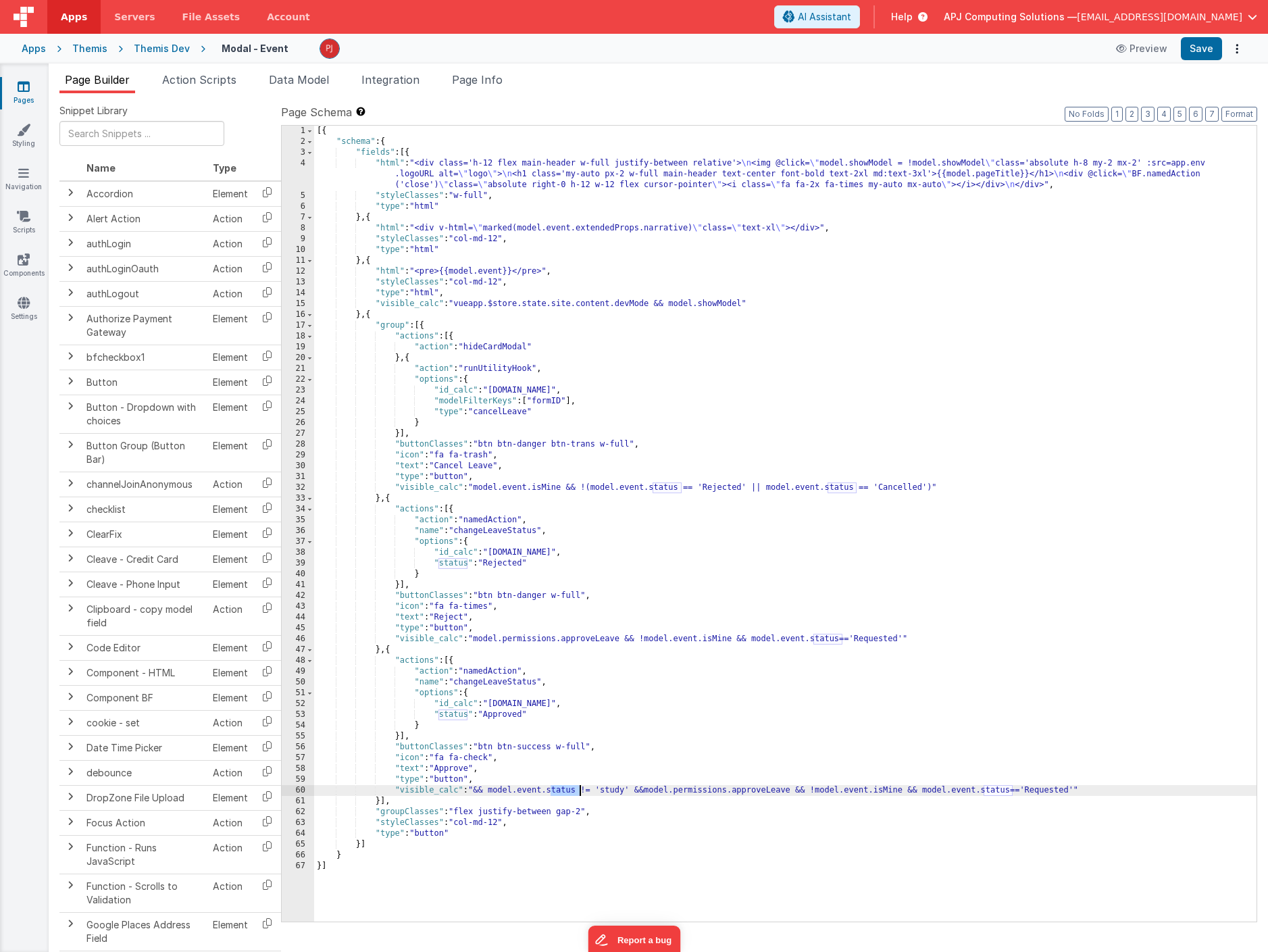
click at [579, 789] on div "[{ "schema" : { "fields" : [{ "html" : "<div class='h-12 flex main-header w-ful…" at bounding box center [785, 535] width 943 height 817
click at [665, 793] on div "[{ "schema" : { "fields" : [{ "html" : "<div class='h-12 flex main-header w-ful…" at bounding box center [785, 535] width 943 height 817
click at [491, 792] on div "[{ "schema" : { "fields" : [{ "html" : "<div class='h-12 flex main-header w-ful…" at bounding box center [785, 535] width 943 height 817
click at [652, 792] on div "[{ "schema" : { "fields" : [{ "html" : "<div class='h-12 flex main-header w-ful…" at bounding box center [785, 535] width 943 height 817
click at [476, 640] on div "[{ "schema" : { "fields" : [{ "html" : "<div class='h-12 flex main-header w-ful…" at bounding box center [785, 535] width 943 height 817
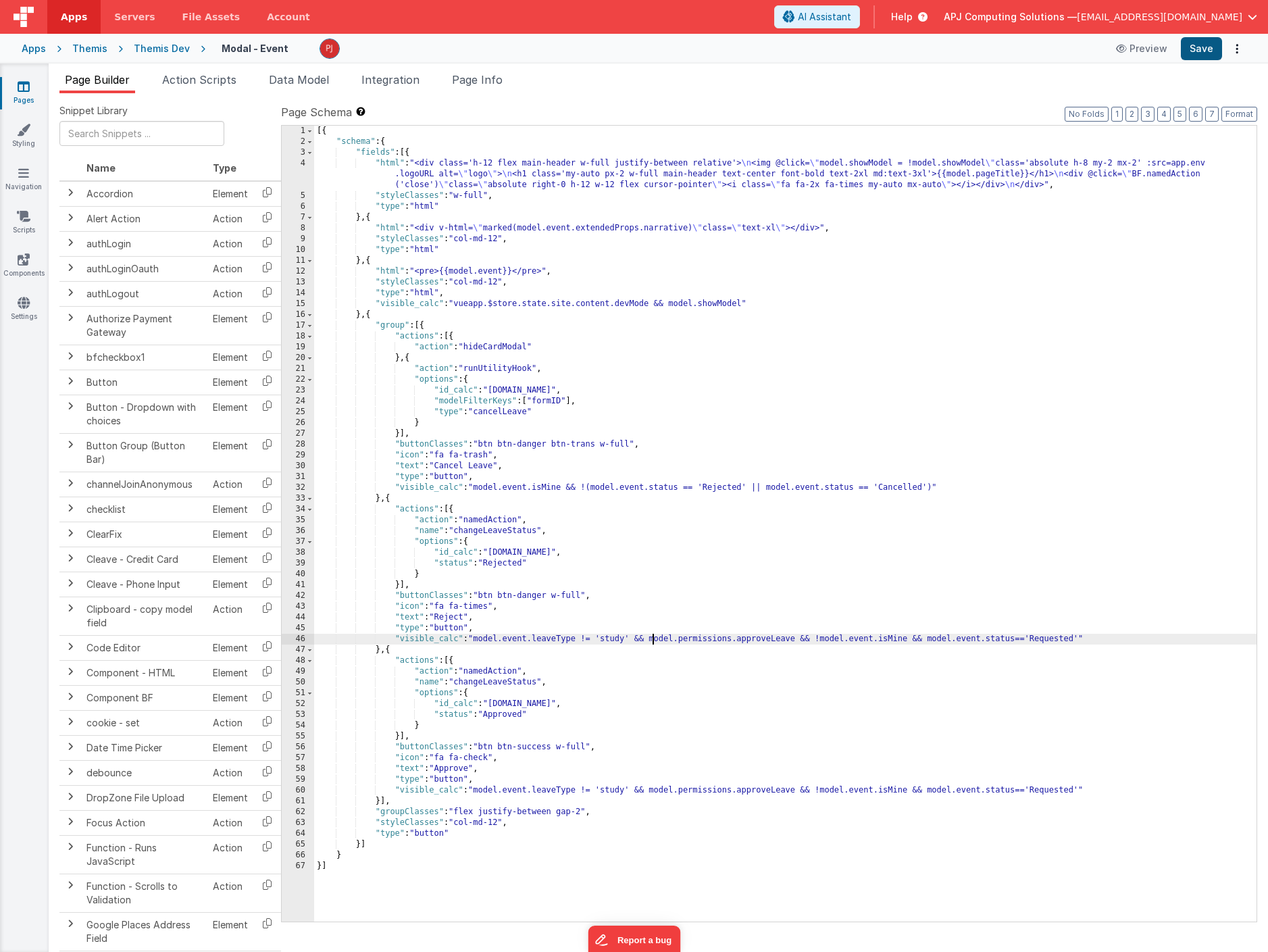
click at [1202, 50] on button "Save" at bounding box center [1202, 49] width 41 height 23
click at [590, 641] on div "[{ "schema" : { "fields" : [{ "html" : "<div class='h-12 flex main-header w-ful…" at bounding box center [785, 535] width 943 height 817
click at [477, 639] on div "[{ "schema" : { "fields" : [{ "html" : "<div class='h-12 flex main-header w-ful…" at bounding box center [785, 535] width 943 height 817
click at [639, 640] on div "[{ "schema" : { "fields" : [{ "html" : "<div class='h-12 flex main-header w-ful…" at bounding box center [785, 535] width 943 height 817
click at [480, 639] on div "[{ "schema" : { "fields" : [{ "html" : "<div class='h-12 flex main-header w-ful…" at bounding box center [785, 535] width 943 height 817
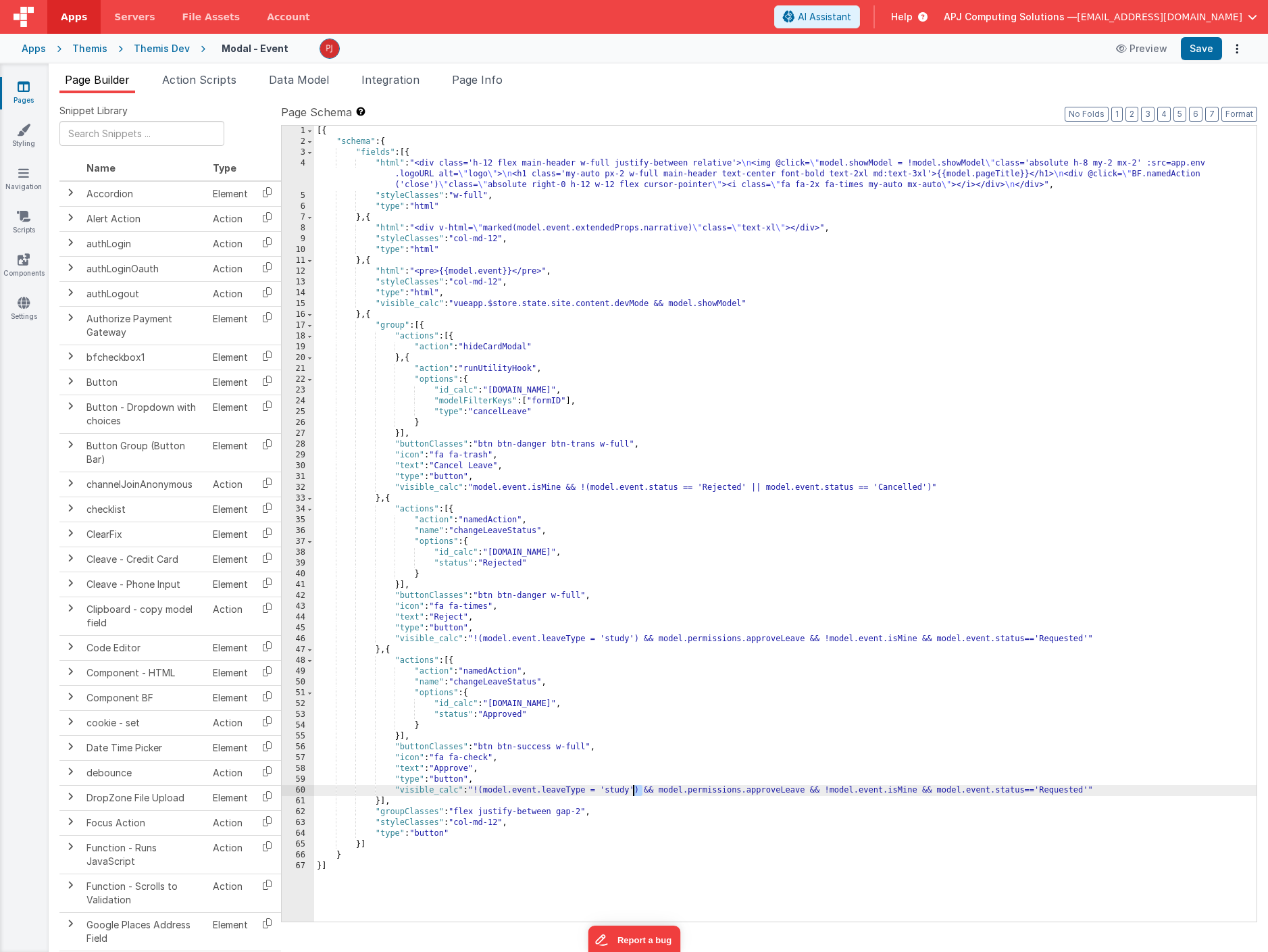
drag, startPoint x: 477, startPoint y: 790, endPoint x: 632, endPoint y: 788, distance: 155.0
click at [632, 788] on div "[{ "schema" : { "fields" : [{ "html" : "<div class='h-12 flex main-header w-ful…" at bounding box center [785, 535] width 943 height 817
click at [1190, 49] on button "Save" at bounding box center [1202, 49] width 41 height 23
drag, startPoint x: 663, startPoint y: 789, endPoint x: 477, endPoint y: 789, distance: 186.0
click at [477, 789] on div "[{ "schema" : { "fields" : [{ "html" : "<div class='h-12 flex main-header w-ful…" at bounding box center [785, 535] width 943 height 817
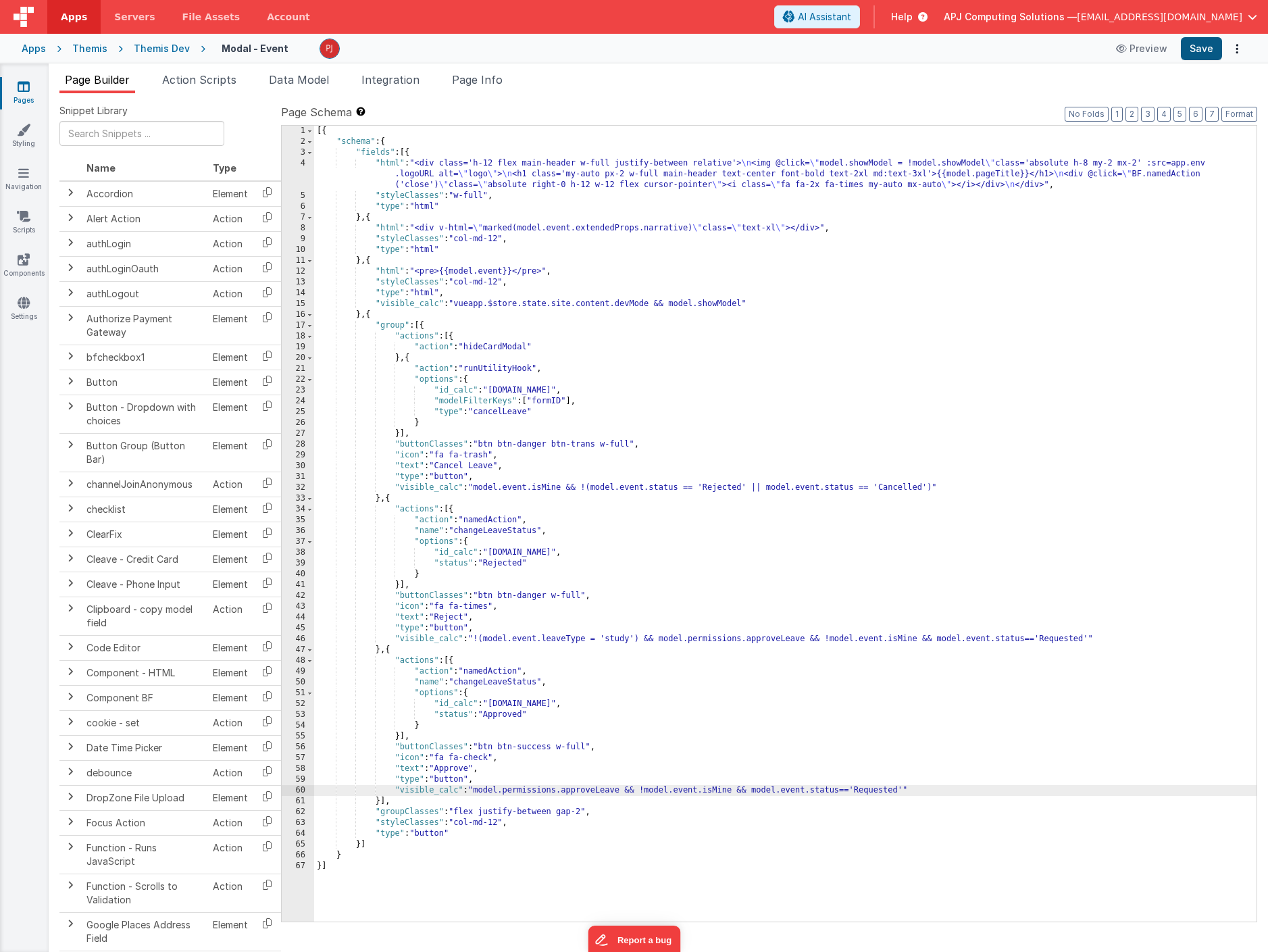
click at [1199, 49] on button "Save" at bounding box center [1202, 49] width 41 height 23
click at [479, 791] on div "[{ "schema" : { "fields" : [{ "html" : "<div class='h-12 flex main-header w-ful…" at bounding box center [785, 535] width 943 height 817
click at [623, 793] on div "[{ "schema" : { "fields" : [{ "html" : "<div class='h-12 flex main-header w-ful…" at bounding box center [785, 535] width 943 height 817
click at [649, 791] on div "[{ "schema" : { "fields" : [{ "html" : "<div class='h-12 flex main-header w-ful…" at bounding box center [785, 535] width 943 height 817
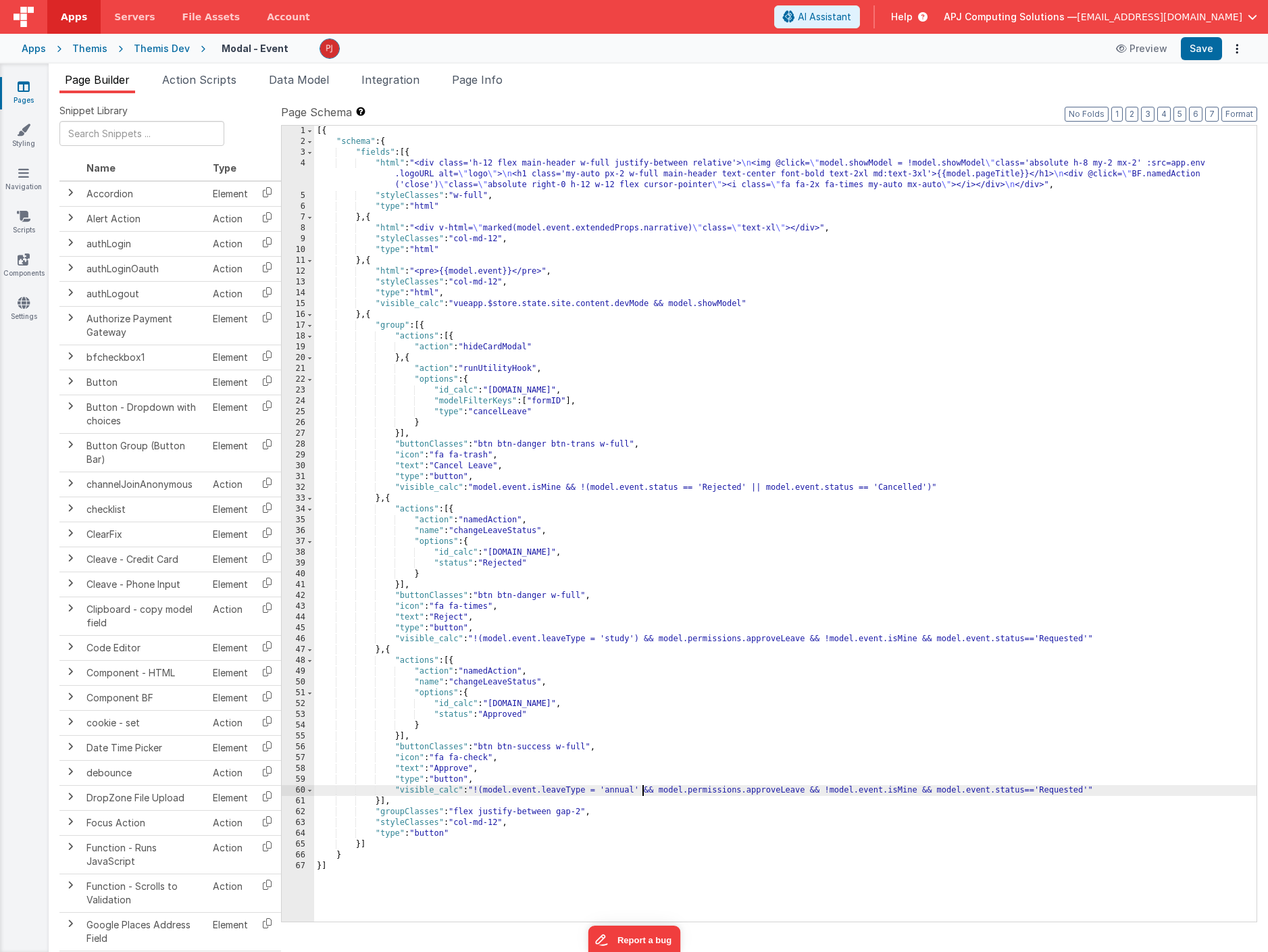
click at [486, 790] on div "[{ "schema" : { "fields" : [{ "html" : "<div class='h-12 flex main-header w-ful…" at bounding box center [785, 535] width 943 height 817
click at [651, 789] on div "[{ "schema" : { "fields" : [{ "html" : "<div class='h-12 flex main-header w-ful…" at bounding box center [785, 535] width 943 height 817
drag, startPoint x: 651, startPoint y: 789, endPoint x: 477, endPoint y: 786, distance: 174.0
click at [477, 786] on div "[{ "schema" : { "fields" : [{ "html" : "<div class='h-12 flex main-header w-ful…" at bounding box center [785, 535] width 943 height 817
click at [759, 734] on div "[{ "schema" : { "fields" : [{ "html" : "<div class='h-12 flex main-header w-ful…" at bounding box center [785, 535] width 943 height 817
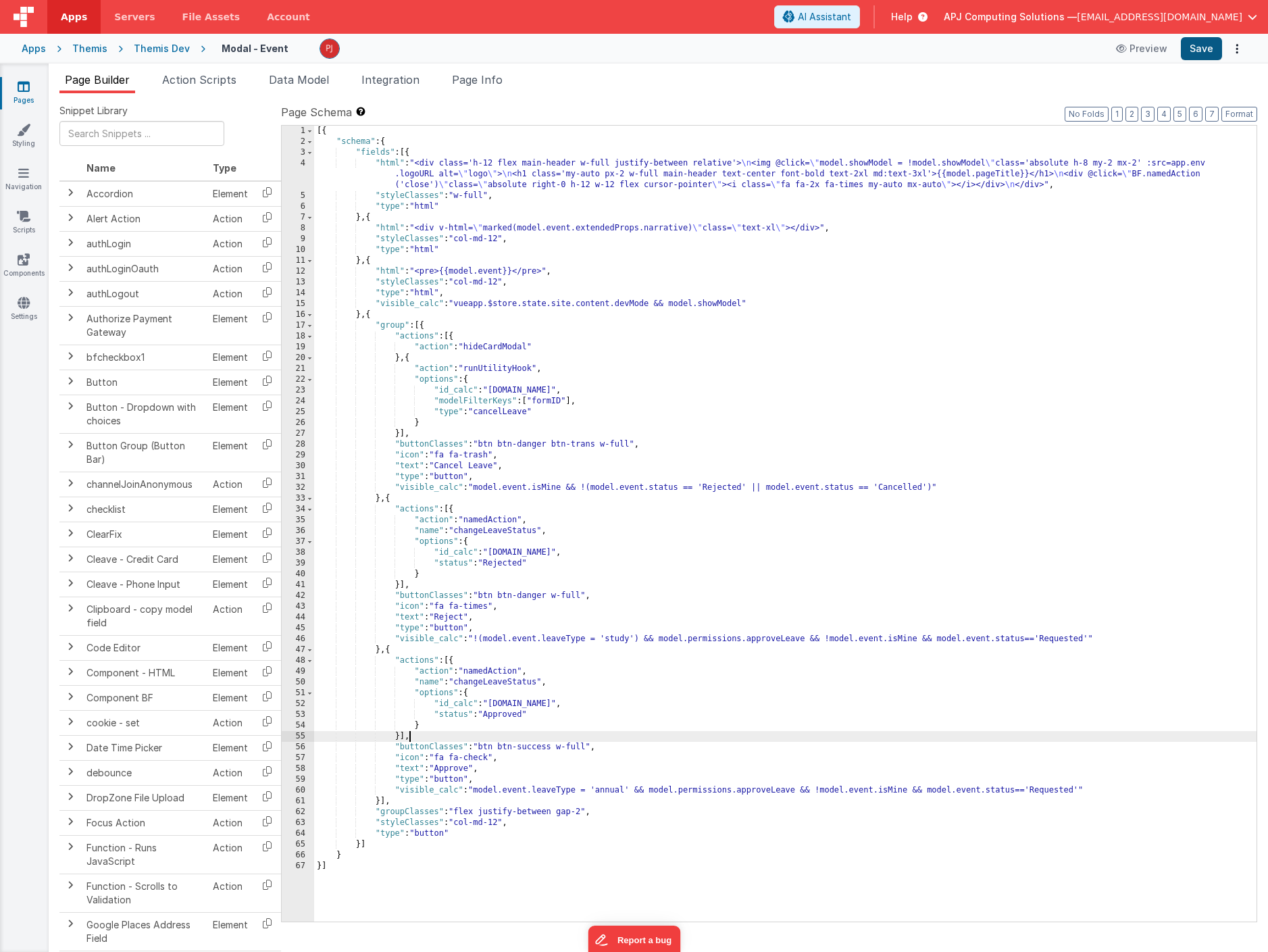
click at [1197, 57] on button "Save" at bounding box center [1202, 49] width 41 height 23
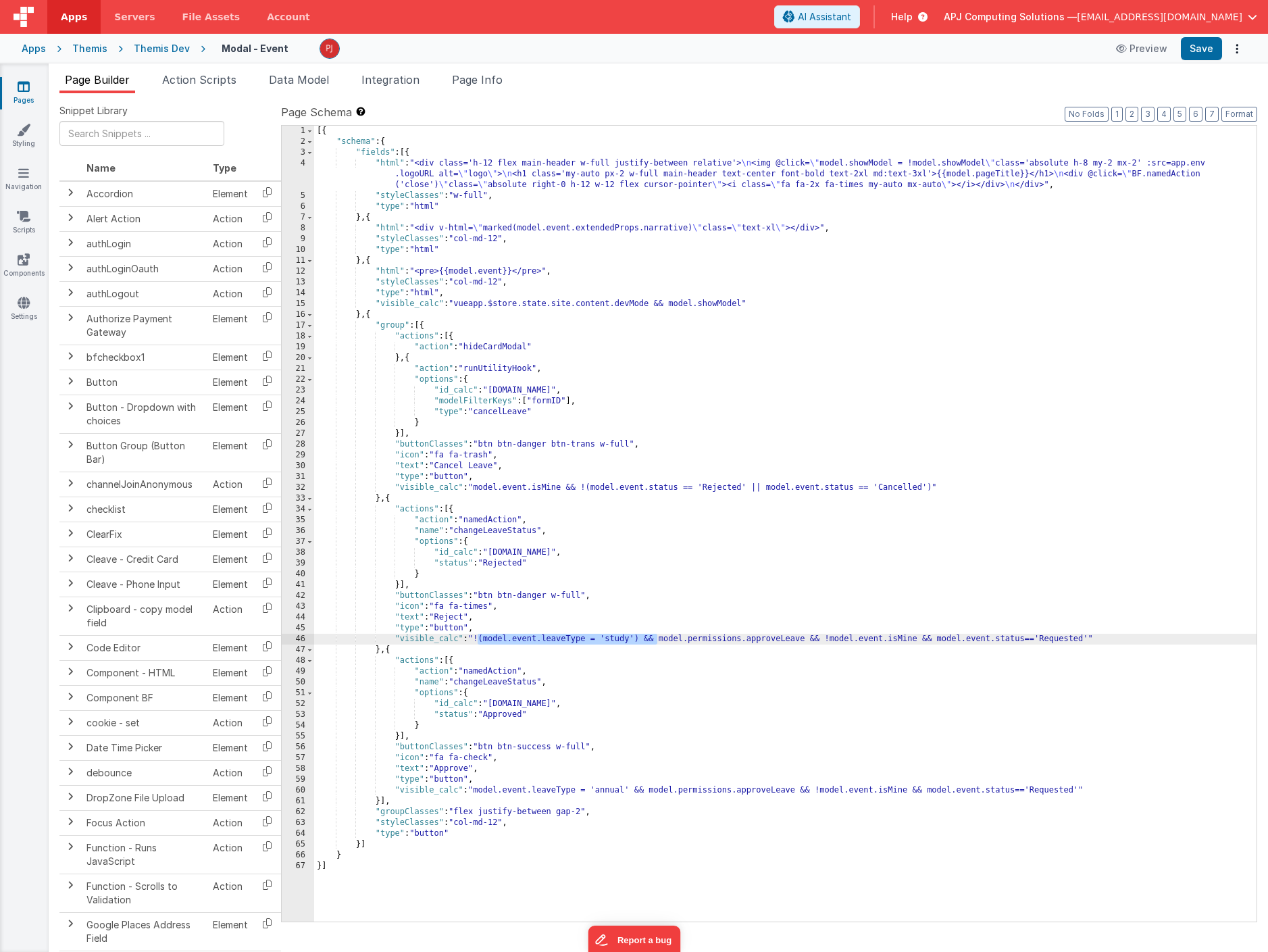
drag, startPoint x: 478, startPoint y: 638, endPoint x: 660, endPoint y: 640, distance: 182.0
click at [660, 640] on div "[{ "schema" : { "fields" : [{ "html" : "<div class='h-12 flex main-header w-ful…" at bounding box center [785, 535] width 943 height 817
click at [424, 639] on div "[{ "schema" : { "fields" : [{ "html" : "<div class='h-12 flex main-header w-ful…" at bounding box center [785, 535] width 943 height 817
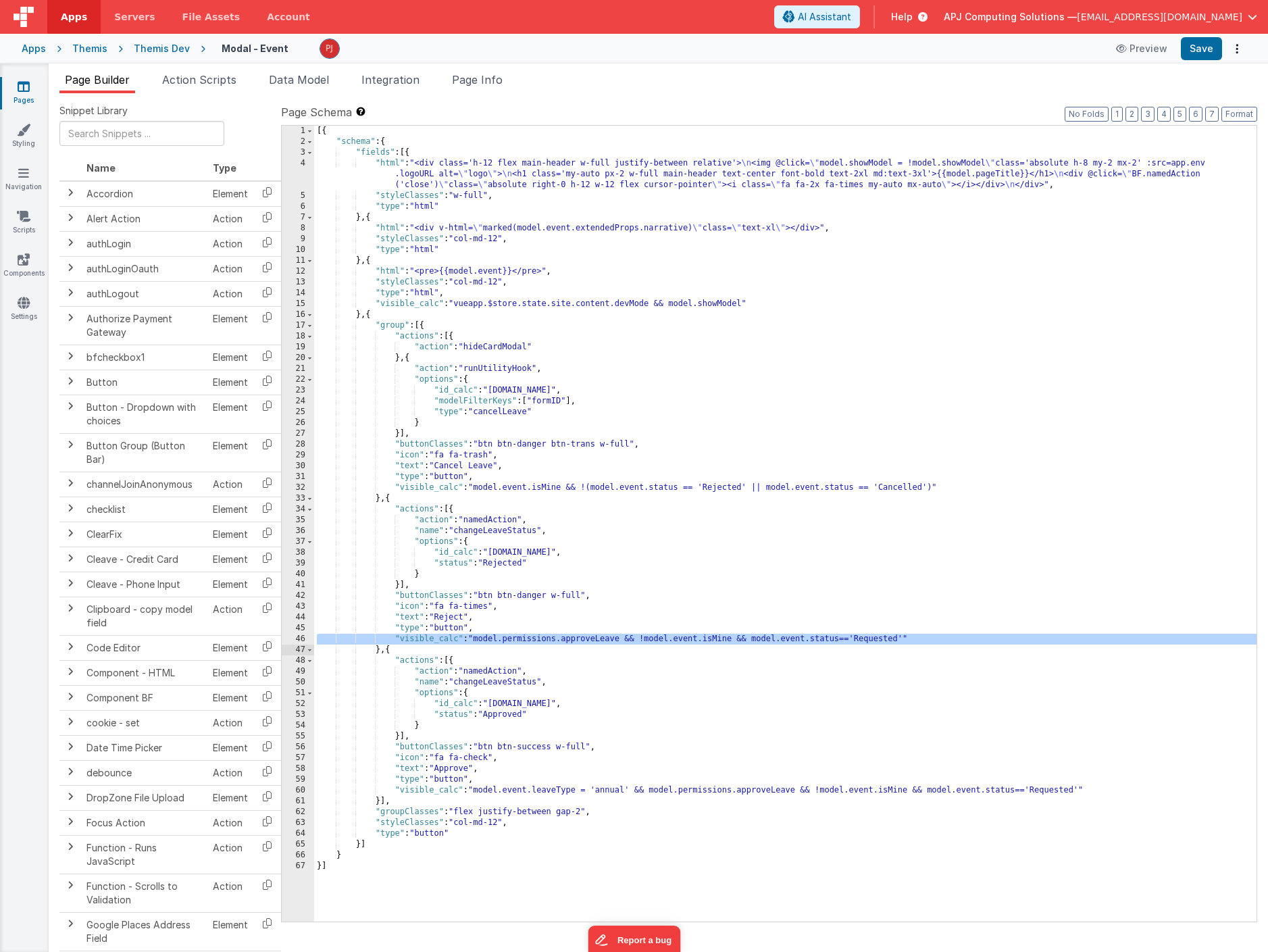
click at [438, 639] on div "[{ "schema" : { "fields" : [{ "html" : "<div class='h-12 flex main-header w-ful…" at bounding box center [785, 535] width 943 height 817
drag, startPoint x: 398, startPoint y: 639, endPoint x: 457, endPoint y: 640, distance: 59.0
click at [457, 640] on div "[{ "schema" : { "fields" : [{ "html" : "<div class='h-12 flex main-header w-ful…" at bounding box center [785, 535] width 943 height 817
click at [531, 639] on div "[{ "schema" : { "fields" : [{ "html" : "<div class='h-12 flex main-header w-ful…" at bounding box center [785, 535] width 943 height 817
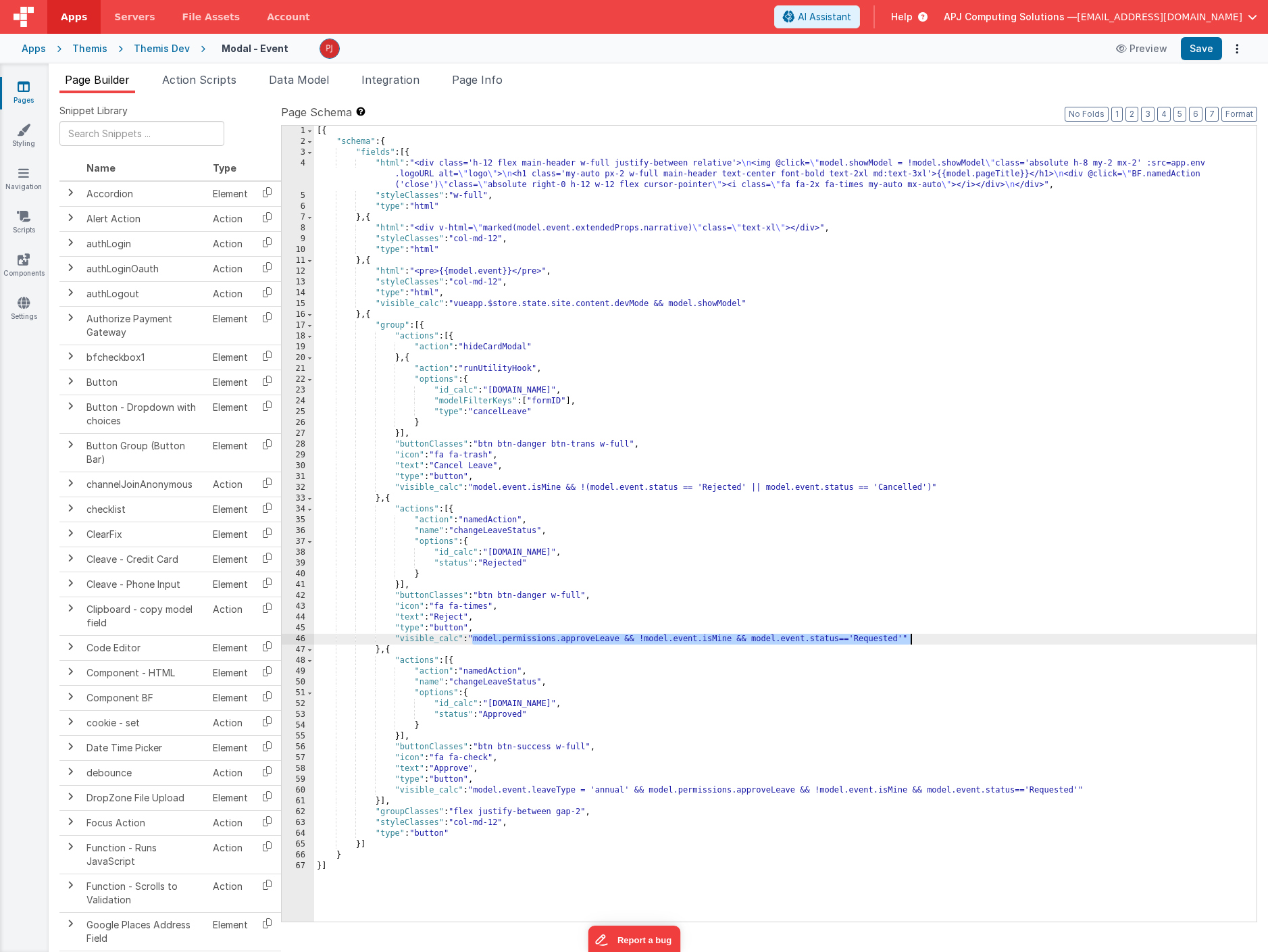
drag, startPoint x: 473, startPoint y: 638, endPoint x: 913, endPoint y: 635, distance: 440.0
click at [913, 635] on div "[{ "schema" : { "fields" : [{ "html" : "<div class='h-12 flex main-header w-ful…" at bounding box center [785, 535] width 943 height 817
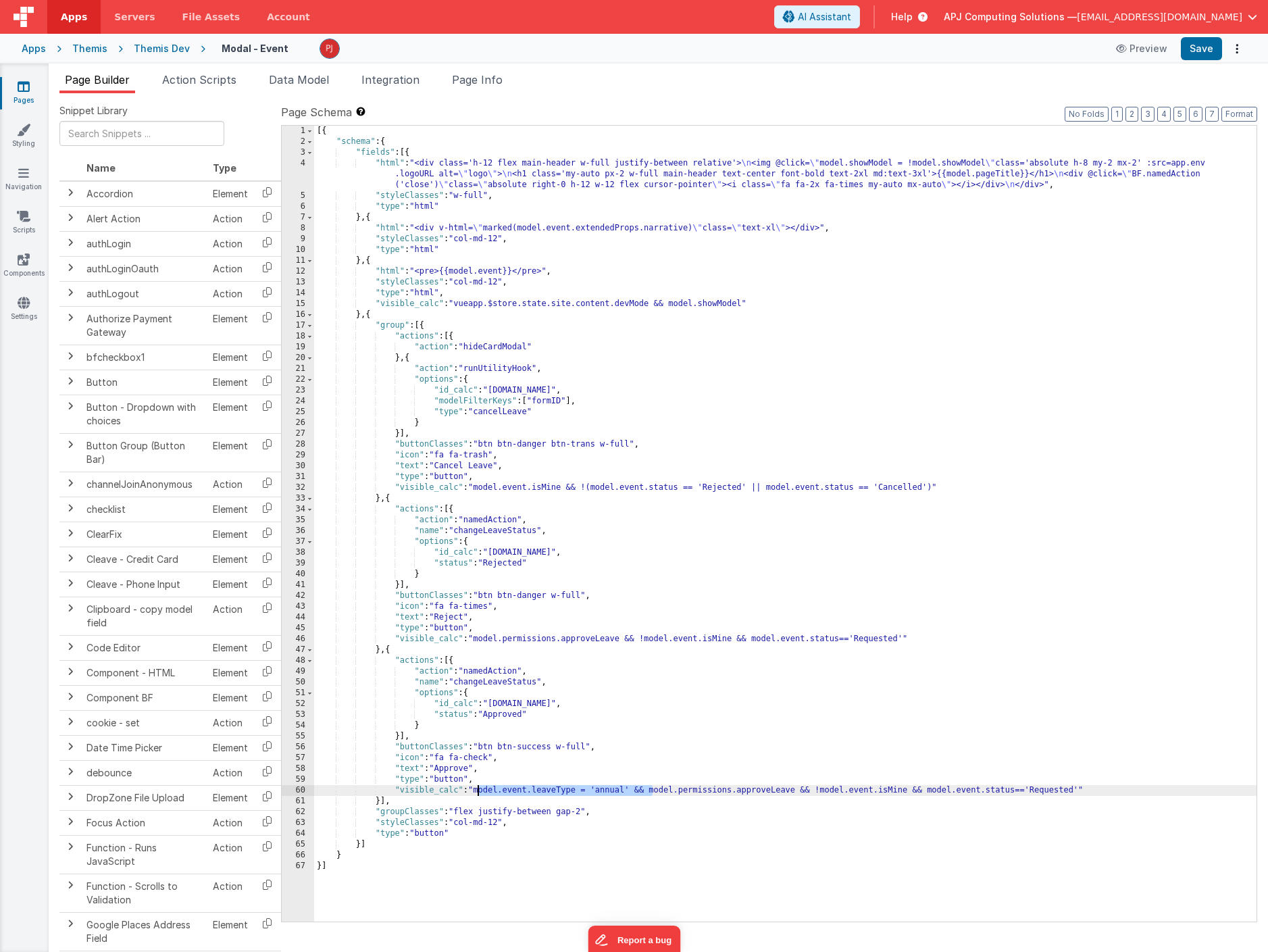
drag, startPoint x: 652, startPoint y: 789, endPoint x: 477, endPoint y: 788, distance: 175.0
click at [477, 788] on div "[{ "schema" : { "fields" : [{ "html" : "<div class='h-12 flex main-header w-ful…" at bounding box center [785, 535] width 943 height 817
paste textarea
click at [591, 791] on div "[{ "schema" : { "fields" : [{ "html" : "<div class='h-12 flex main-header w-ful…" at bounding box center [785, 535] width 943 height 817
drag, startPoint x: 477, startPoint y: 789, endPoint x: 656, endPoint y: 789, distance: 179.0
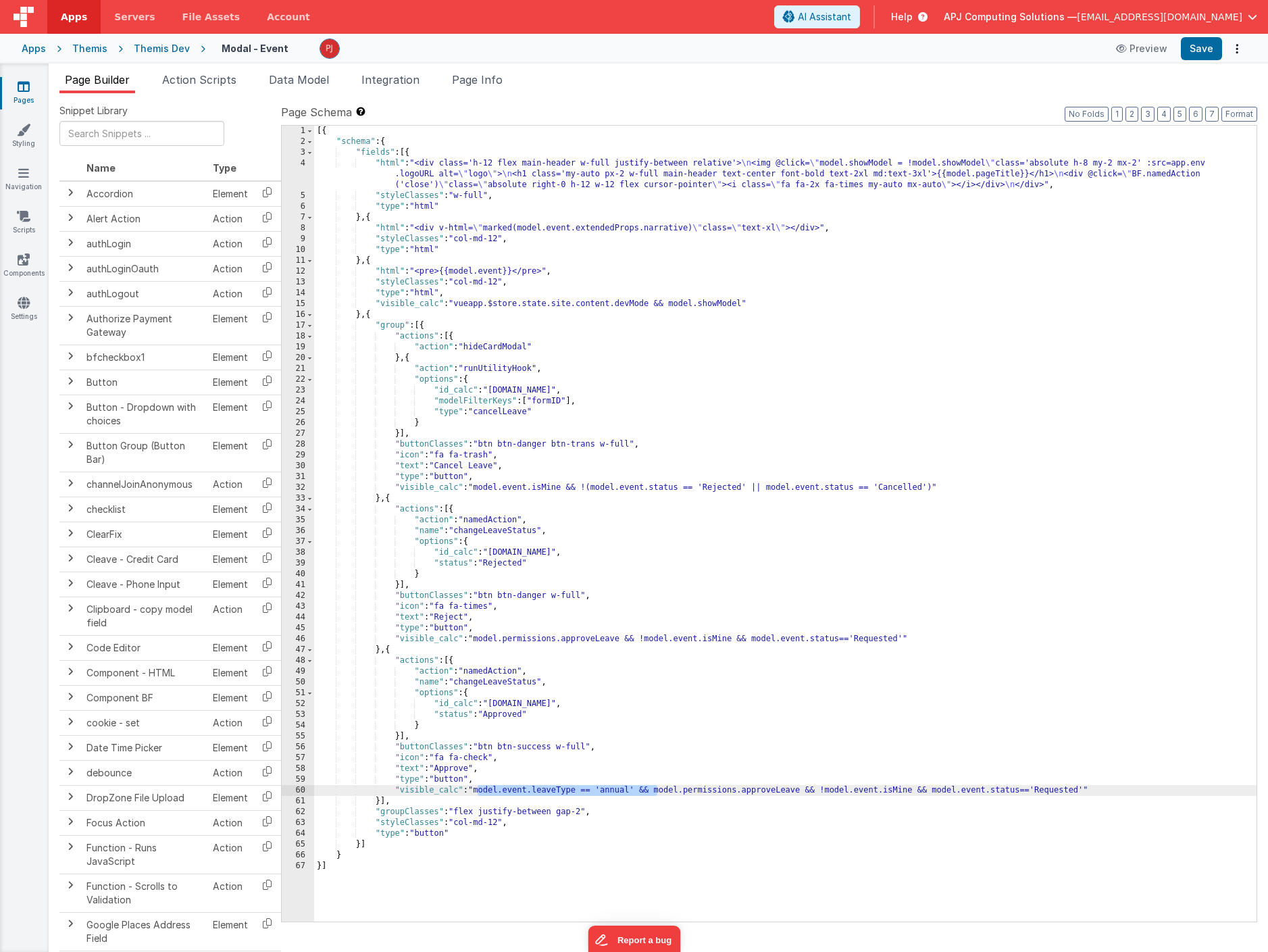
click at [656, 789] on div "[{ "schema" : { "fields" : [{ "html" : "<div class='h-12 flex main-header w-ful…" at bounding box center [785, 535] width 943 height 817
click at [477, 641] on div "[{ "schema" : { "fields" : [{ "html" : "<div class='h-12 flex main-header w-ful…" at bounding box center [785, 535] width 943 height 817
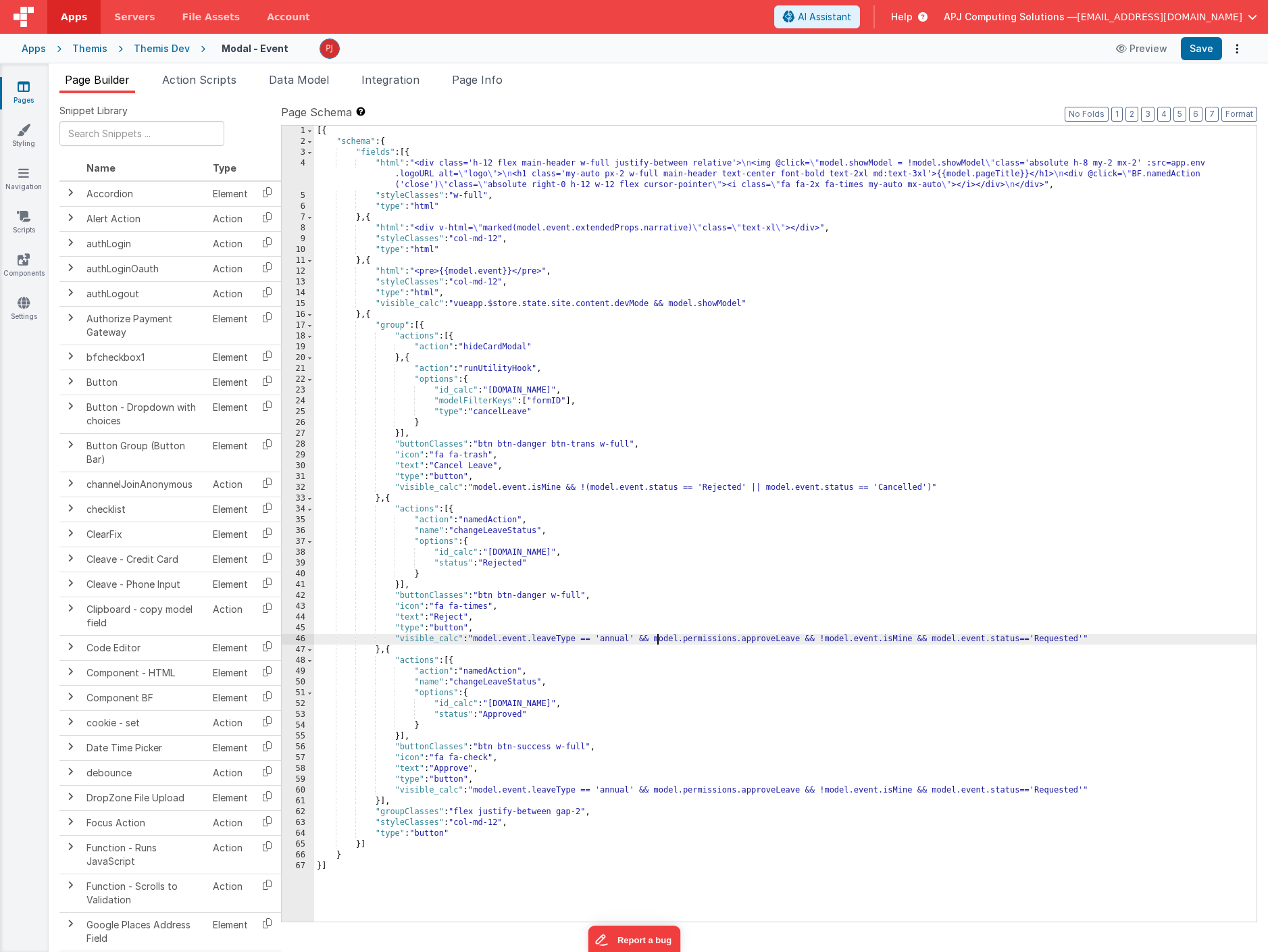
click at [478, 640] on div "[{ "schema" : { "fields" : [{ "html" : "<div class='h-12 flex main-header w-ful…" at bounding box center [785, 535] width 943 height 817
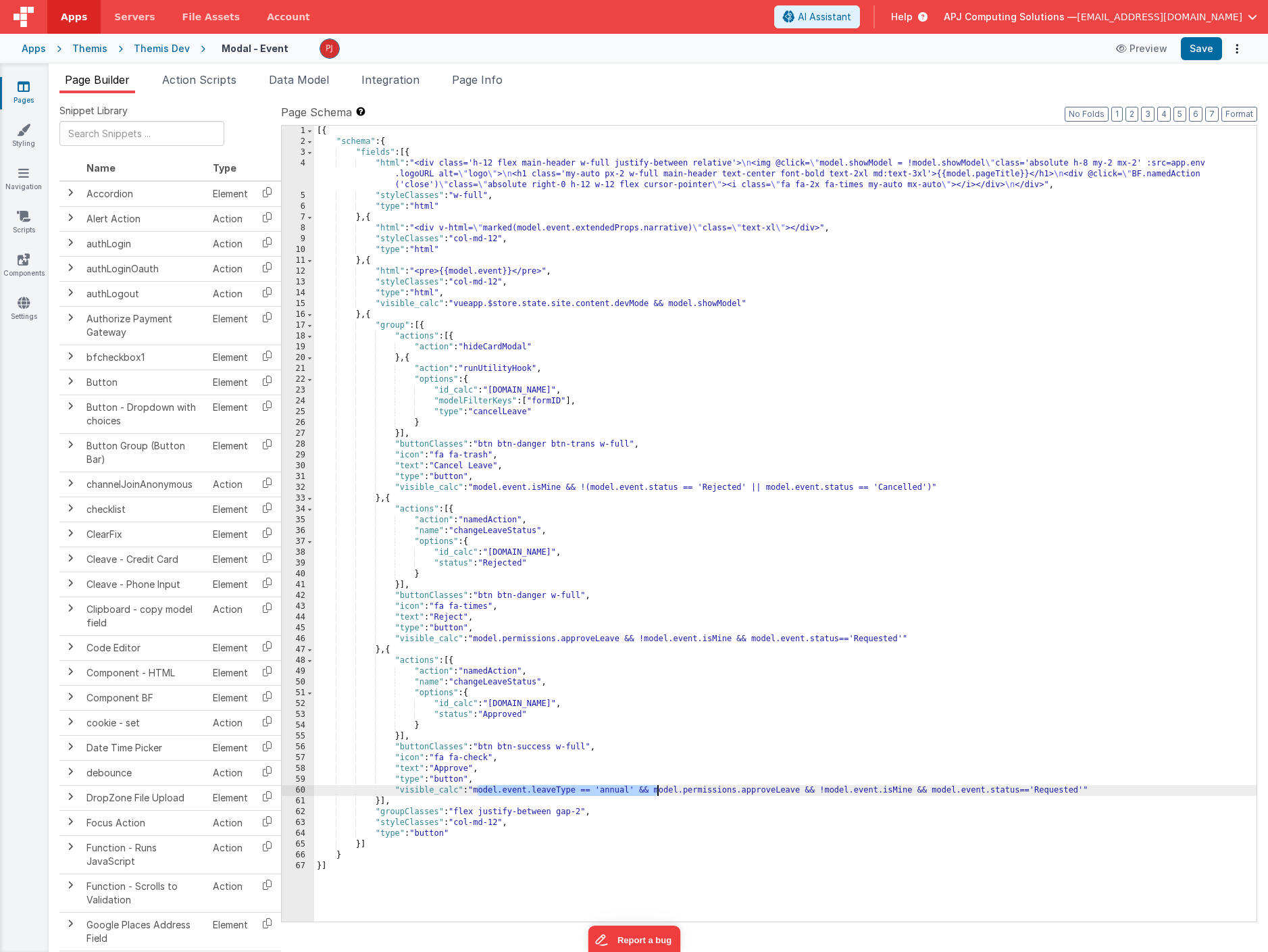
drag, startPoint x: 477, startPoint y: 788, endPoint x: 655, endPoint y: 790, distance: 178.0
click at [655, 790] on div "[{ "schema" : { "fields" : [{ "html" : "<div class='h-12 flex main-header w-ful…" at bounding box center [785, 535] width 943 height 817
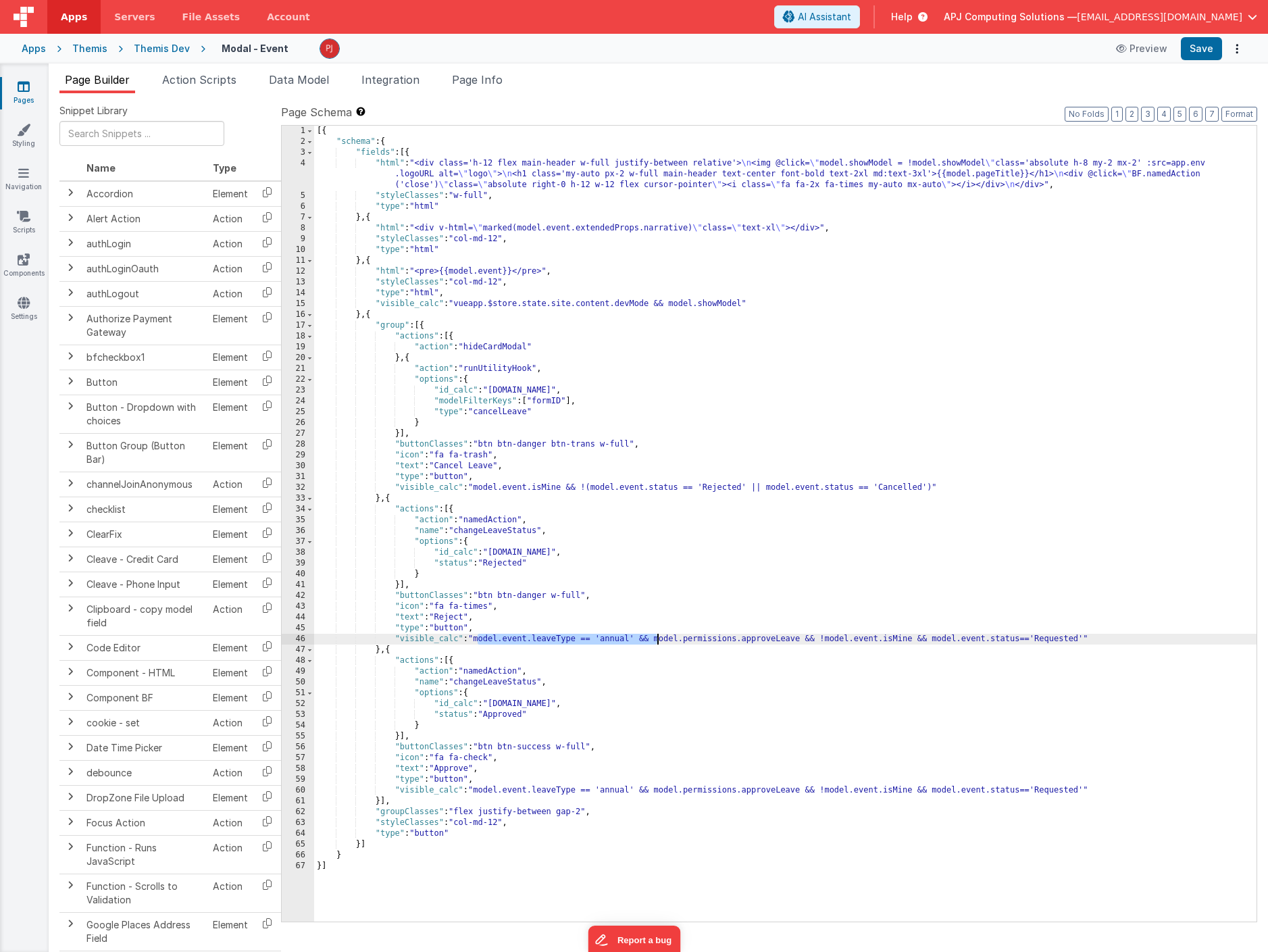
click at [601, 637] on div "[{ "schema" : { "fields" : [{ "html" : "<div class='h-12 flex main-header w-ful…" at bounding box center [785, 535] width 943 height 817
click at [583, 638] on div "[{ "schema" : { "fields" : [{ "html" : "<div class='h-12 flex main-header w-ful…" at bounding box center [785, 535] width 943 height 817
click at [600, 789] on div "[{ "schema" : { "fields" : [{ "html" : "<div class='h-12 flex main-header w-ful…" at bounding box center [785, 535] width 943 height 817
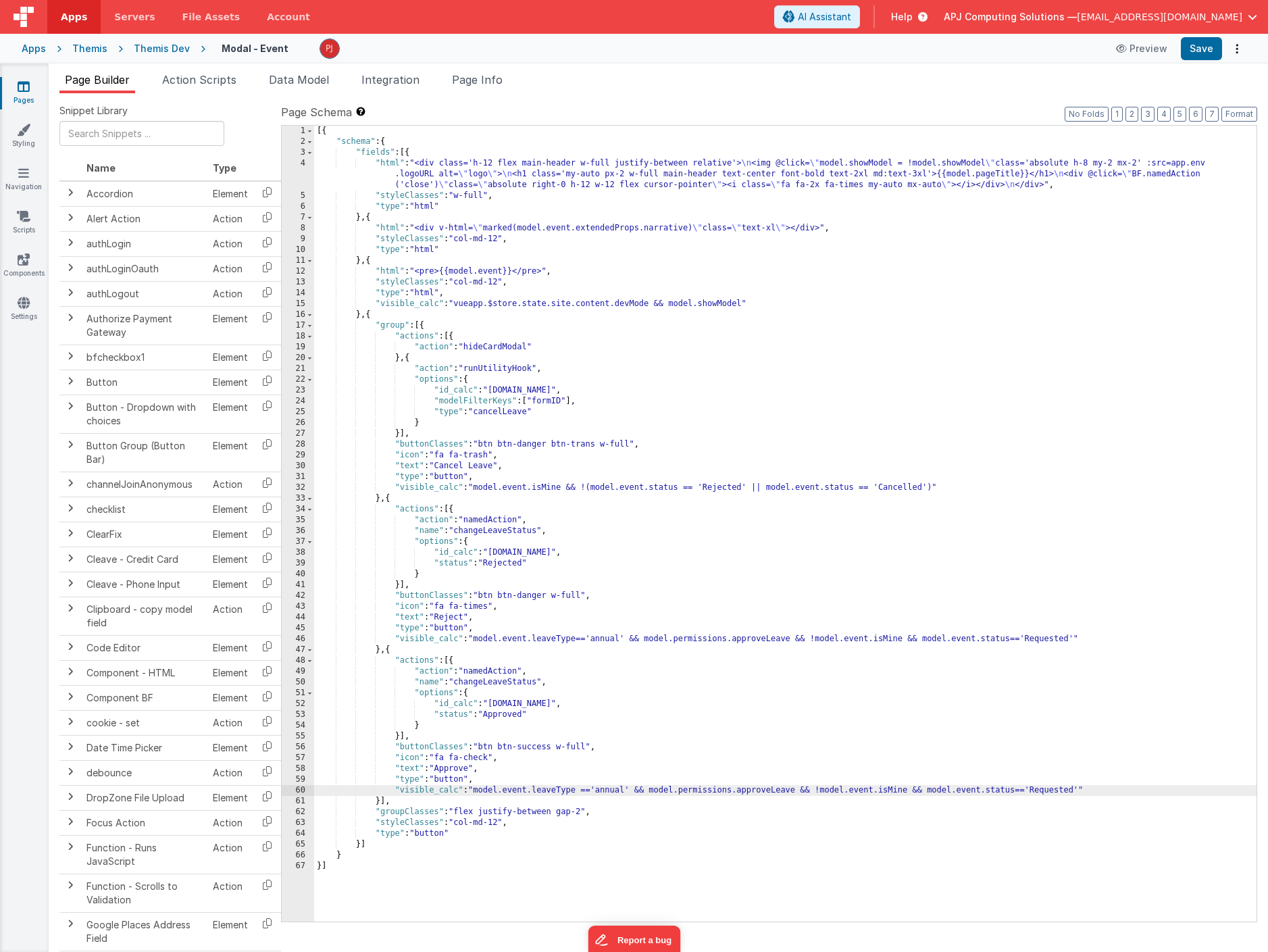
click at [584, 792] on div "[{ "schema" : { "fields" : [{ "html" : "<div class='h-12 flex main-header w-ful…" at bounding box center [785, 535] width 943 height 817
click at [1203, 50] on button "Save" at bounding box center [1202, 49] width 41 height 23
click at [477, 792] on div "[{ "schema" : { "fields" : [{ "html" : "<div class='h-12 flex main-header w-ful…" at bounding box center [785, 535] width 943 height 817
drag, startPoint x: 477, startPoint y: 792, endPoint x: 646, endPoint y: 789, distance: 169.0
click at [646, 789] on div "[{ "schema" : { "fields" : [{ "html" : "<div class='h-12 flex main-header w-ful…" at bounding box center [785, 535] width 943 height 817
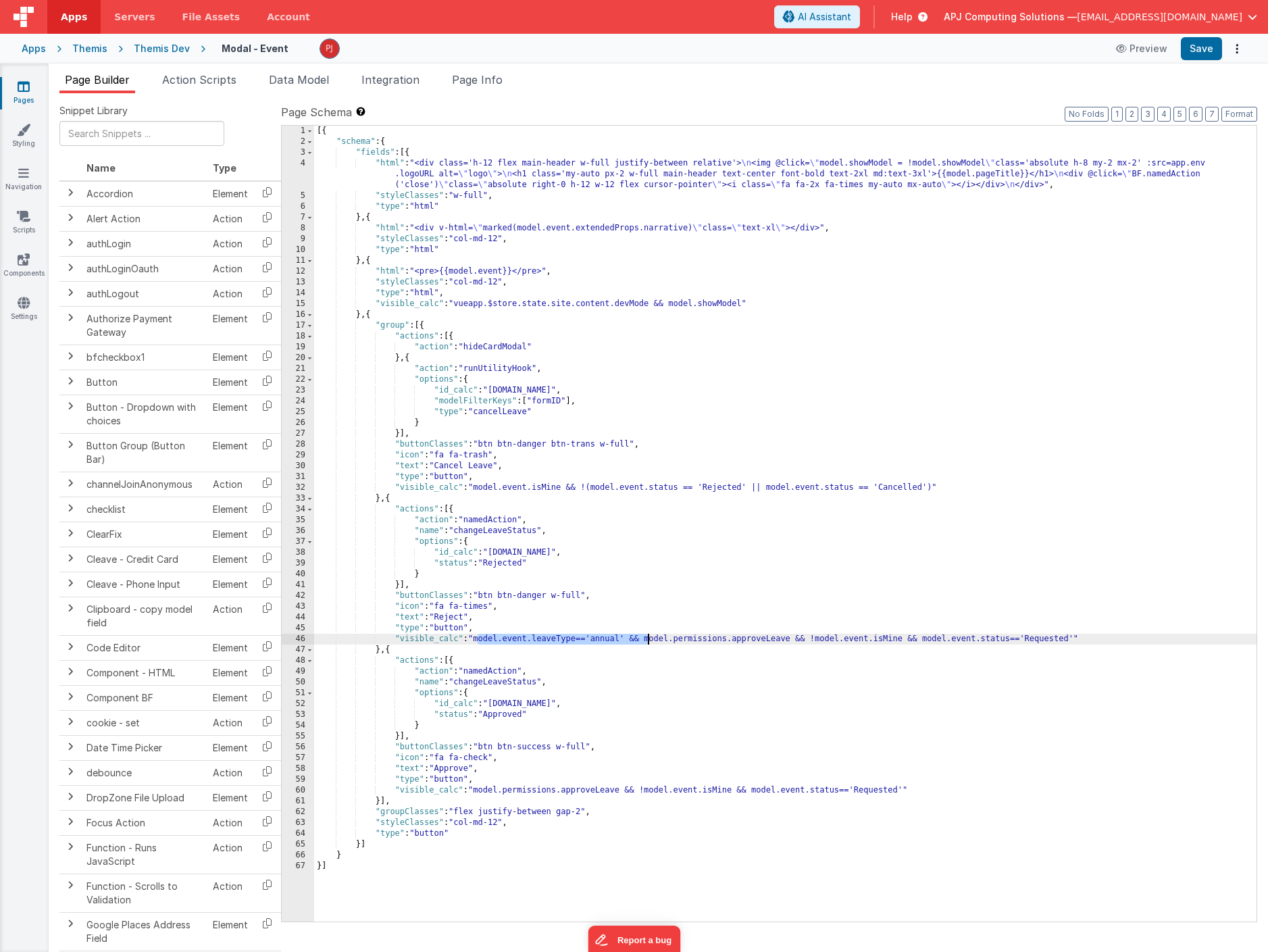
drag, startPoint x: 479, startPoint y: 638, endPoint x: 647, endPoint y: 641, distance: 168.0
click at [647, 641] on div "[{ "schema" : { "fields" : [{ "html" : "<div class='h-12 flex main-header w-ful…" at bounding box center [785, 535] width 943 height 817
click at [599, 641] on div "[{ "schema" : { "fields" : [{ "html" : "<div class='h-12 flex main-header w-ful…" at bounding box center [785, 535] width 943 height 817
click at [477, 791] on div "[{ "schema" : { "fields" : [{ "html" : "<div class='h-12 flex main-header w-ful…" at bounding box center [785, 535] width 943 height 817
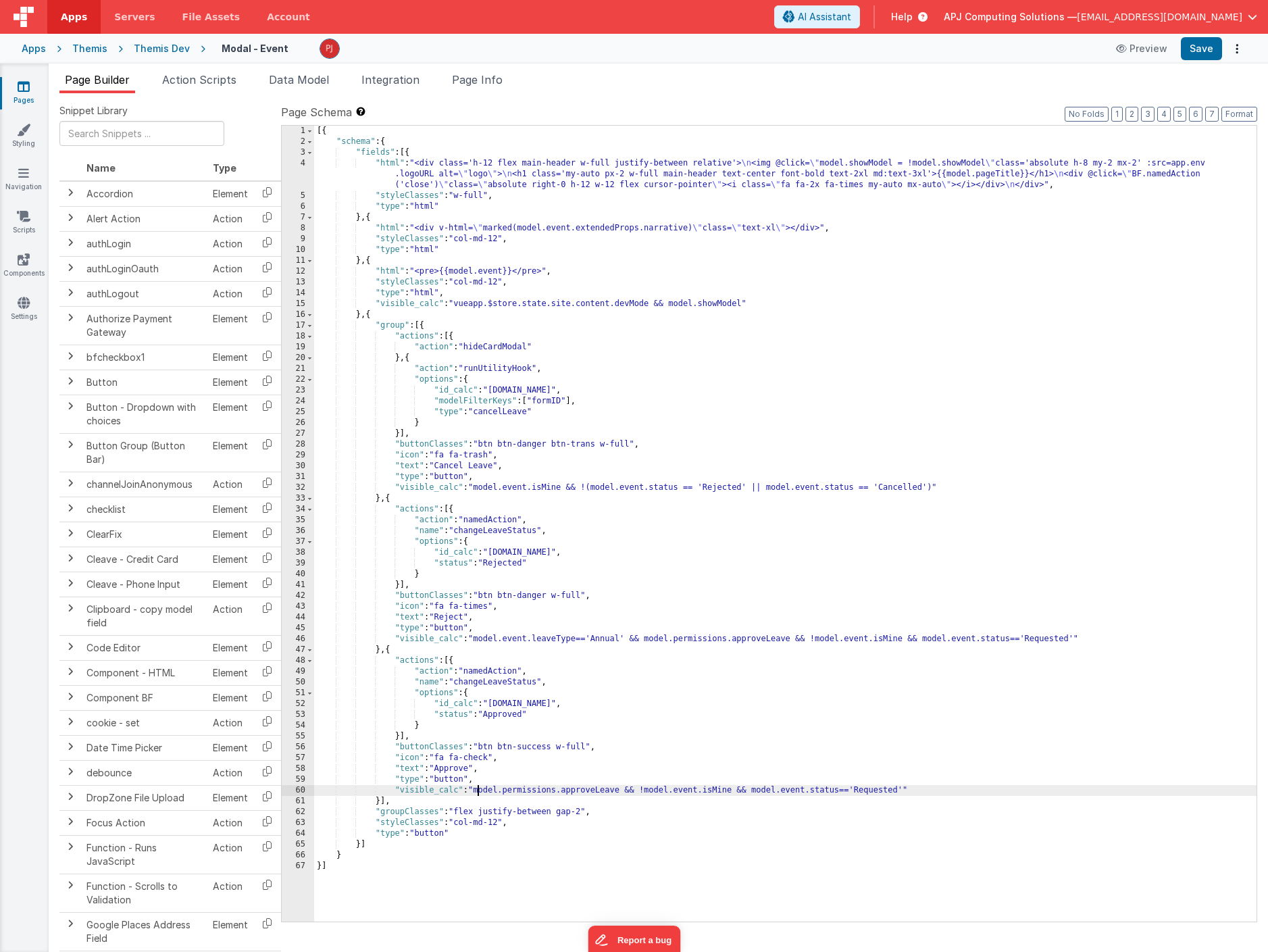
paste textarea
click at [598, 788] on div "[{ "schema" : { "fields" : [{ "html" : "<div class='h-12 flex main-header w-ful…" at bounding box center [785, 535] width 943 height 817
click at [1211, 50] on button "Save" at bounding box center [1202, 49] width 41 height 23
click at [607, 801] on div "[{ "schema" : { "fields" : [{ "html" : "<div class='h-12 flex main-header w-ful…" at bounding box center [785, 535] width 943 height 817
drag, startPoint x: 648, startPoint y: 790, endPoint x: 477, endPoint y: 789, distance: 171.0
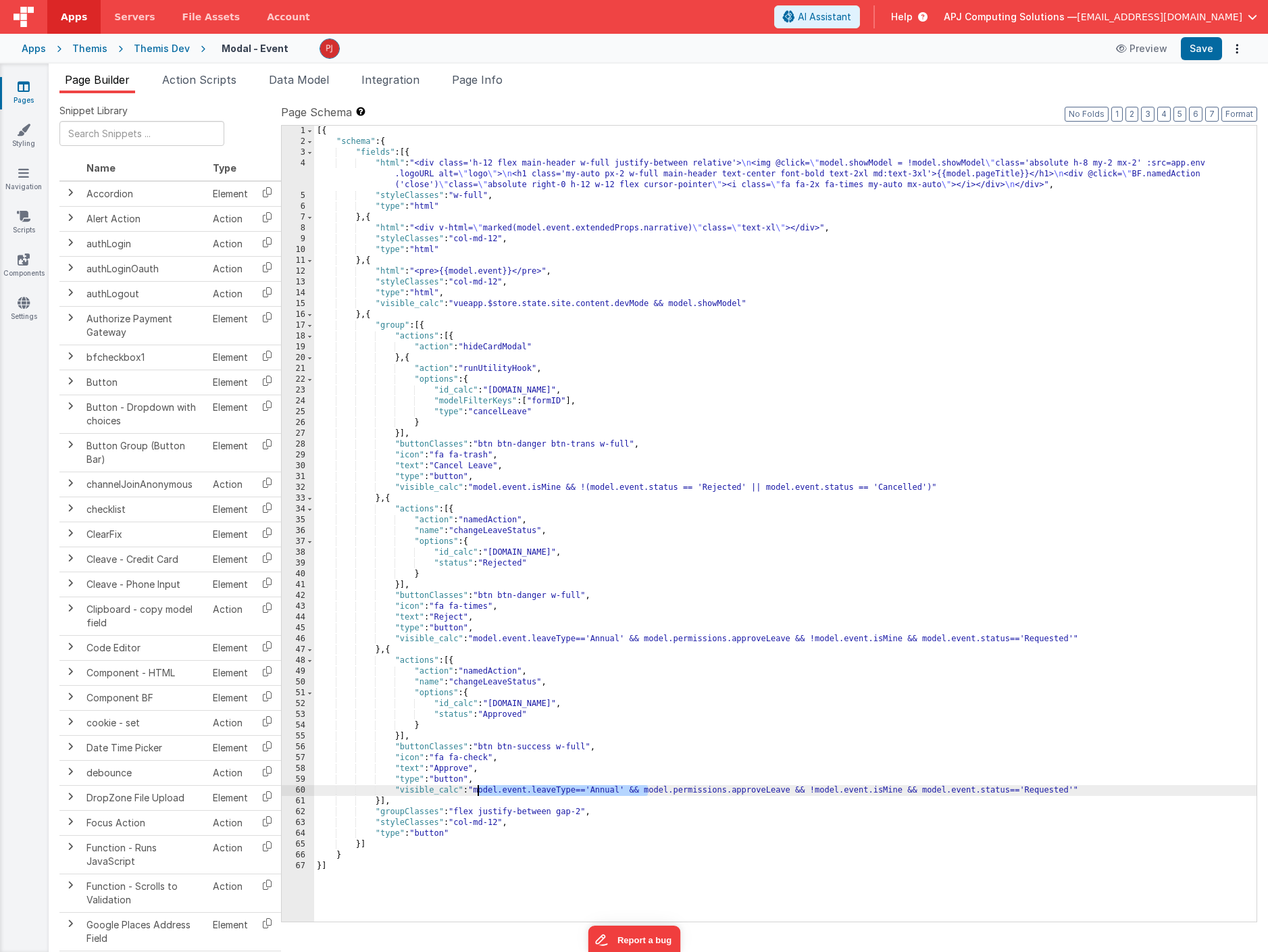
click at [477, 789] on div "[{ "schema" : { "fields" : [{ "html" : "<div class='h-12 flex main-header w-ful…" at bounding box center [785, 535] width 943 height 817
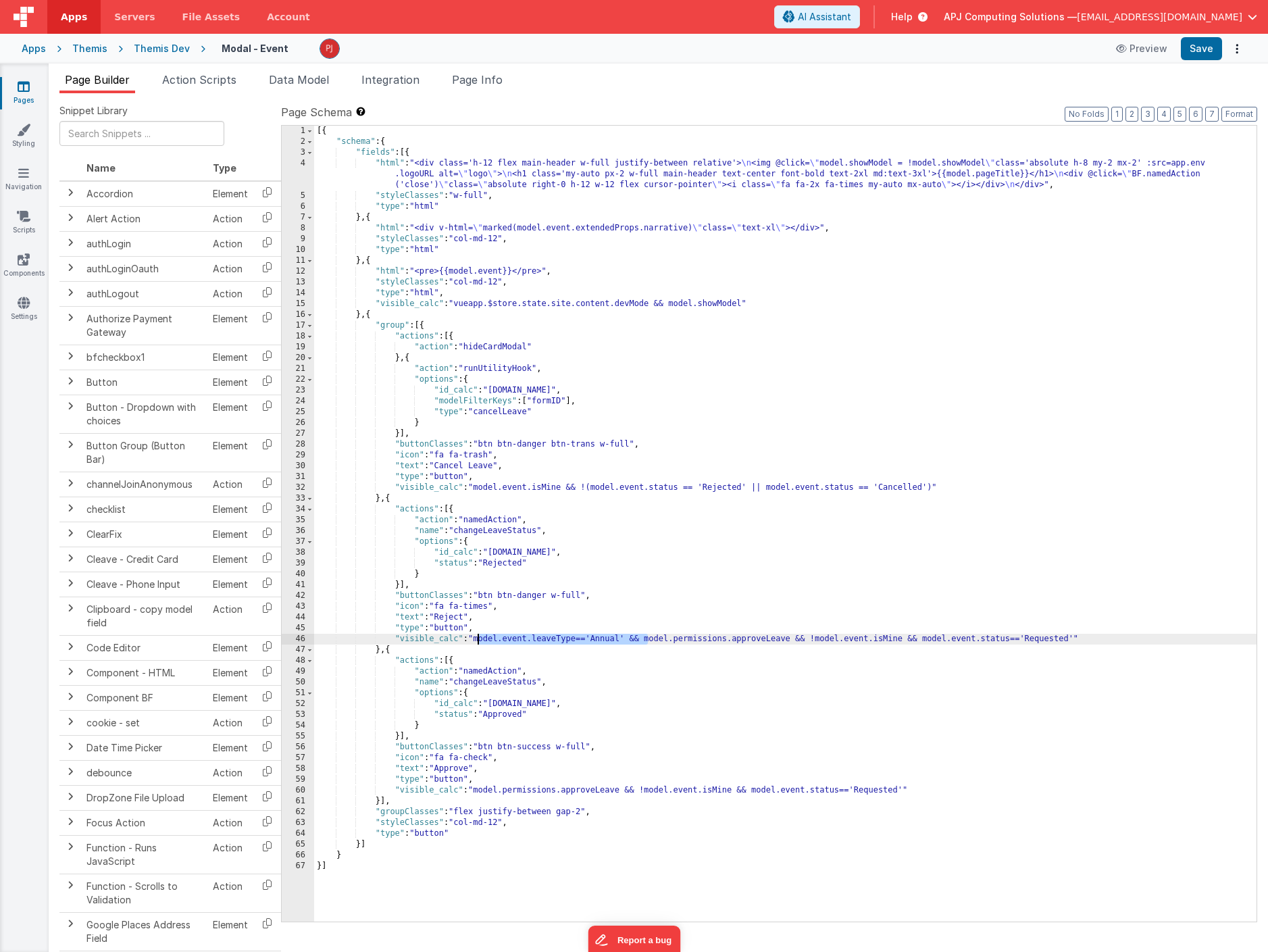
drag, startPoint x: 647, startPoint y: 638, endPoint x: 478, endPoint y: 640, distance: 169.0
click at [478, 640] on div "[{ "schema" : { "fields" : [{ "html" : "<div class='h-12 flex main-header w-ful…" at bounding box center [785, 535] width 943 height 817
